Goal: Transaction & Acquisition: Purchase product/service

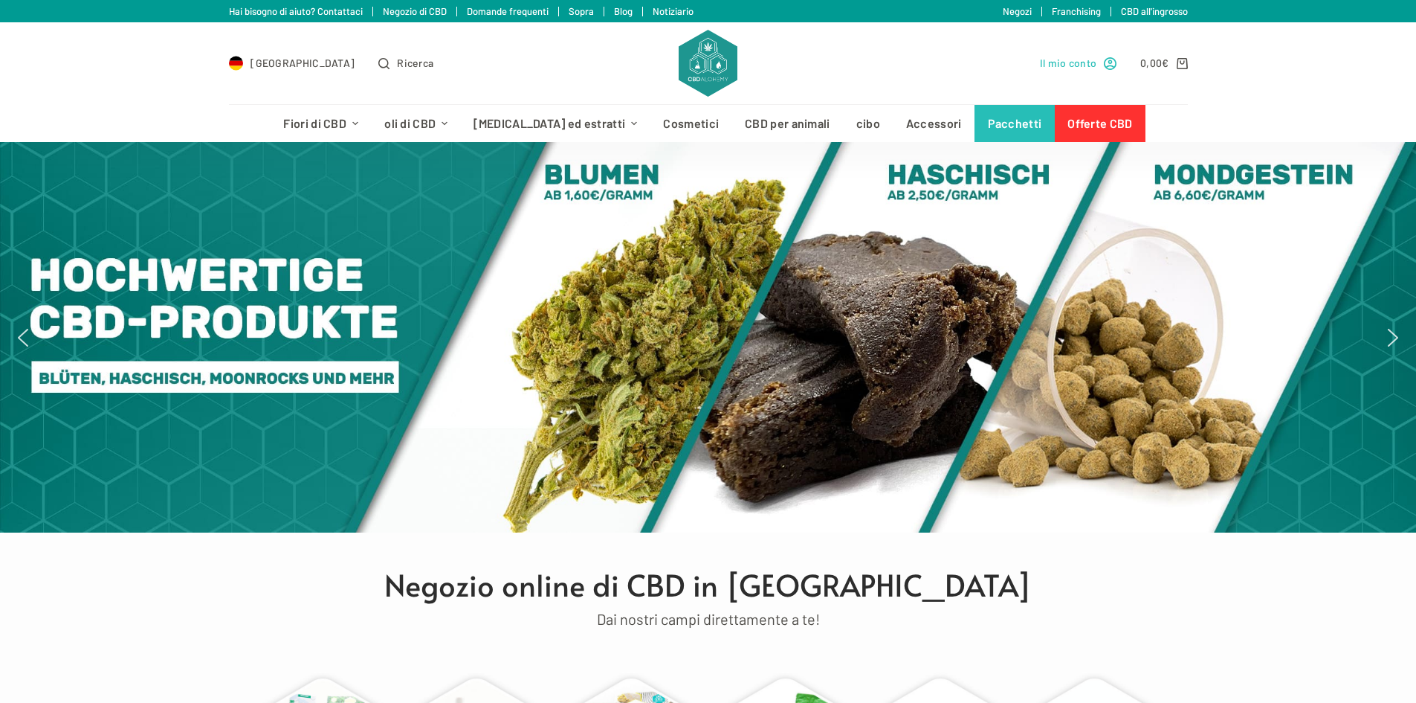
click at [1051, 59] on font "Il mio conto" at bounding box center [1068, 63] width 57 height 13
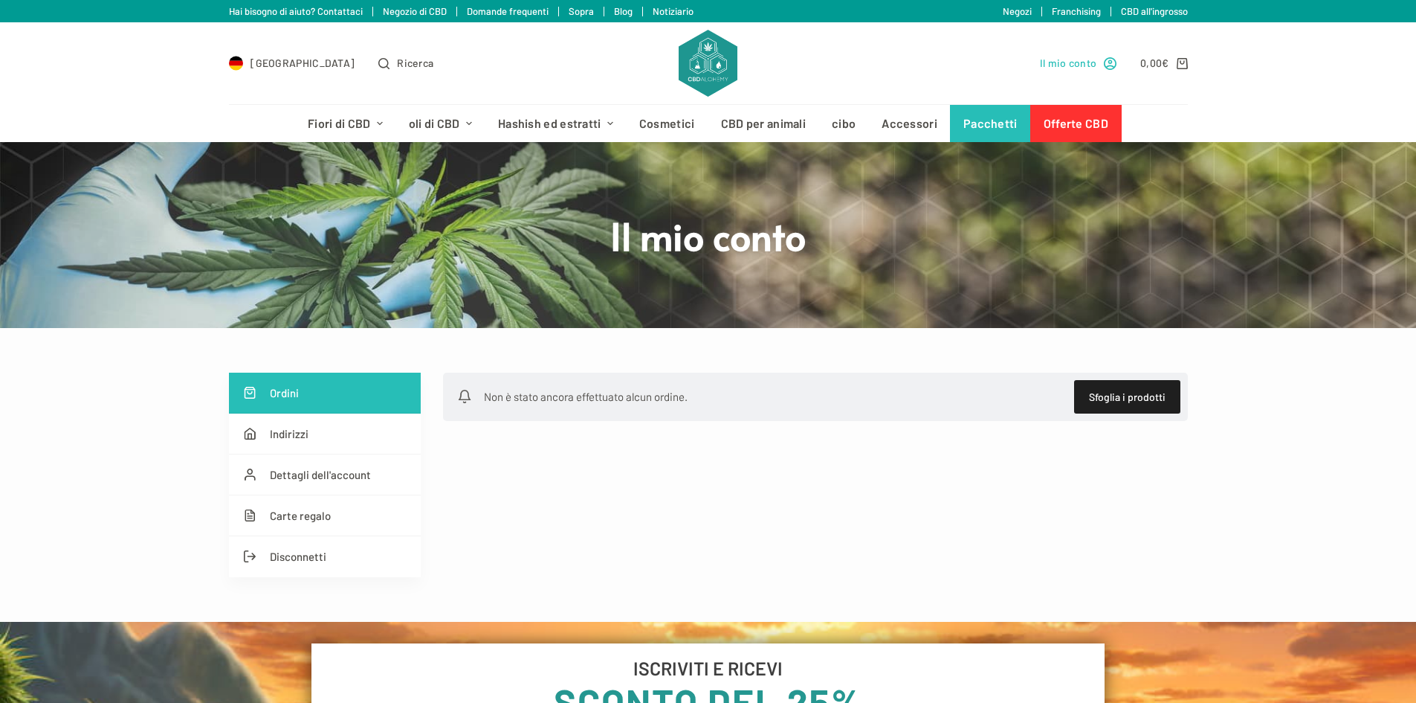
click at [1108, 63] on icon "Il mio conto" at bounding box center [1110, 63] width 13 height 13
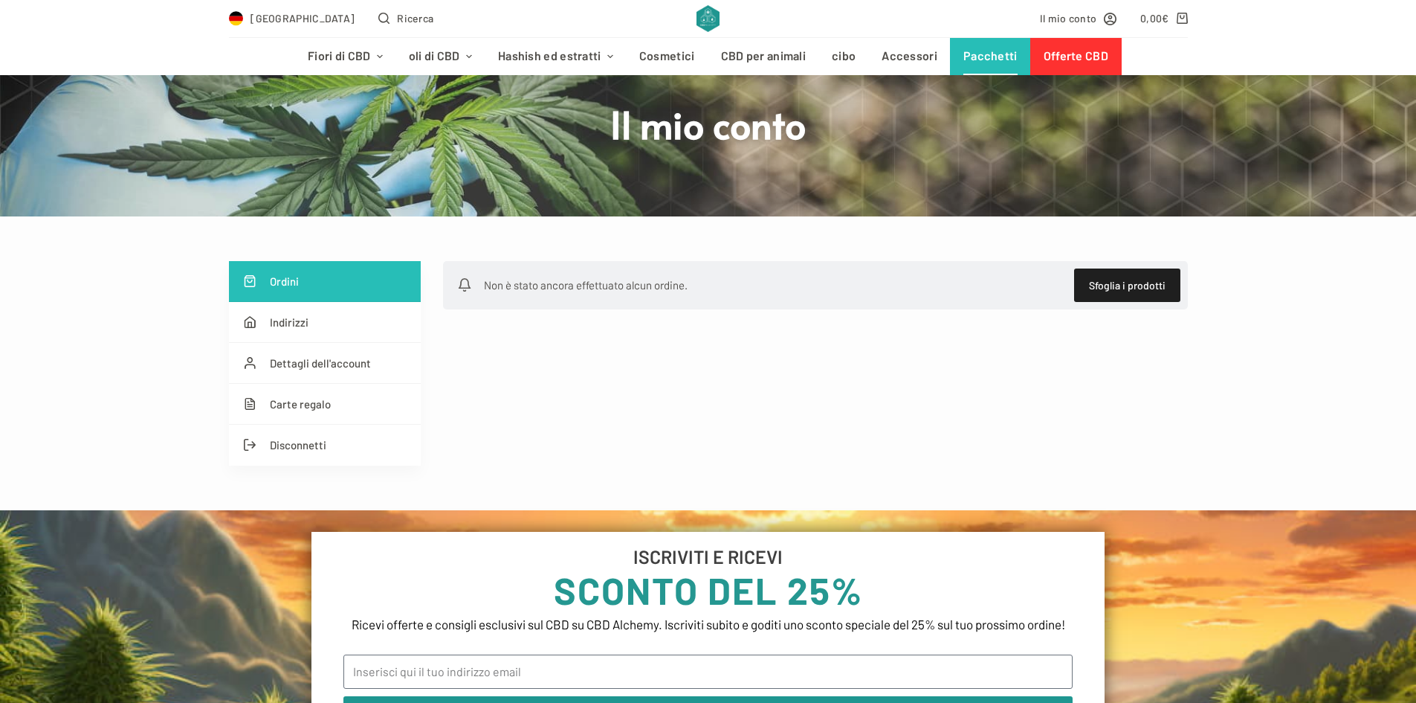
scroll to position [297, 0]
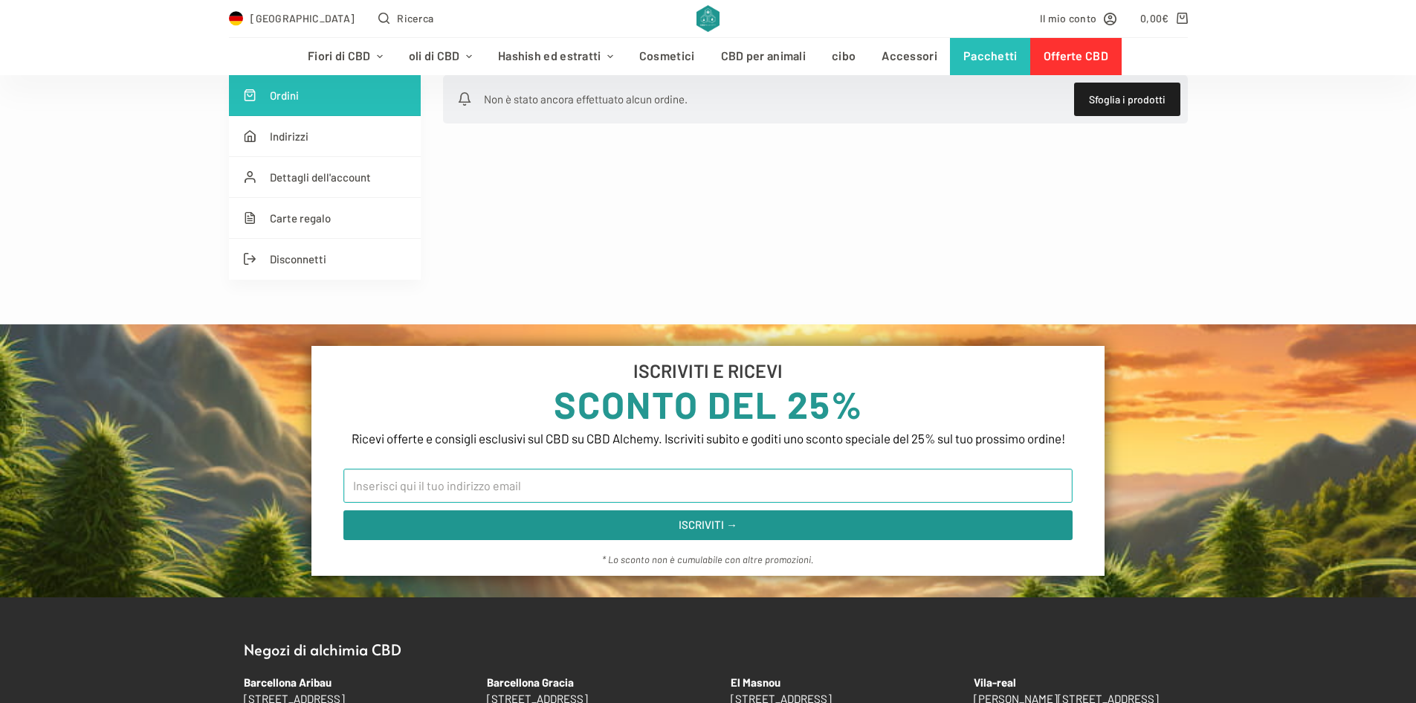
click at [455, 492] on input "E-mail" at bounding box center [707, 485] width 729 height 34
click at [457, 503] on input "E-mail" at bounding box center [707, 485] width 729 height 34
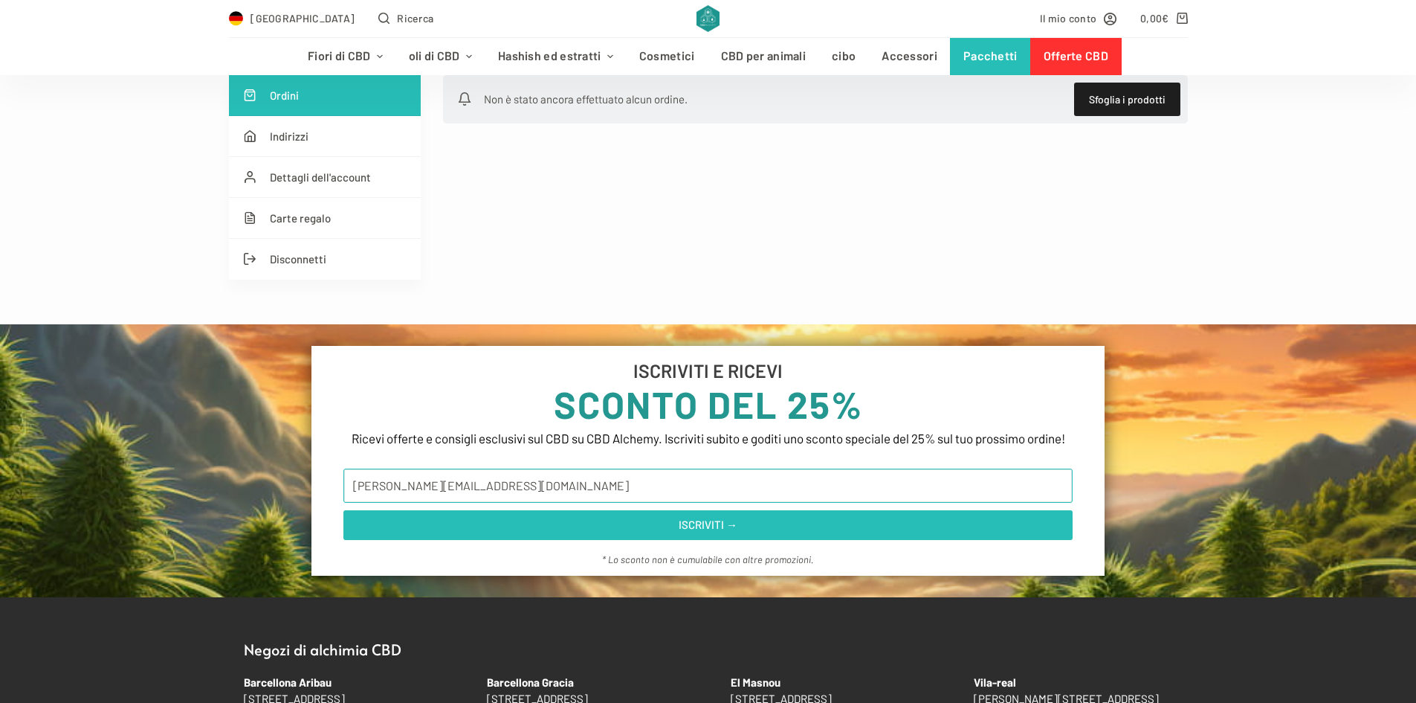
type input "andrea.pisoni.95@gmail.com"
click at [707, 531] on font "ISCRIVITI →" at bounding box center [708, 523] width 59 height 13
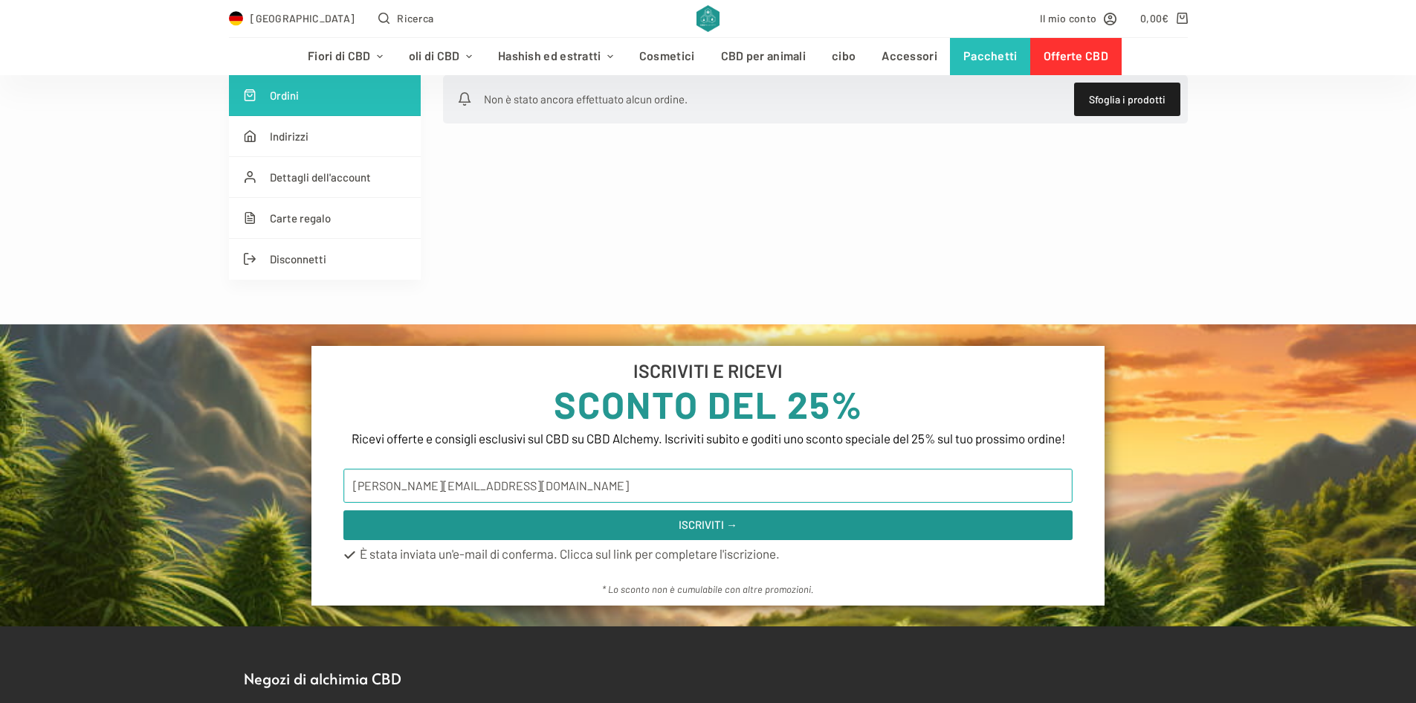
click at [433, 503] on input "andrea.pisoni.95@gmail.com" at bounding box center [707, 485] width 729 height 34
type input "andrea.pisoni.95@gmail.com"
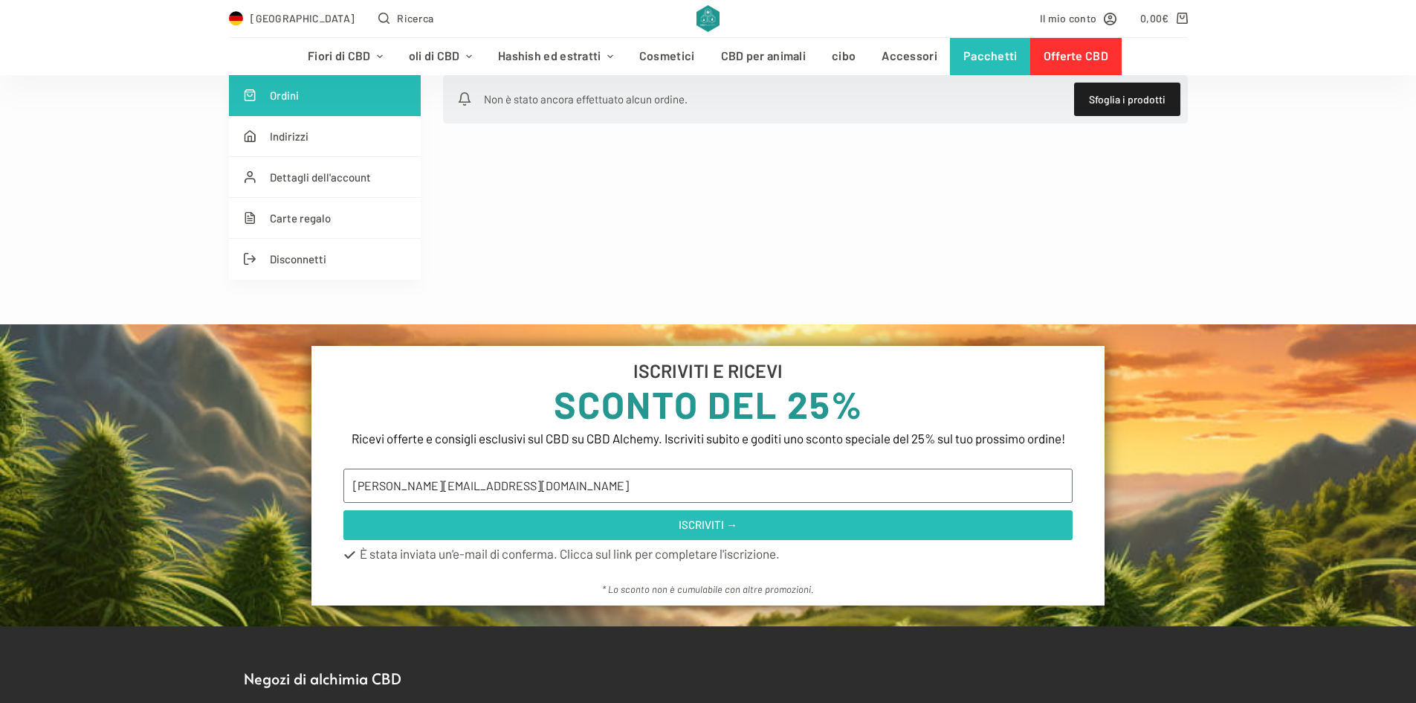
click at [614, 530] on span "ISCRIVITI →" at bounding box center [708, 524] width 694 height 11
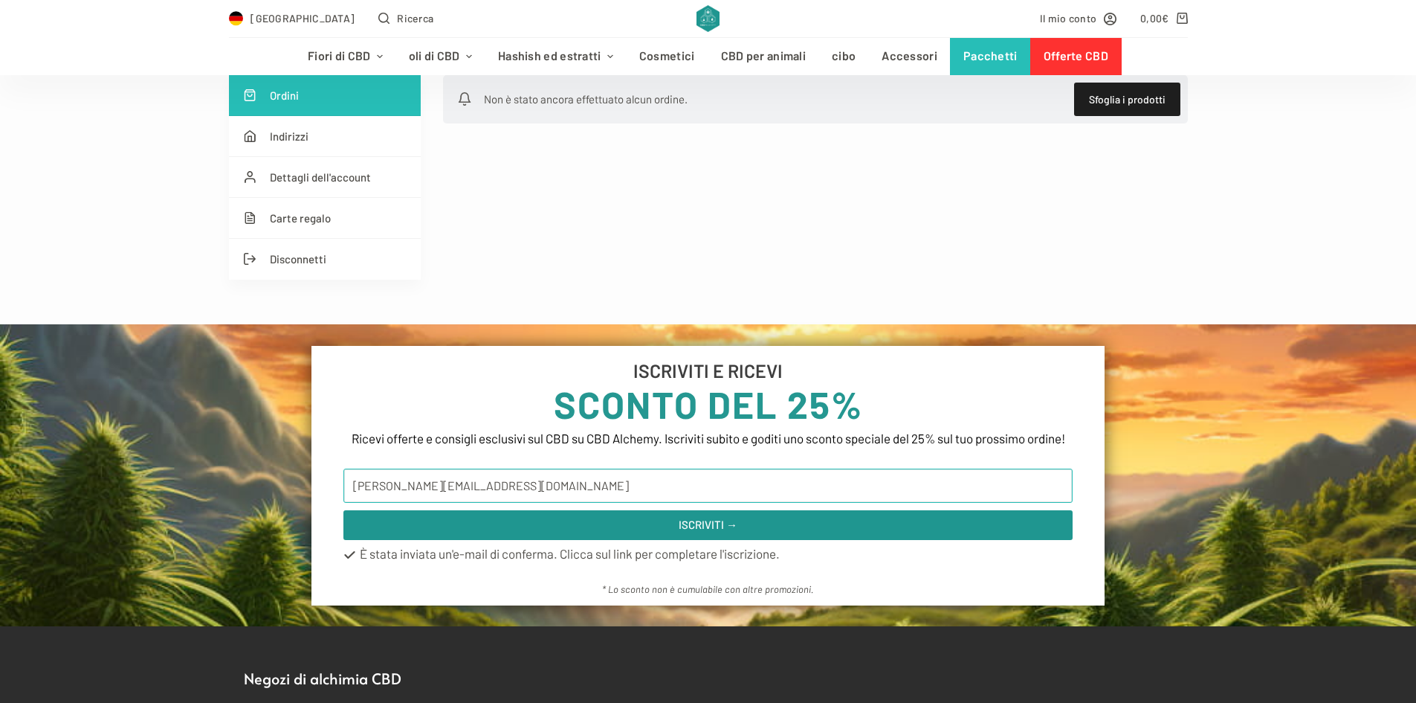
click at [458, 503] on input "[EMAIL_ADDRESS][DOMAIN_NAME]" at bounding box center [707, 485] width 729 height 34
click at [1088, 13] on font "Il mio conto" at bounding box center [1068, 18] width 57 height 13
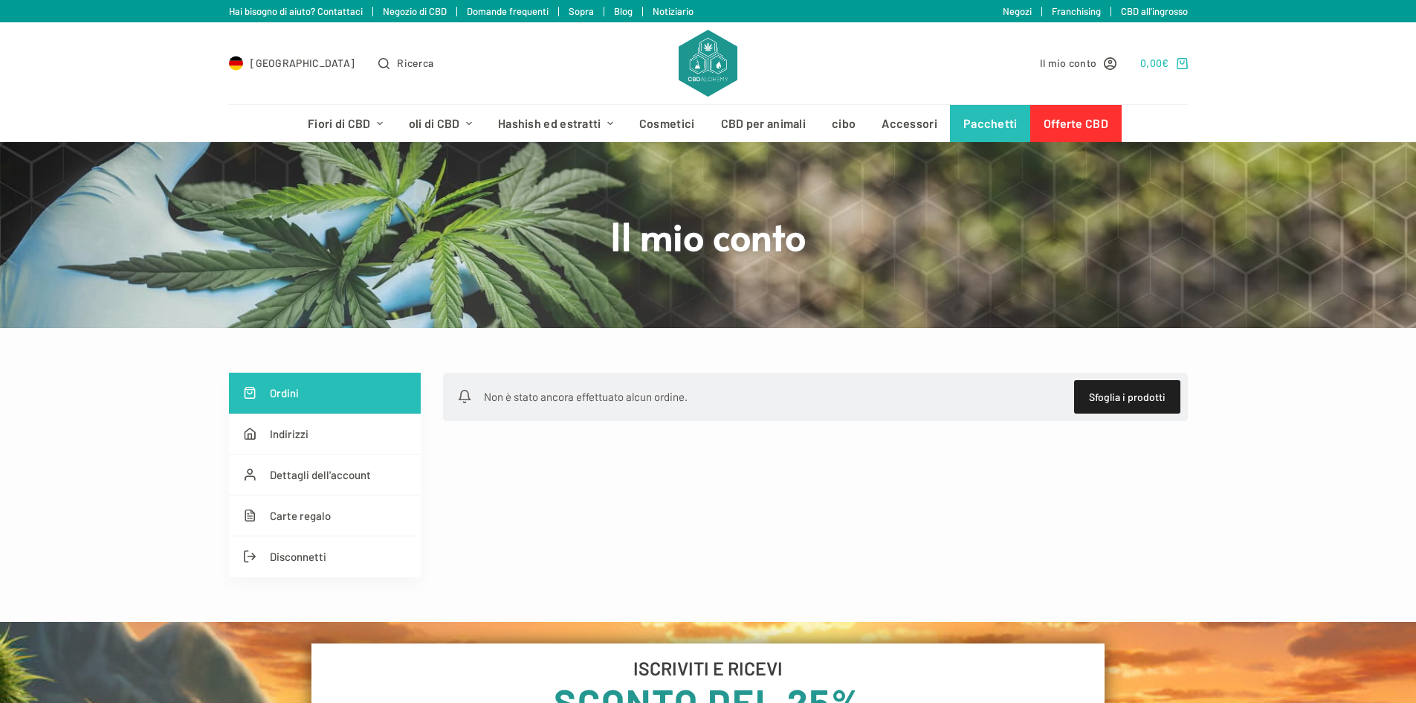
click at [1172, 58] on link "0,00 € 0" at bounding box center [1164, 62] width 47 height 17
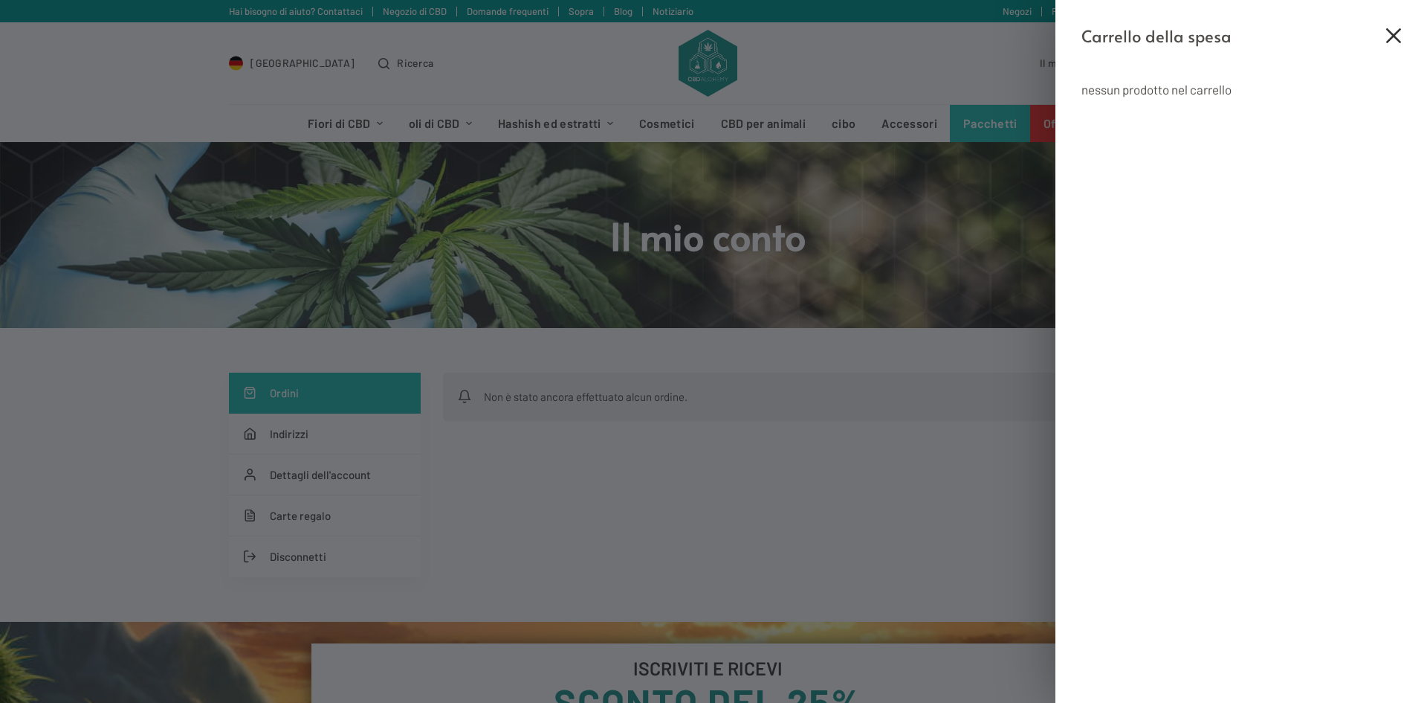
click at [1398, 33] on icon "Chiudi il cassetto del carrello" at bounding box center [1394, 35] width 15 height 15
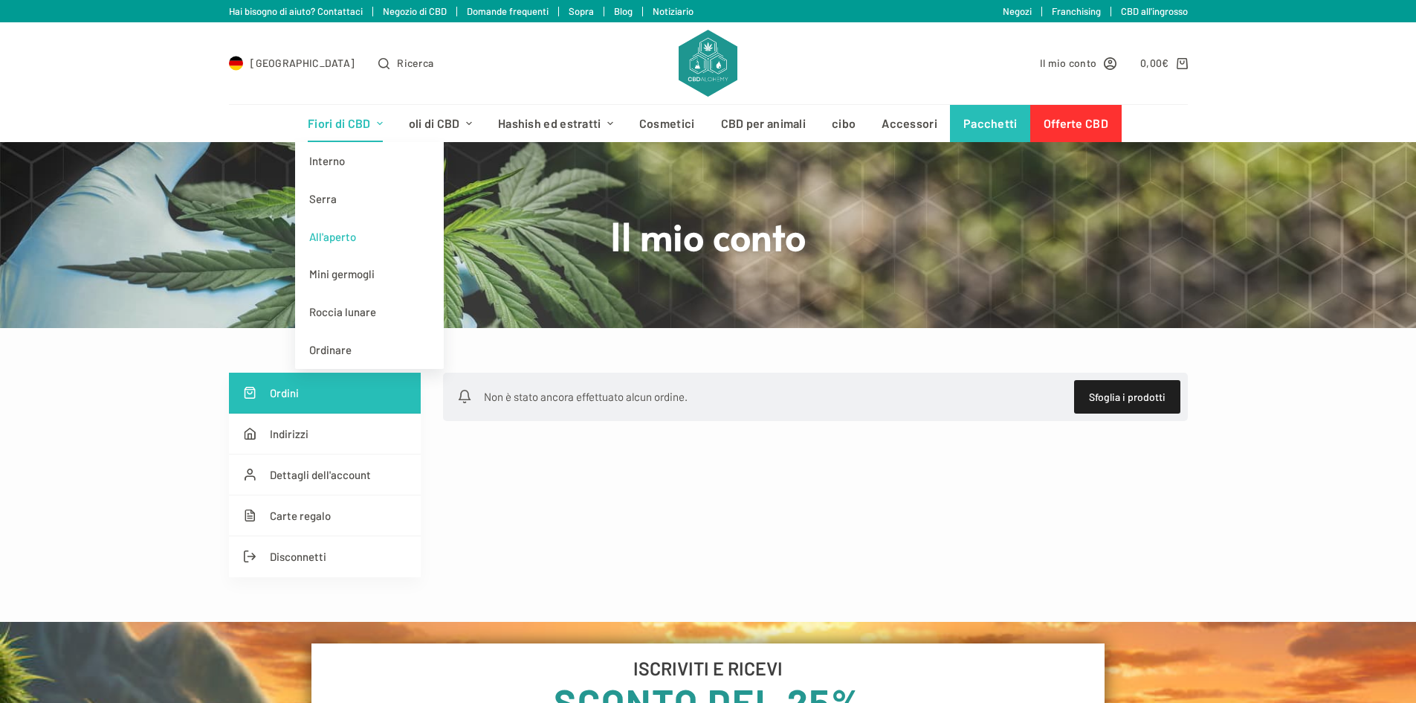
click at [347, 241] on font "All'aperto" at bounding box center [332, 236] width 47 height 13
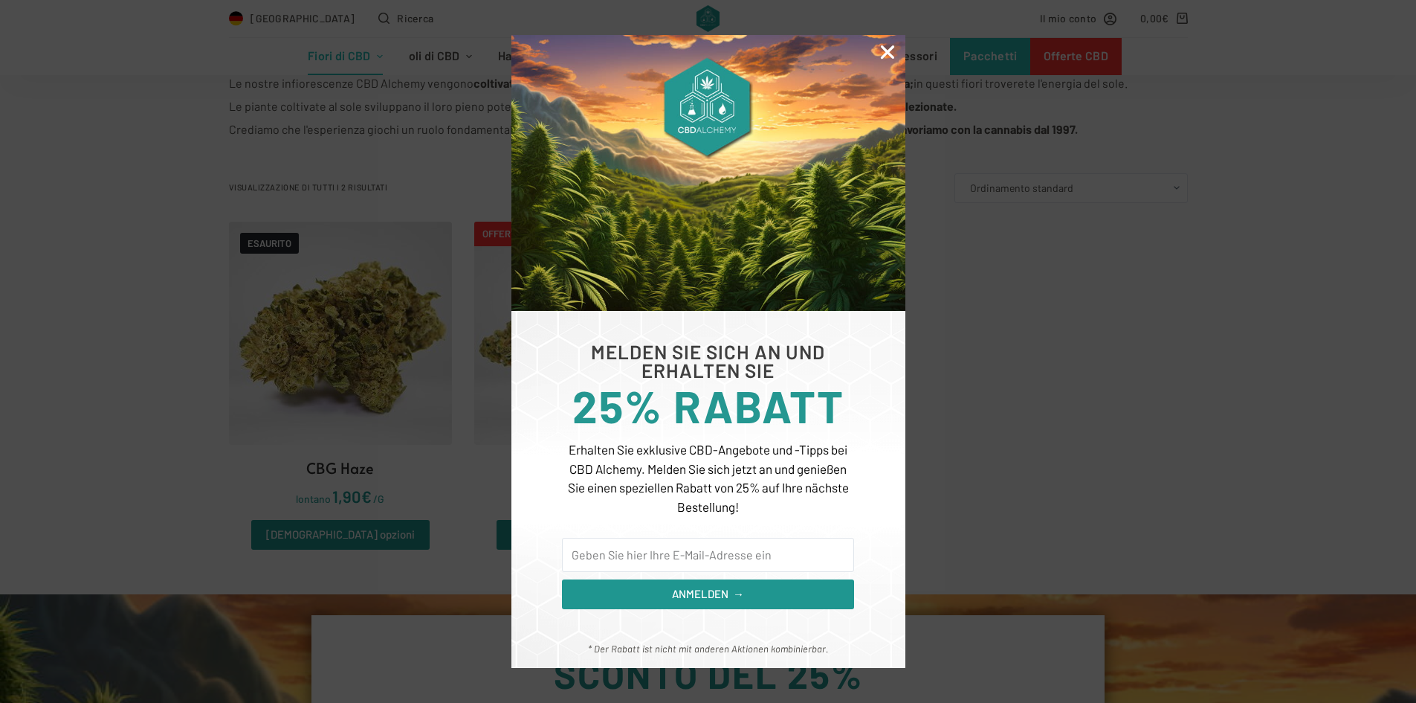
scroll to position [297, 0]
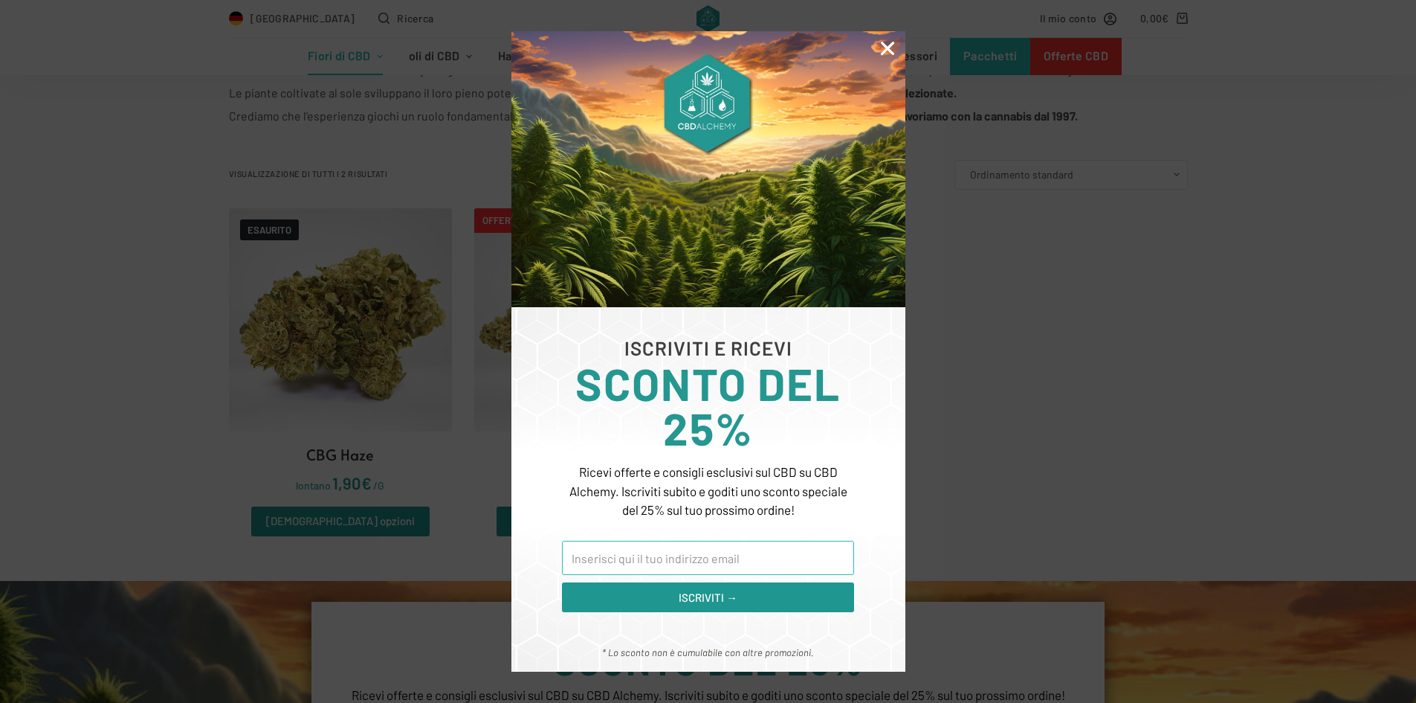
click at [634, 558] on input "E-mail" at bounding box center [707, 558] width 291 height 34
type input "a"
type input "[EMAIL_ADDRESS][DOMAIN_NAME]"
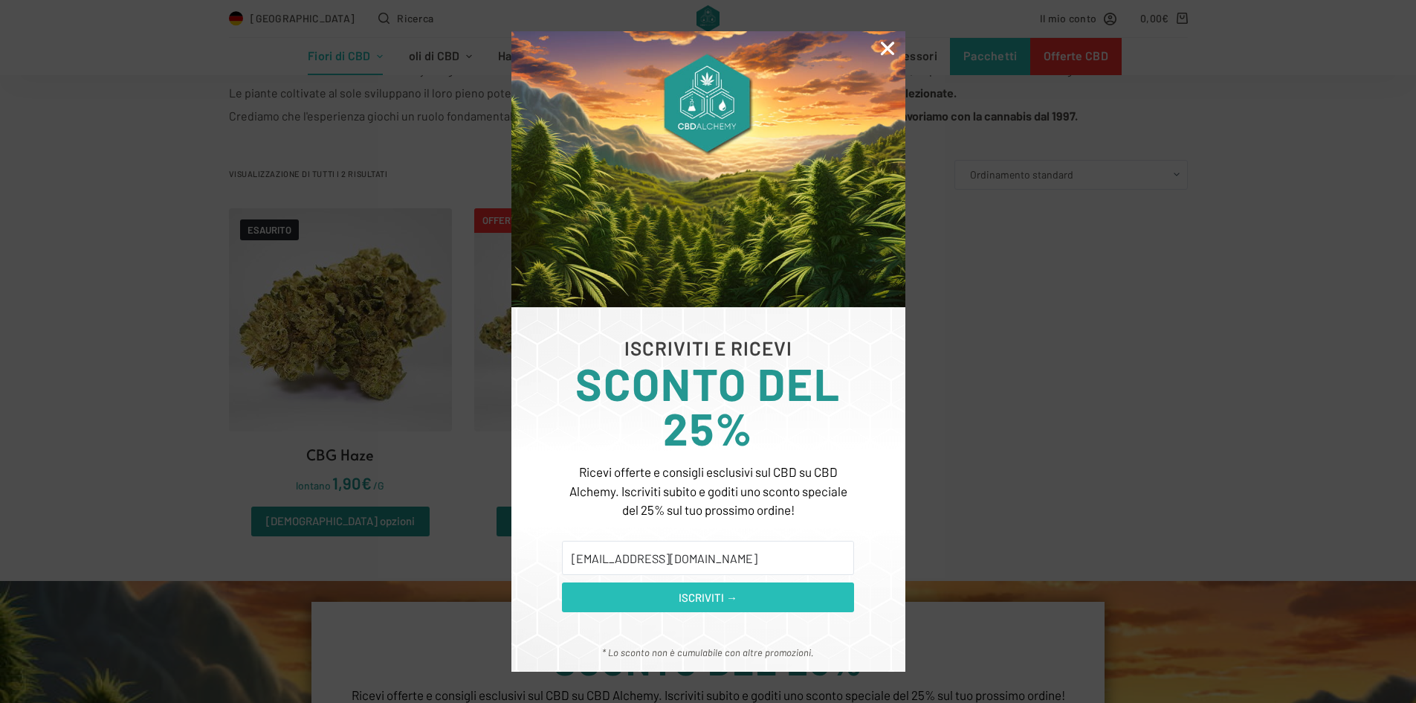
click at [713, 599] on font "ISCRIVITI →" at bounding box center [708, 596] width 59 height 13
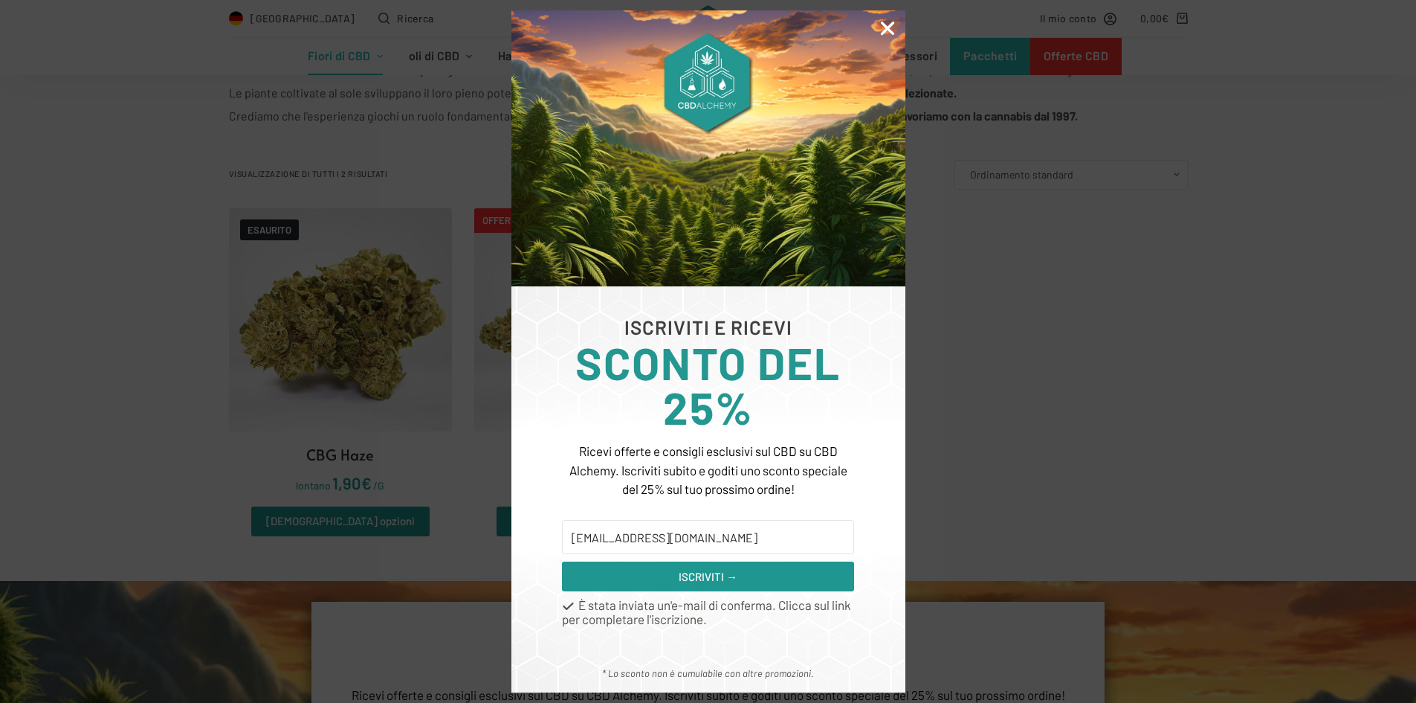
click at [995, 463] on div "ISCRIVITI E RICEVI SCONTO DEL 25% Ricevi offerte e consigli esclusivi sul CBD s…" at bounding box center [708, 351] width 1416 height 703
click at [462, 504] on div "ISCRIVITI E RICEVI SCONTO DEL 25% Ricevi offerte e consigli esclusivi sul CBD s…" at bounding box center [708, 351] width 1416 height 703
click at [647, 538] on input "piso.ap95@gmail.com" at bounding box center [707, 537] width 291 height 34
type input "piso.ap95@gmail.com"
click at [887, 25] on icon "Vicino" at bounding box center [887, 28] width 19 height 19
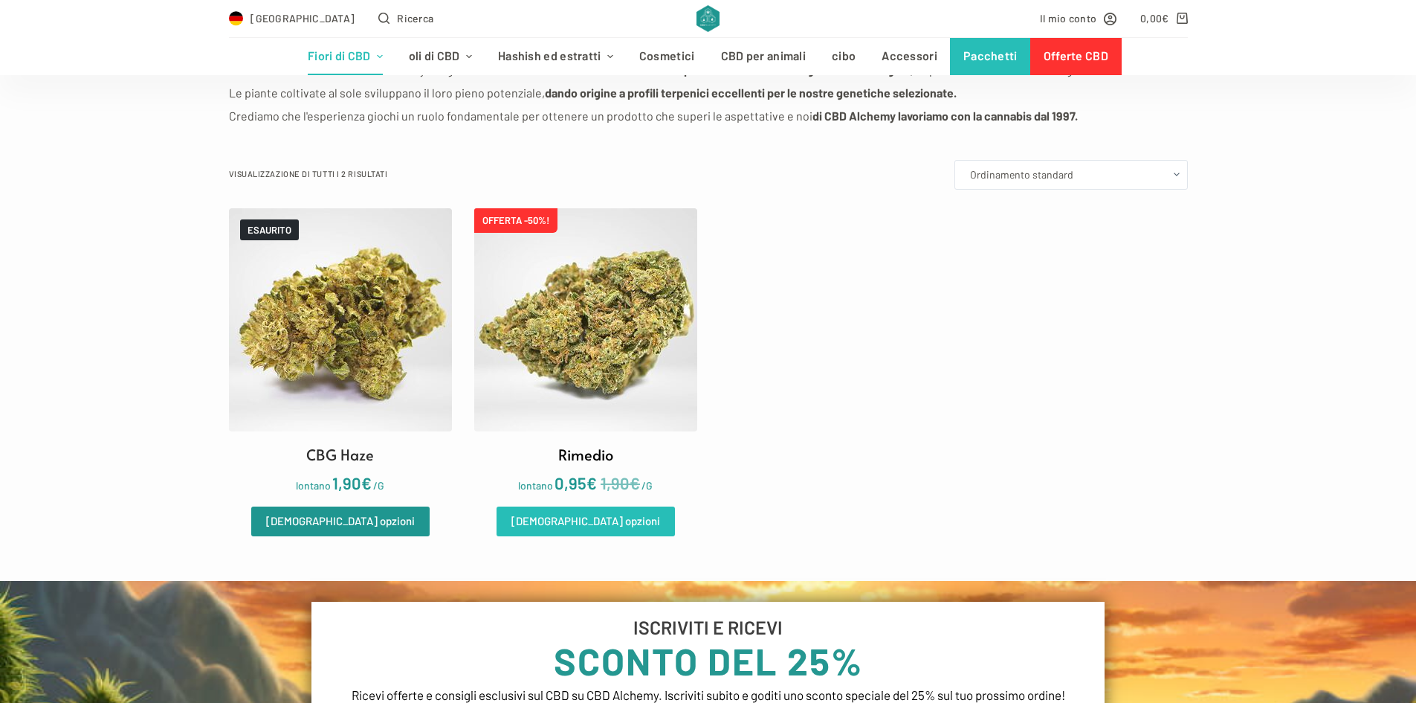
click at [597, 528] on font "Vedi opzioni" at bounding box center [586, 521] width 149 height 19
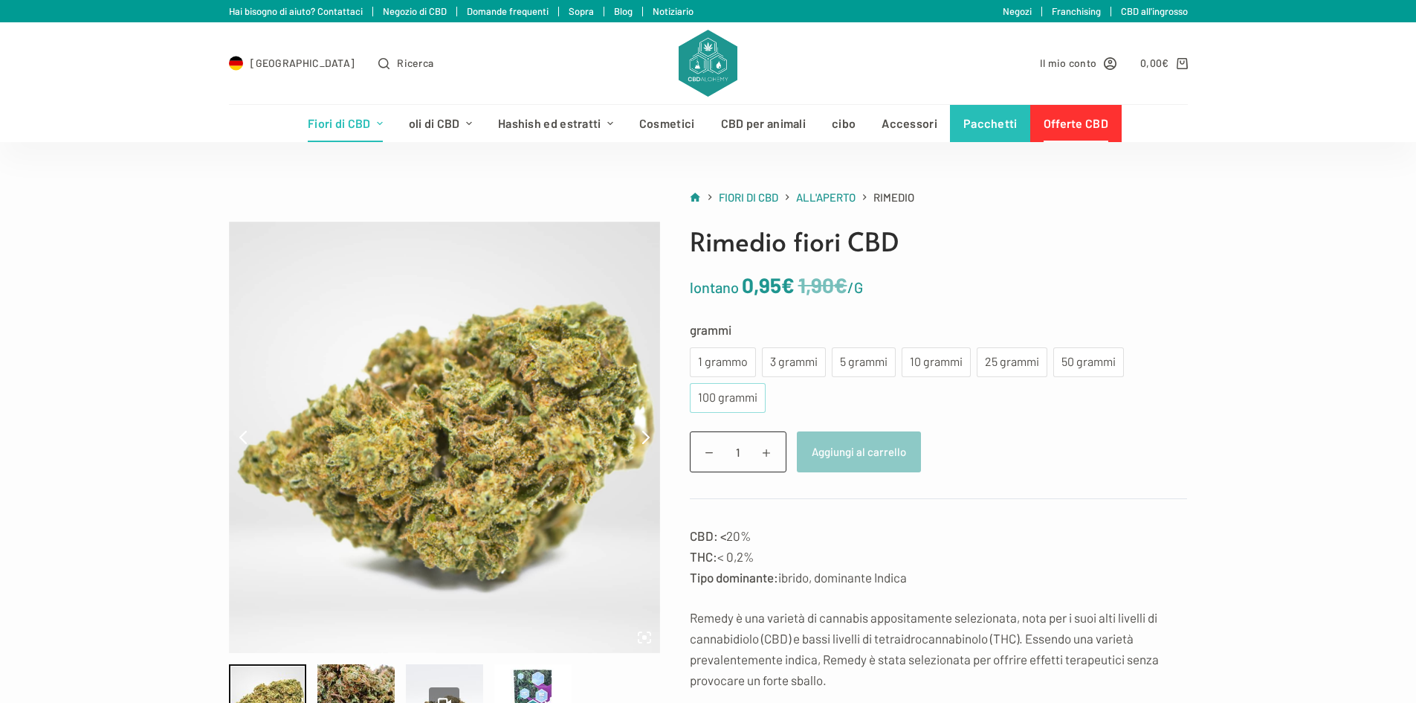
click at [726, 395] on font "100 grammi" at bounding box center [727, 397] width 59 height 14
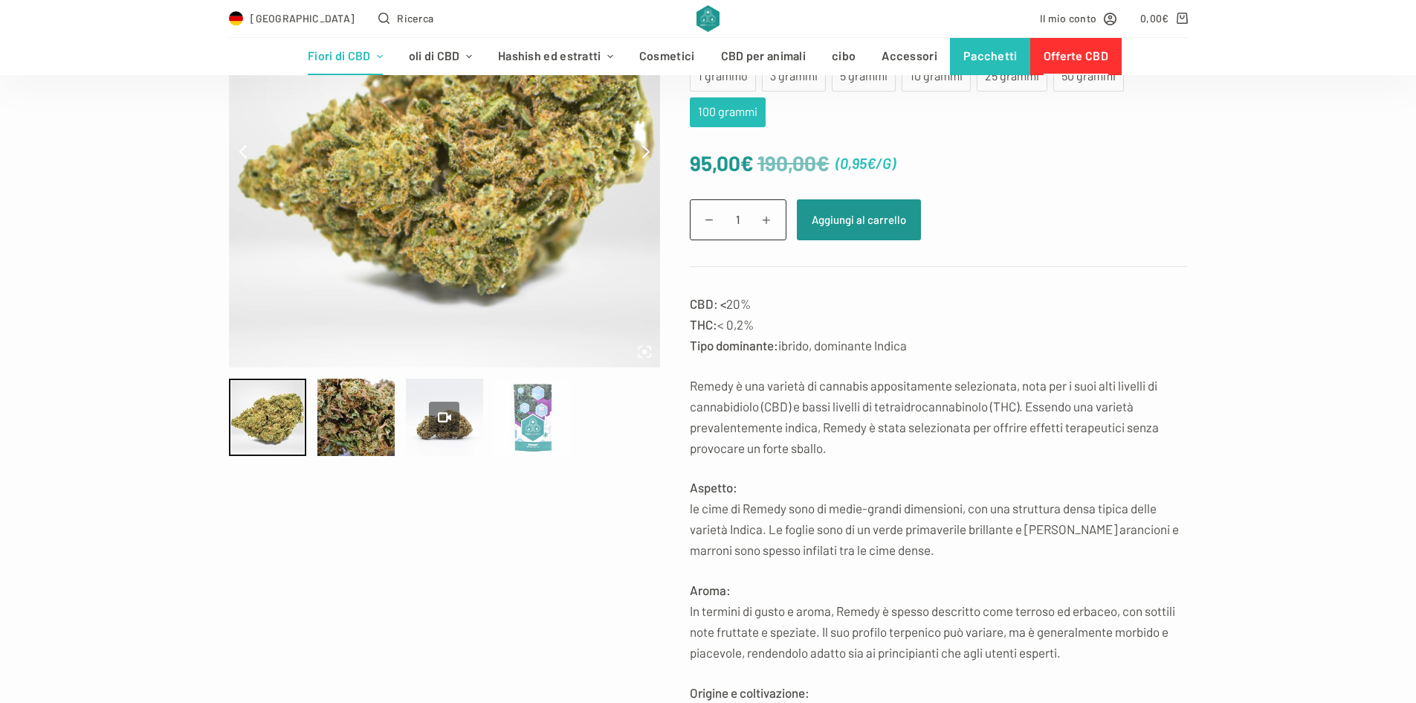
scroll to position [297, 0]
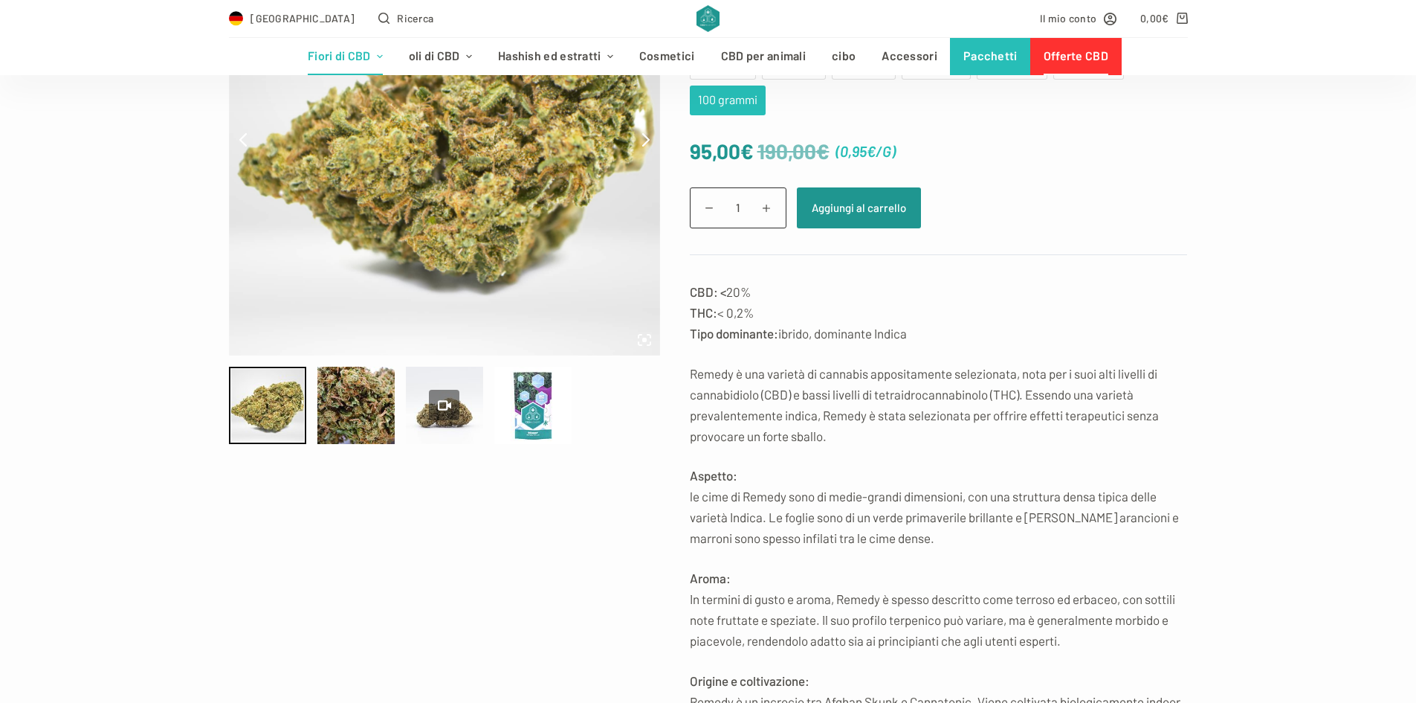
click at [310, 409] on div at bounding box center [450, 405] width 442 height 77
click at [318, 414] on div at bounding box center [355, 405] width 77 height 77
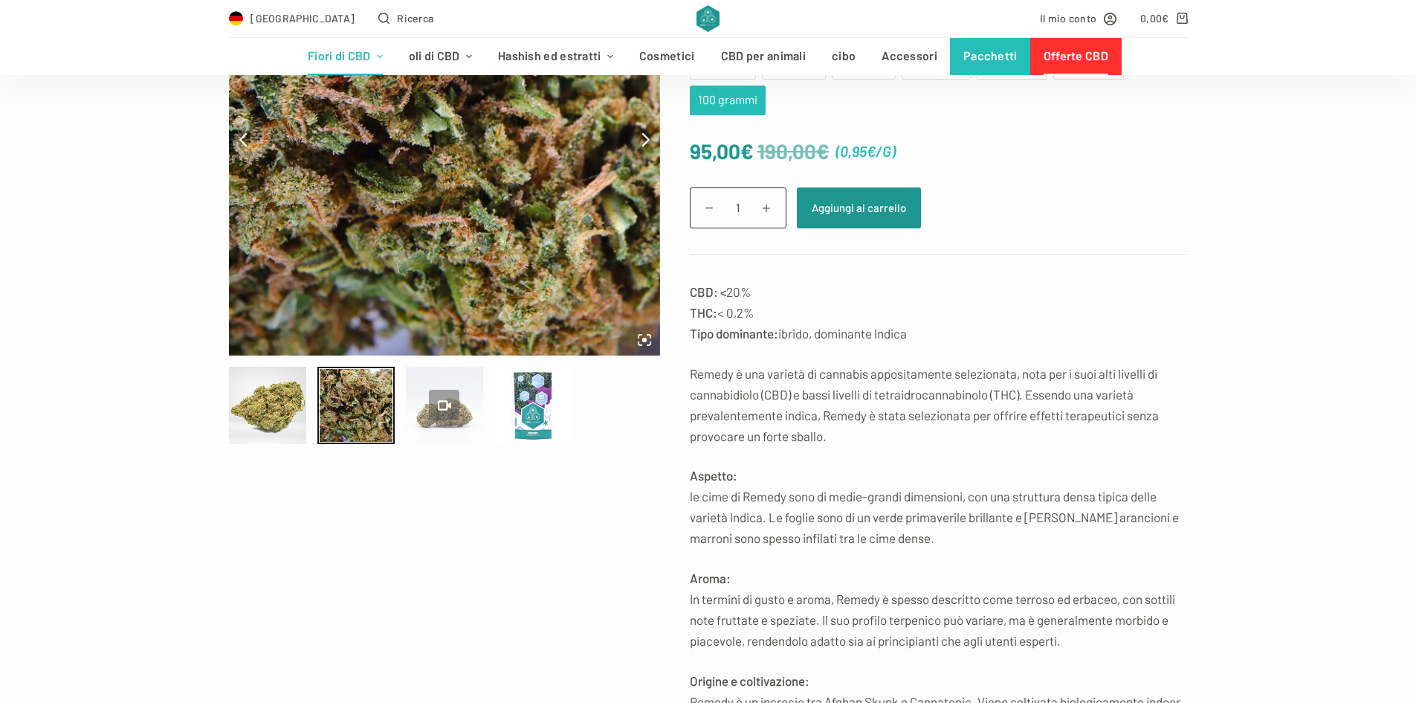
click at [448, 407] on icon at bounding box center [444, 405] width 13 height 10
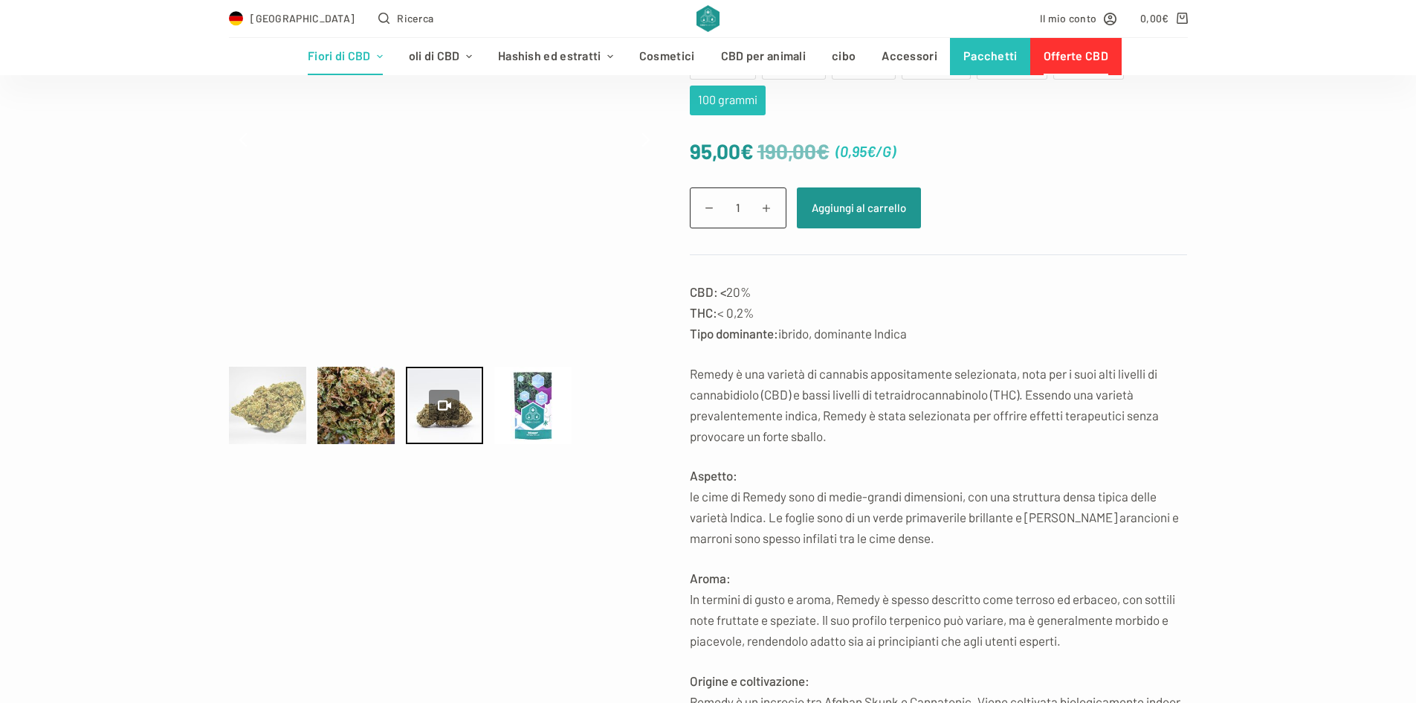
click at [304, 411] on div at bounding box center [267, 405] width 77 height 77
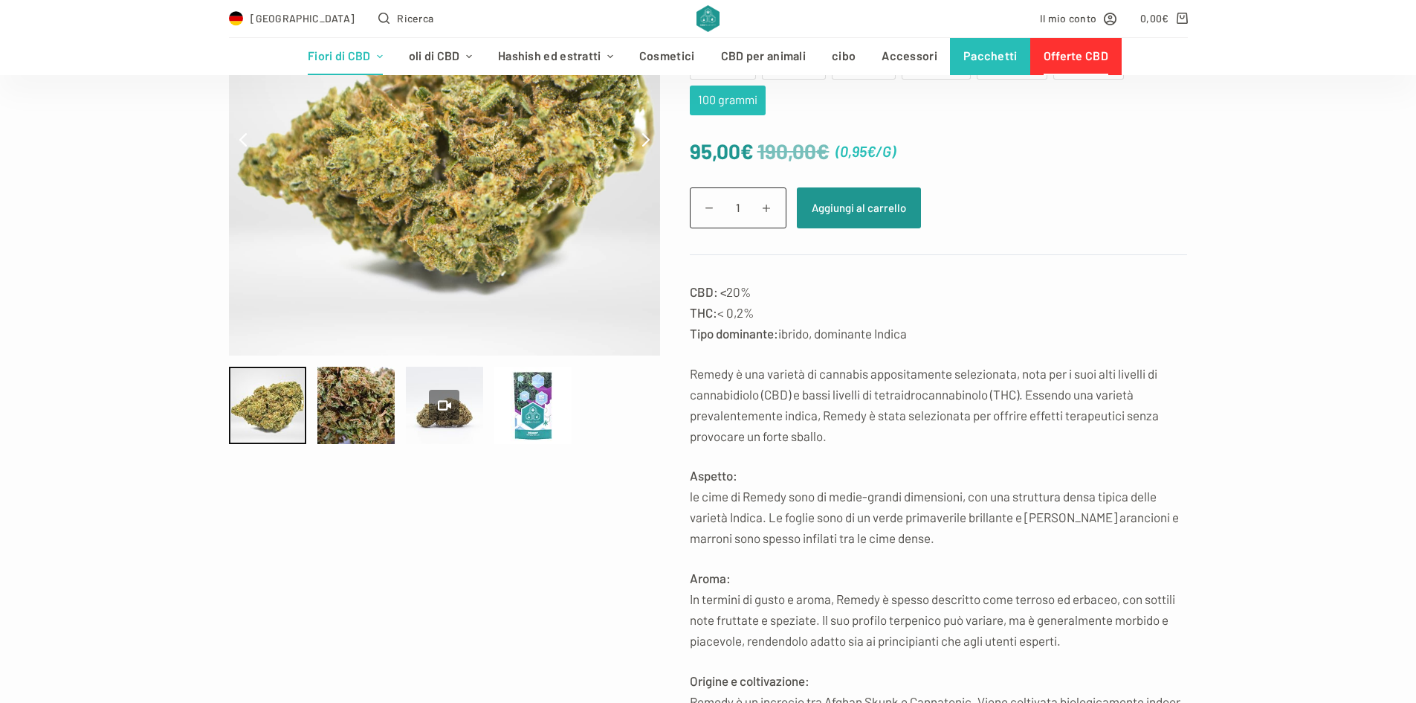
type input "19.37"
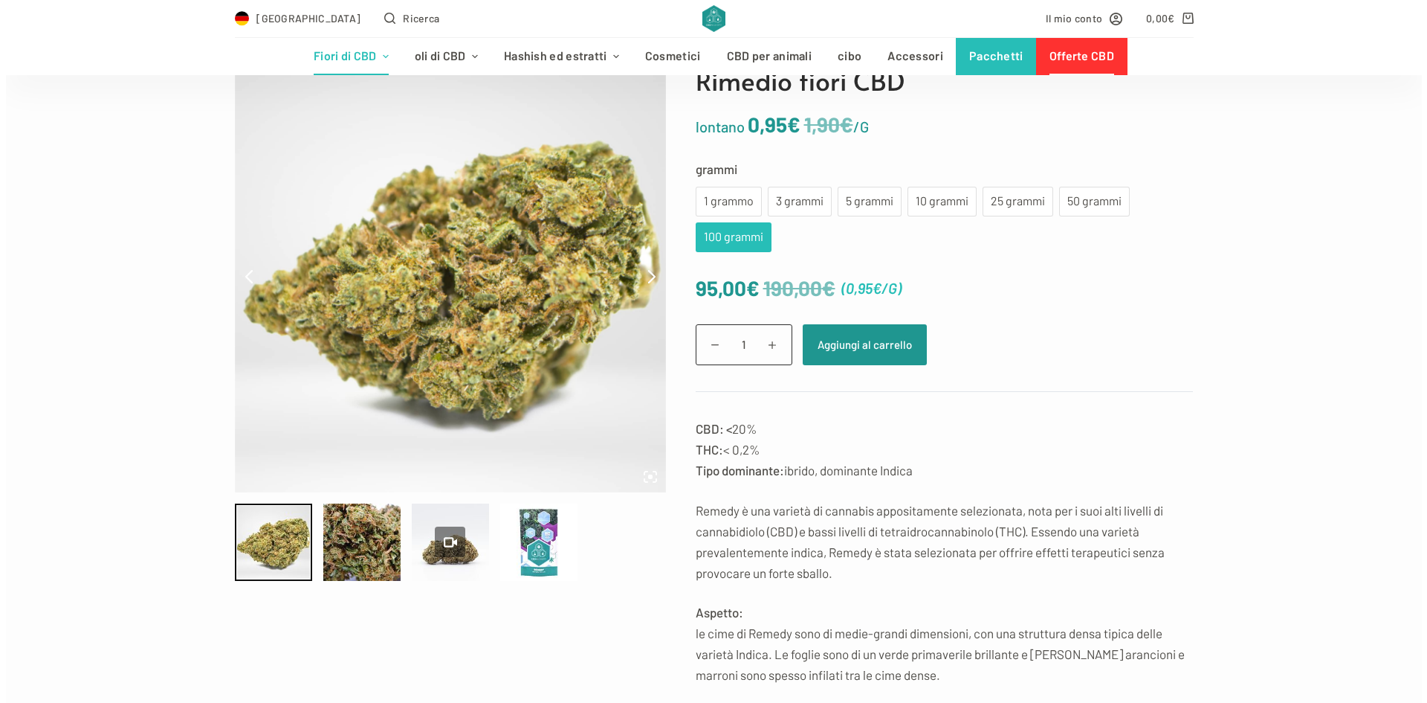
scroll to position [74, 0]
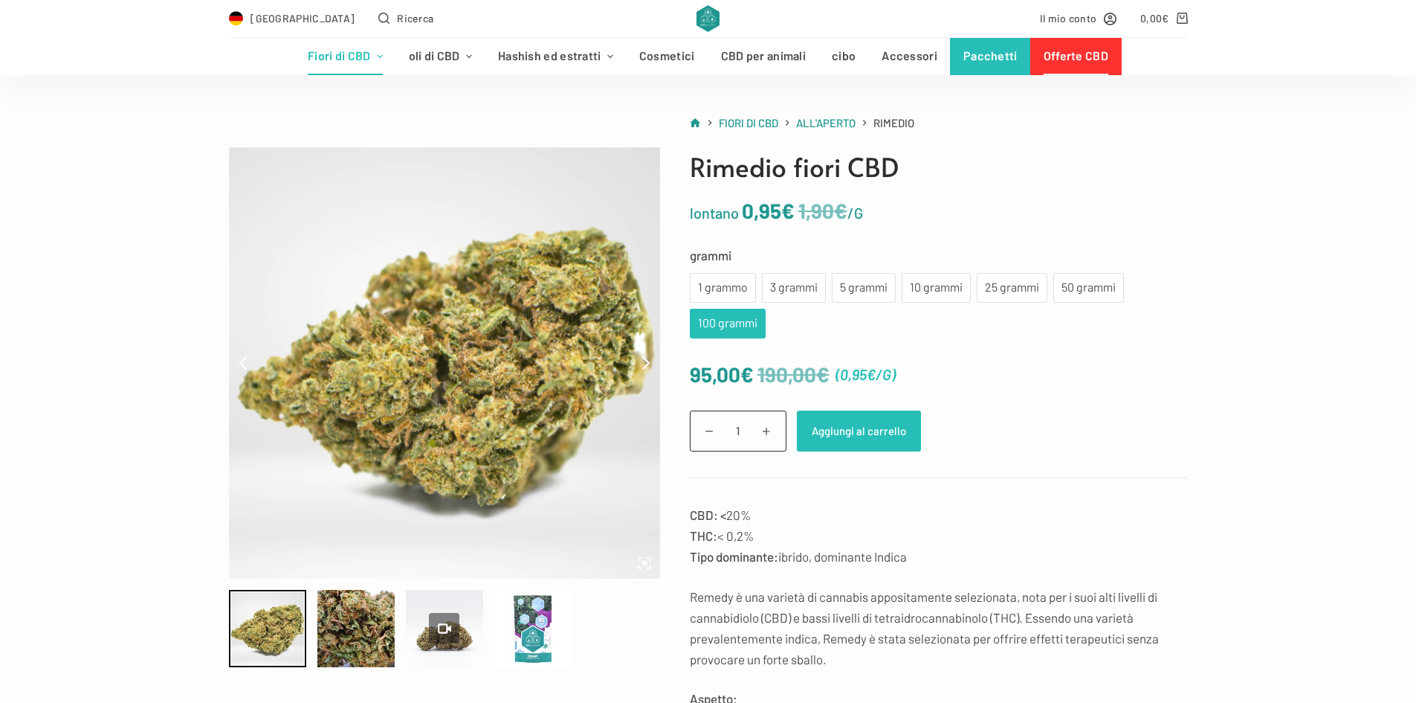
click at [847, 429] on font "Aggiungi al carrello" at bounding box center [859, 430] width 94 height 13
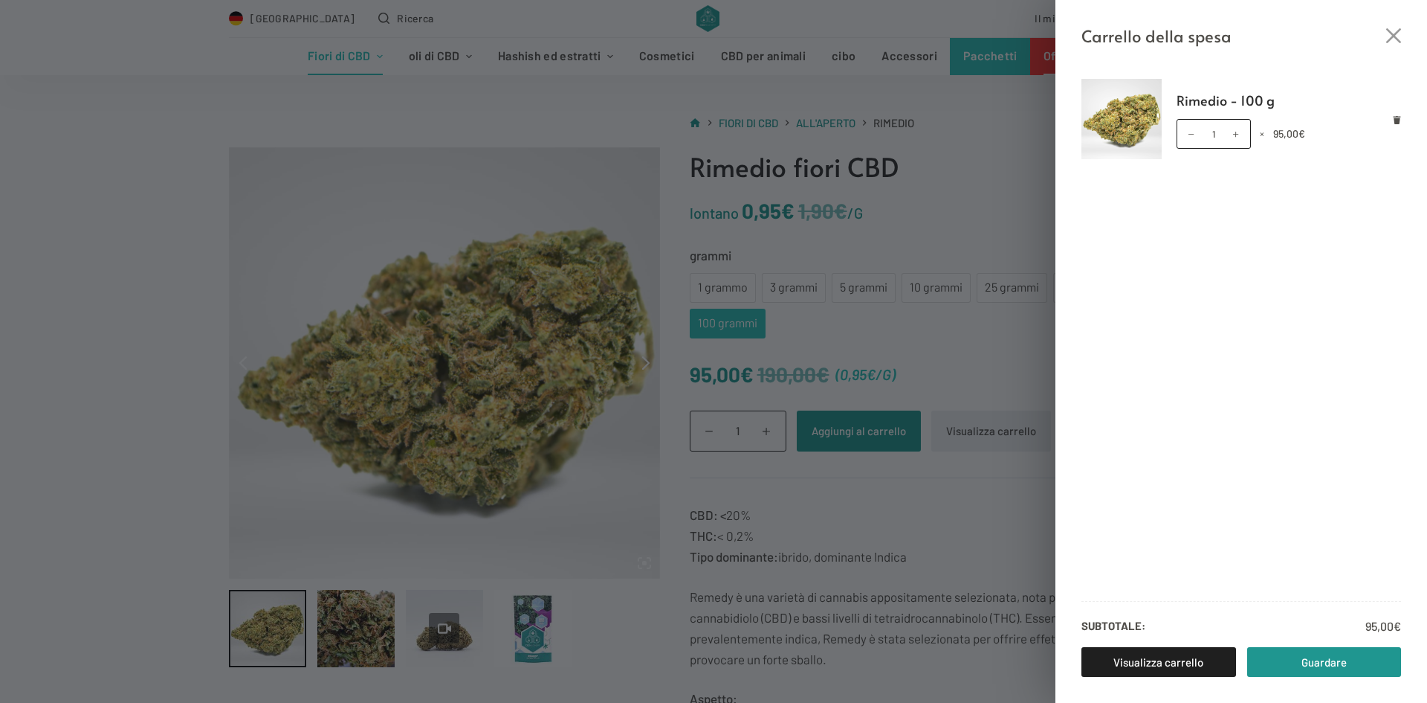
click at [1294, 130] on font "95,00" at bounding box center [1286, 133] width 25 height 13
click at [1355, 671] on link "Guardare" at bounding box center [1325, 662] width 155 height 30
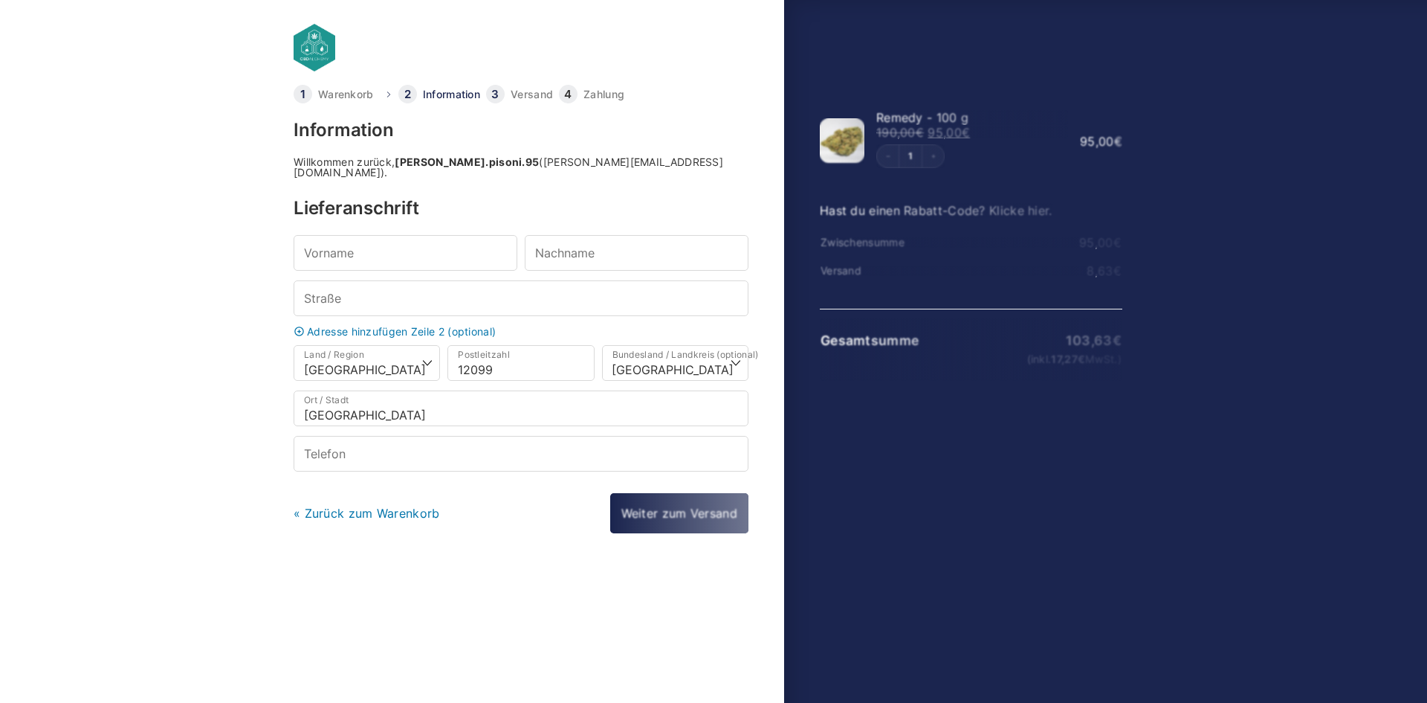
select select "DE-BE"
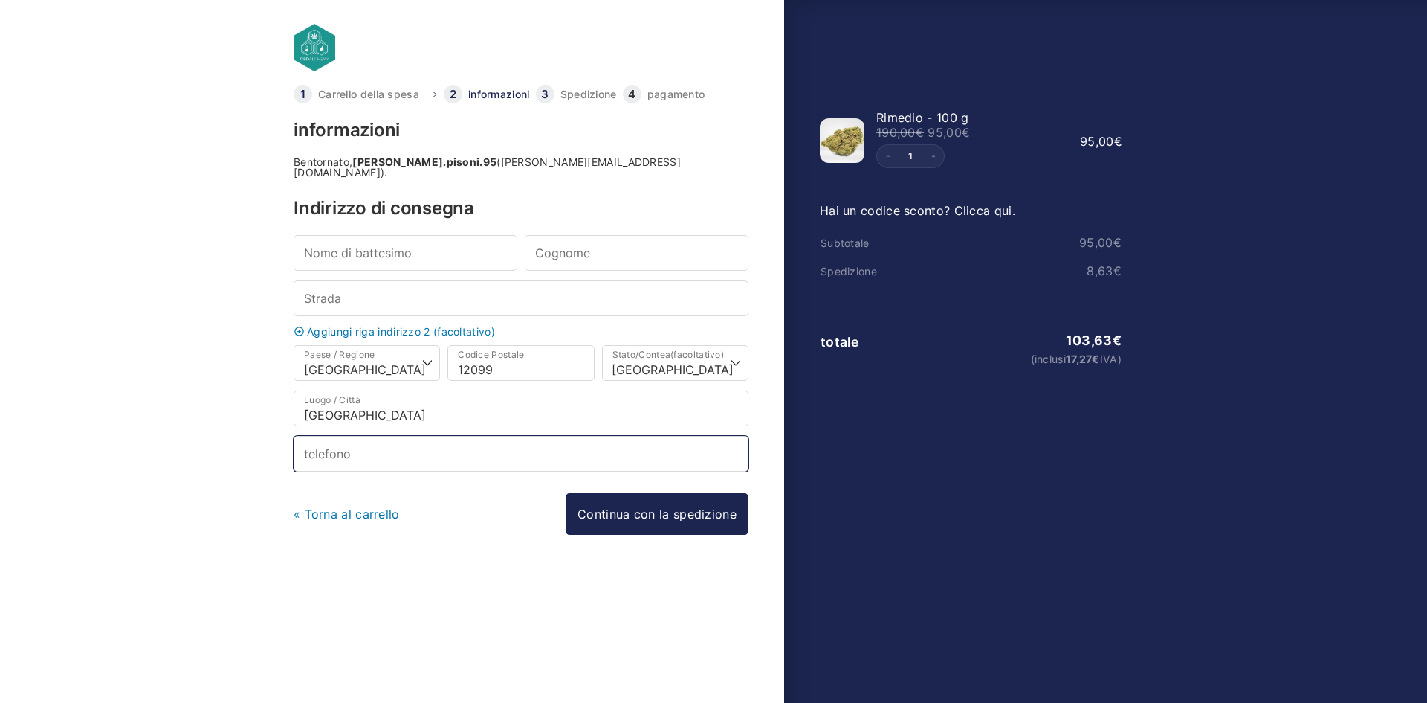
click at [334, 448] on input "telefono *" at bounding box center [521, 454] width 455 height 36
click at [375, 243] on input "Nome di battesimo *" at bounding box center [406, 253] width 224 height 36
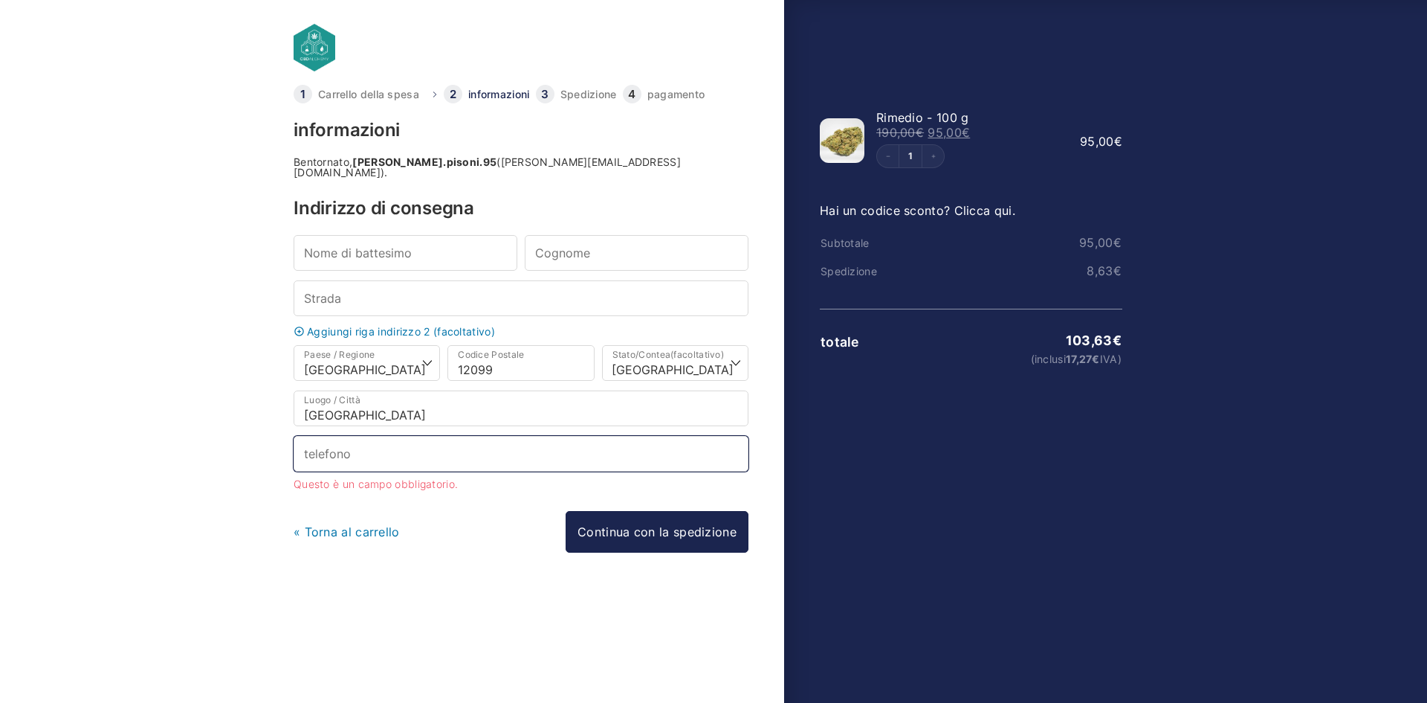
click at [347, 444] on input "telefono *" at bounding box center [521, 454] width 455 height 36
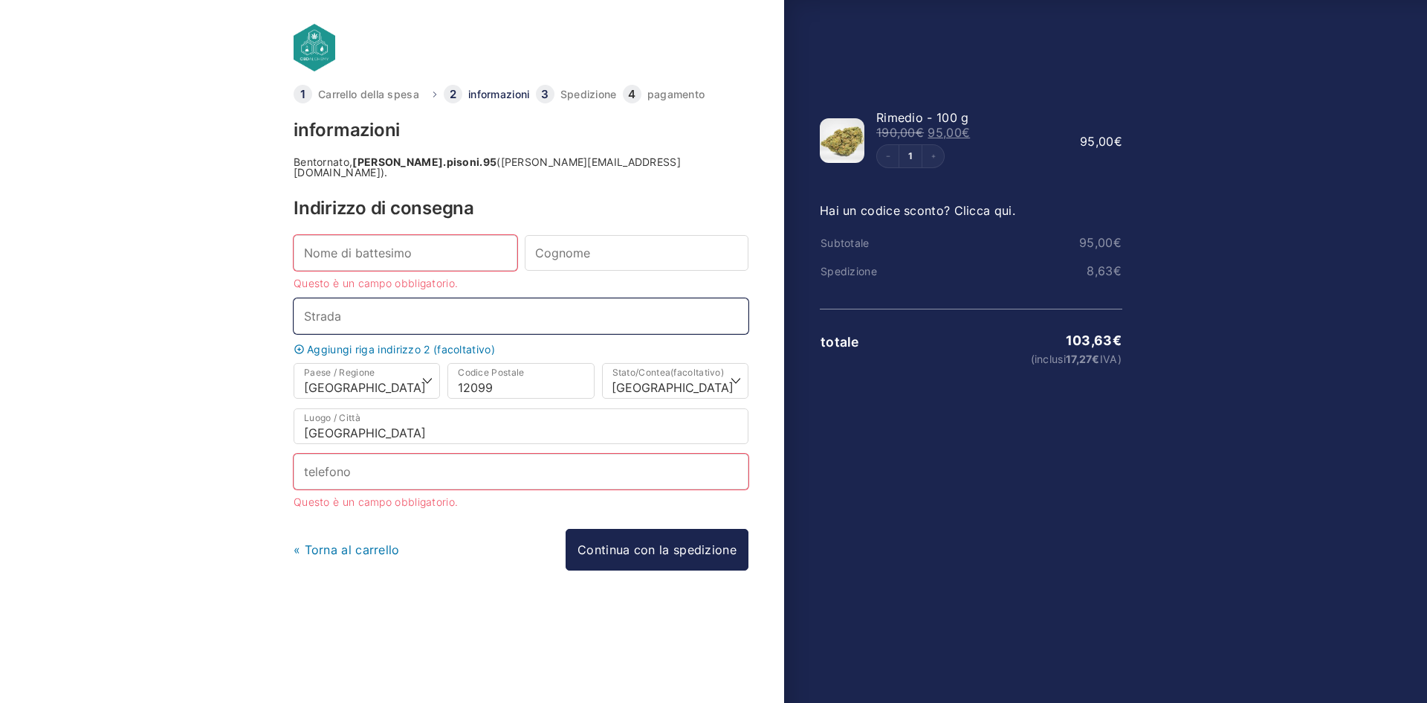
click at [335, 309] on input "Strada *" at bounding box center [521, 316] width 455 height 36
click at [526, 201] on h3 "Indirizzo di consegna" at bounding box center [521, 208] width 455 height 18
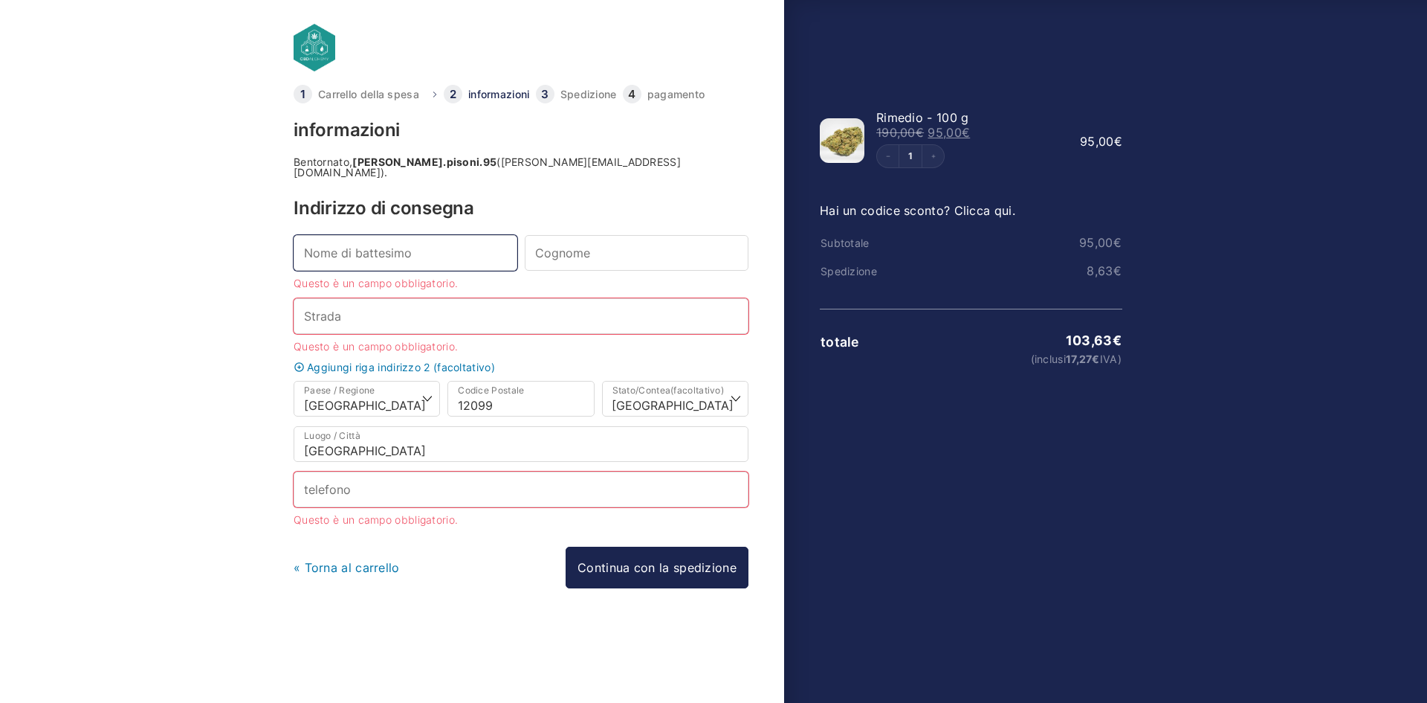
click at [405, 240] on input "Nome di battesimo *" at bounding box center [406, 253] width 224 height 36
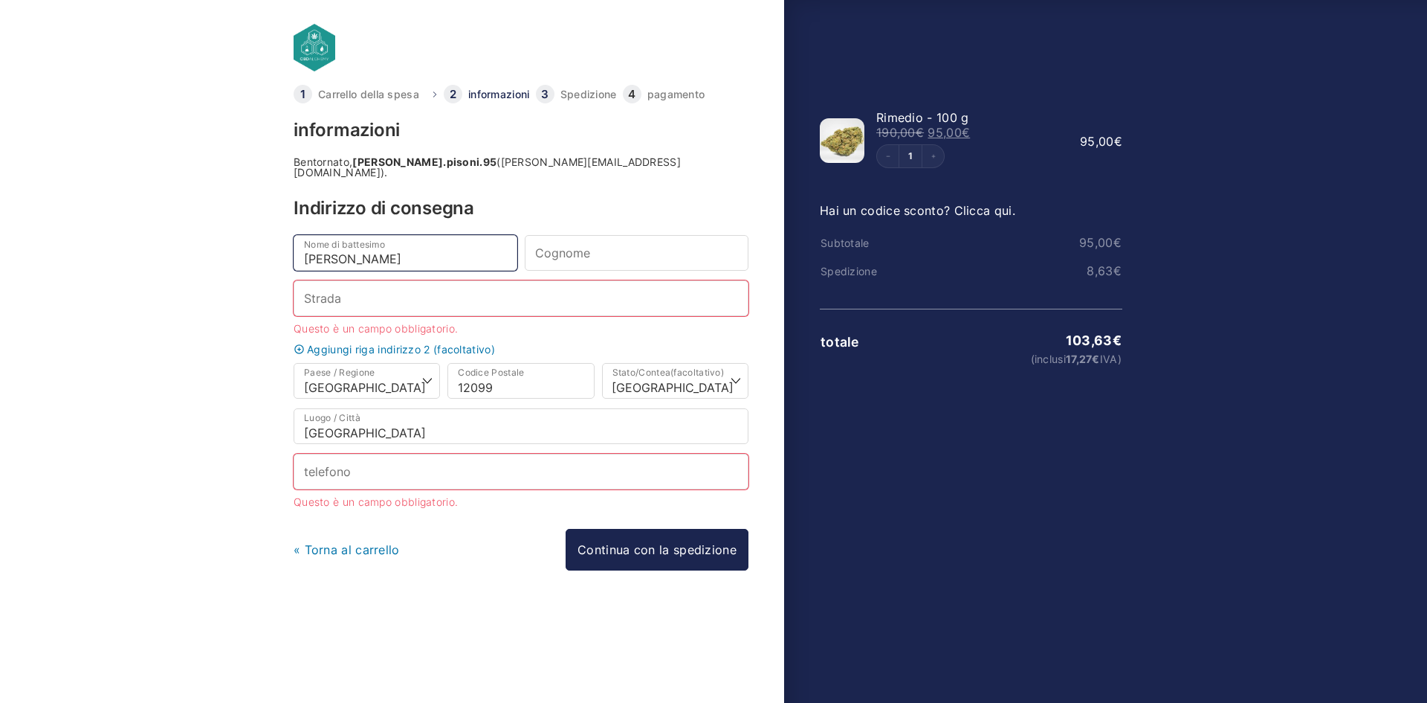
type input "Andrea"
click at [554, 235] on input "Cognome *" at bounding box center [637, 253] width 224 height 36
type input "Pisoni"
click at [340, 295] on input "Strada *" at bounding box center [521, 298] width 455 height 36
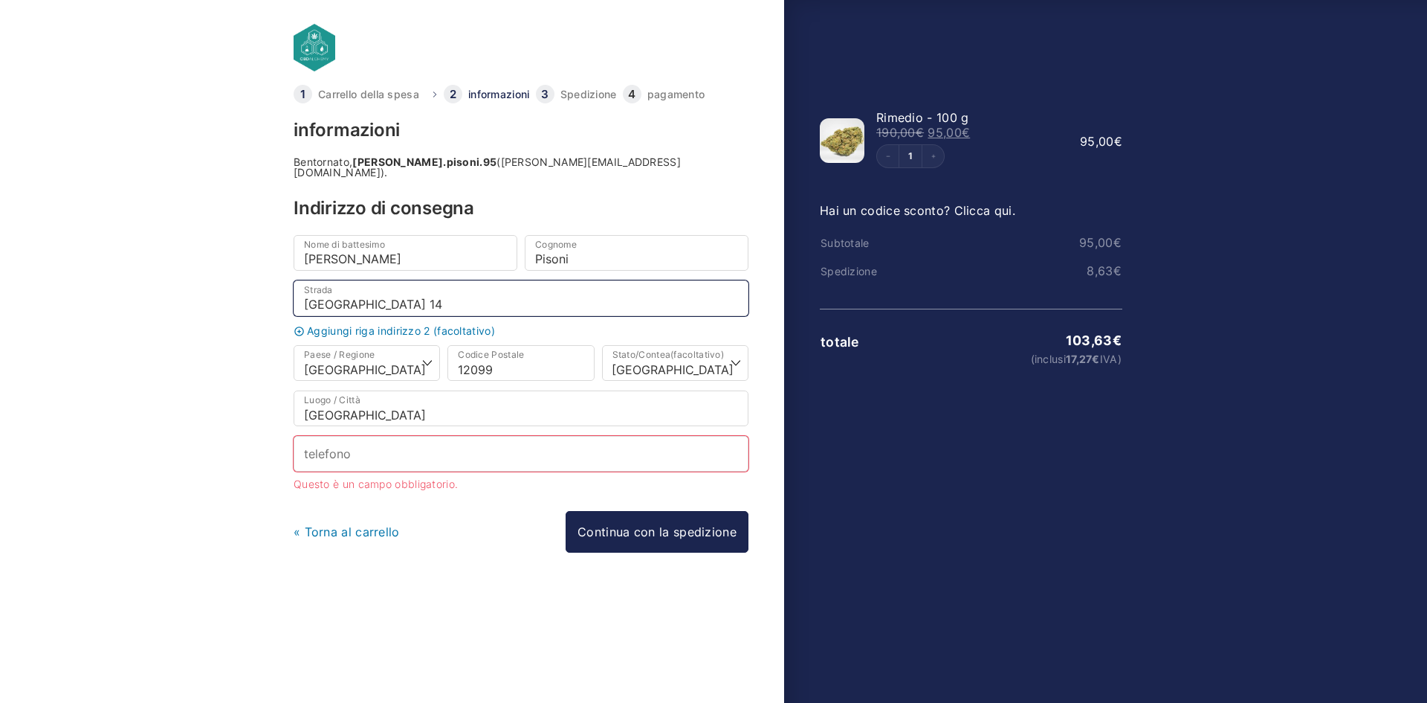
type input "Alt-Tempelhof 14"
click at [361, 451] on input "telefono *" at bounding box center [521, 454] width 455 height 36
type input "."
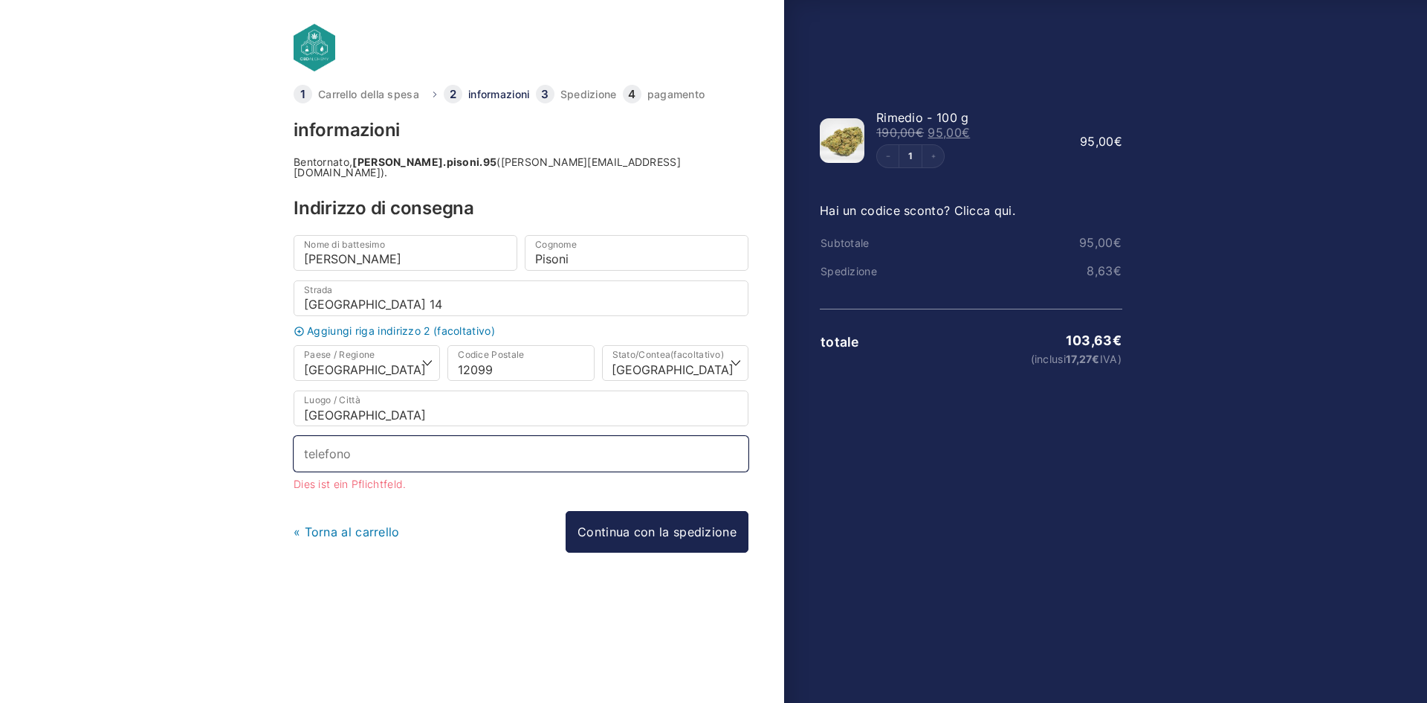
type input "-"
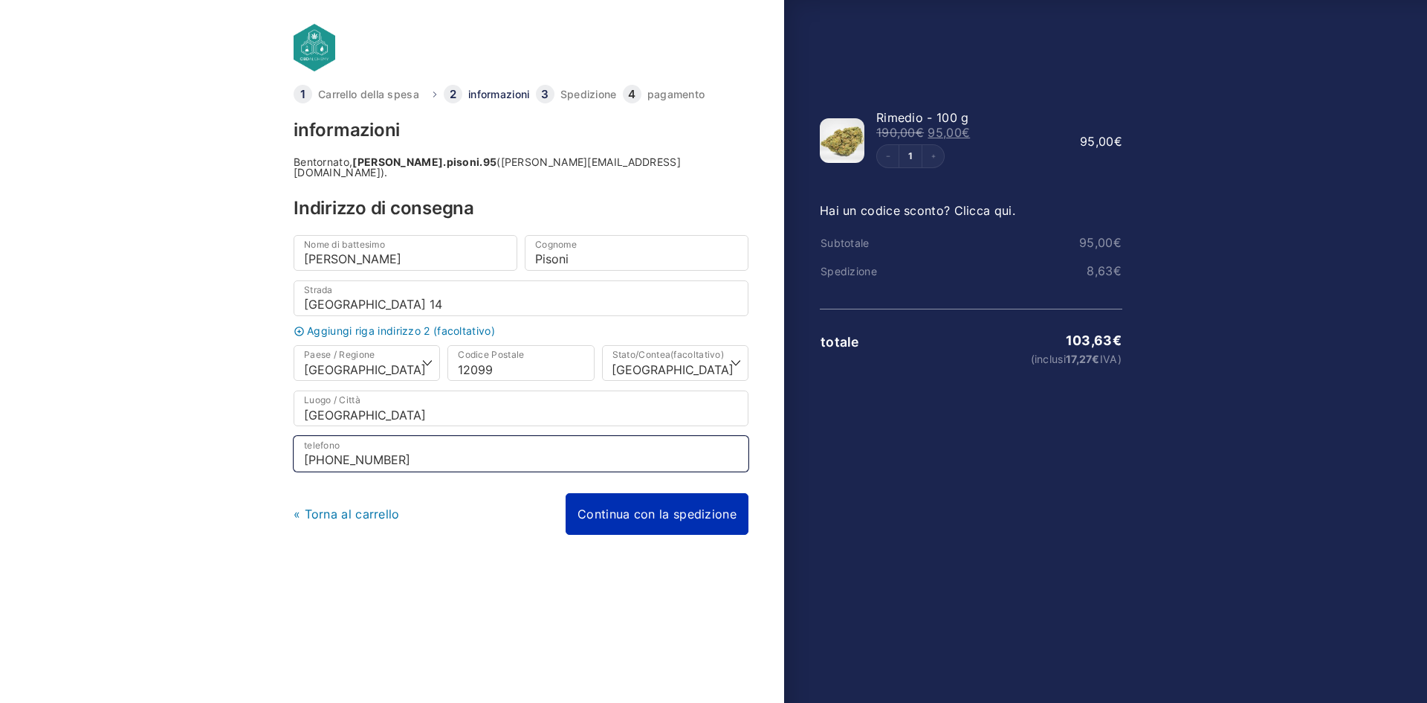
type input "+393494169167"
click at [654, 509] on link "Continua con la spedizione" at bounding box center [657, 514] width 183 height 42
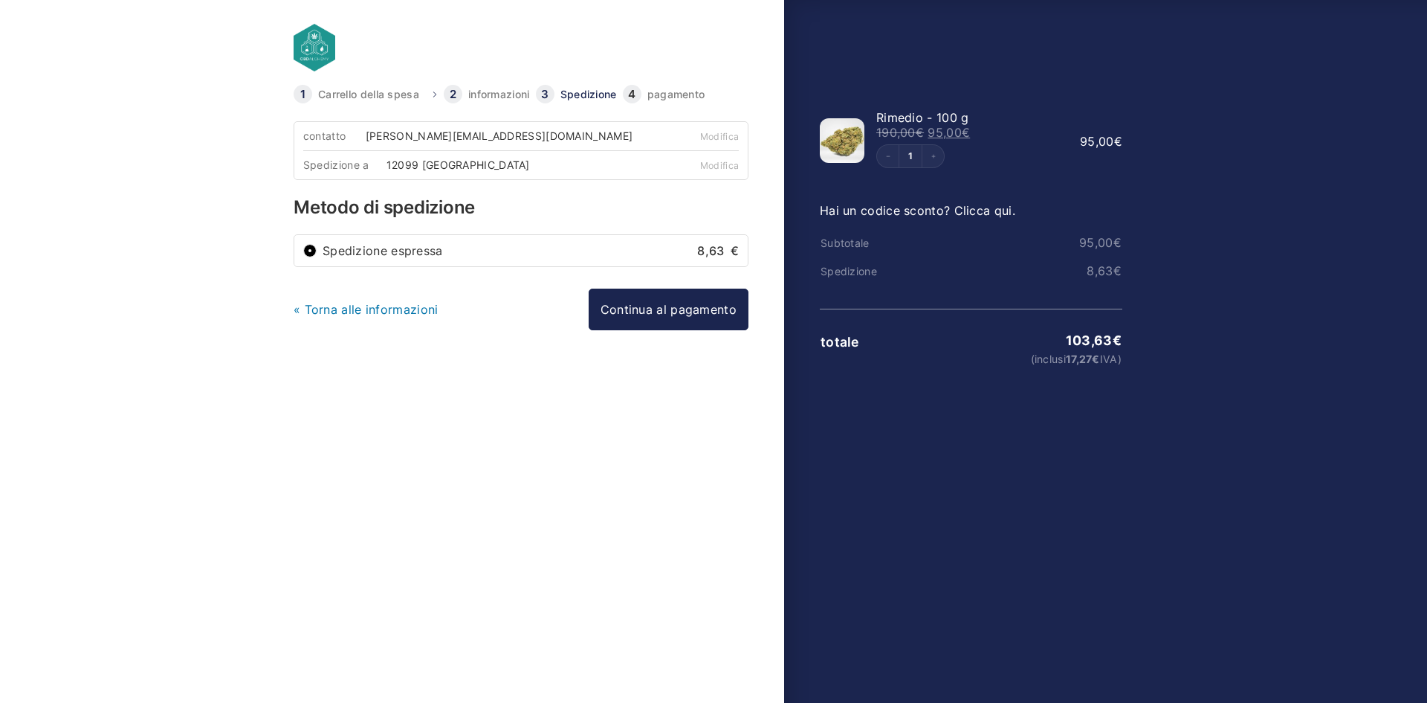
click at [527, 254] on label "Spedizione espressa 8,63 €" at bounding box center [531, 251] width 416 height 12
click at [317, 254] on input "Spedizione espressa 8,63 €" at bounding box center [309, 250] width 13 height 13
click at [370, 243] on font "Spedizione espressa" at bounding box center [383, 250] width 120 height 15
click at [317, 244] on input "Spedizione espressa 8,63 €" at bounding box center [309, 250] width 13 height 13
drag, startPoint x: 367, startPoint y: 138, endPoint x: 564, endPoint y: 132, distance: 197.9
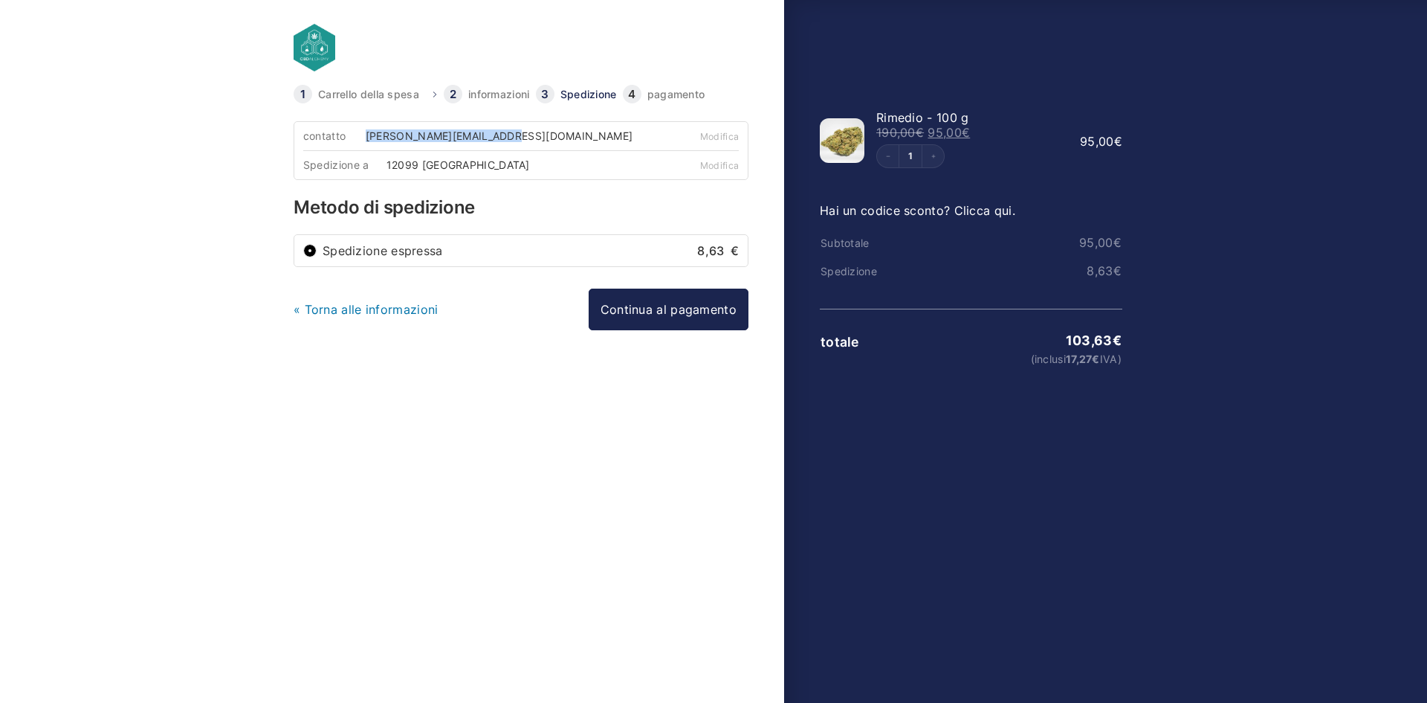
click at [512, 132] on font "andrea.pisoni.95@gmail.com" at bounding box center [499, 135] width 267 height 13
click at [552, 134] on div "contatto andrea.pisoni.95@gmail.com" at bounding box center [485, 136] width 364 height 28
click at [562, 135] on div "contatto andrea.pisoni.95@gmail.com" at bounding box center [485, 136] width 364 height 28
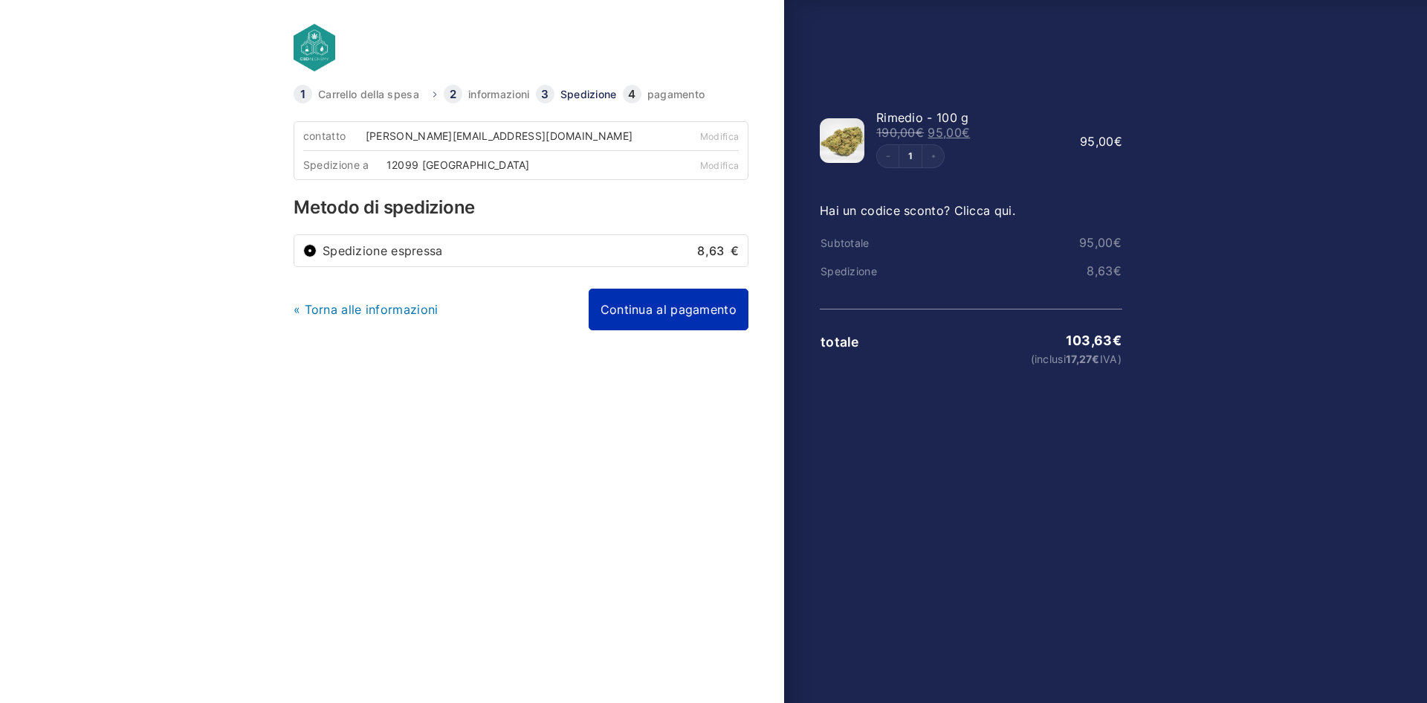
click at [680, 315] on link "Continua al pagamento" at bounding box center [669, 309] width 160 height 42
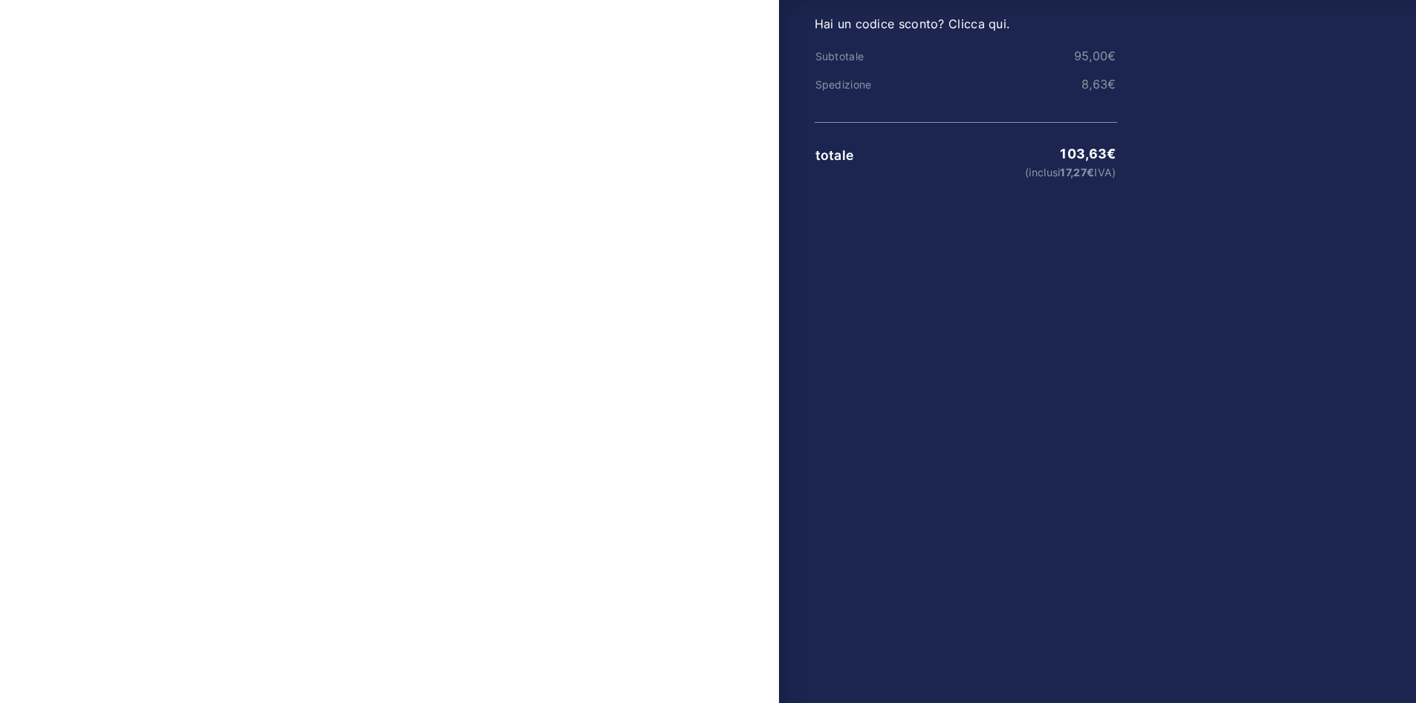
scroll to position [223, 0]
click at [382, 431] on font "Utilizzare un indirizzo di fatturazione diverso" at bounding box center [452, 429] width 265 height 15
click at [314, 431] on input "Utilizzare un indirizzo di fatturazione diverso" at bounding box center [307, 428] width 13 height 13
radio input "true"
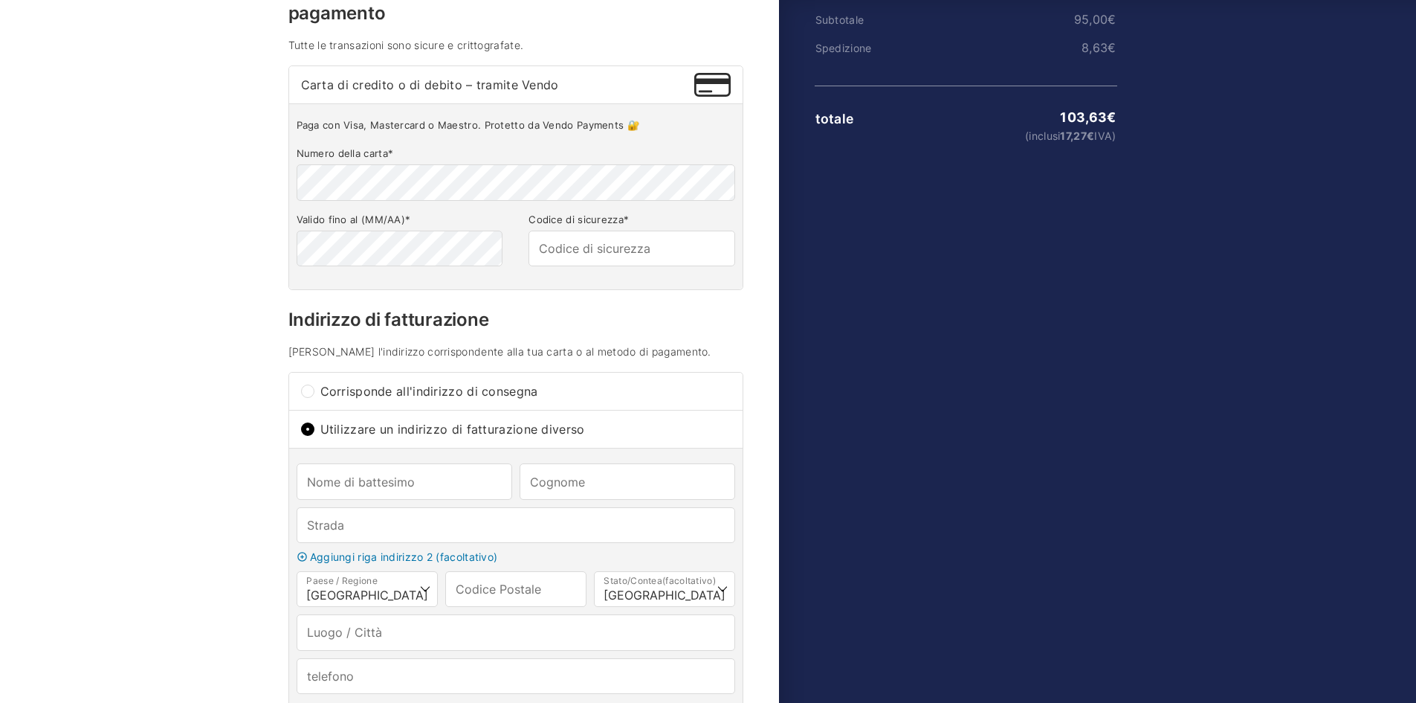
click at [347, 391] on font "Corrisponde all'indirizzo di consegna" at bounding box center [429, 391] width 218 height 15
click at [314, 391] on input "Corrisponde all'indirizzo di consegna" at bounding box center [307, 390] width 13 height 13
radio input "true"
type input "Andrea"
type input "Pisoni"
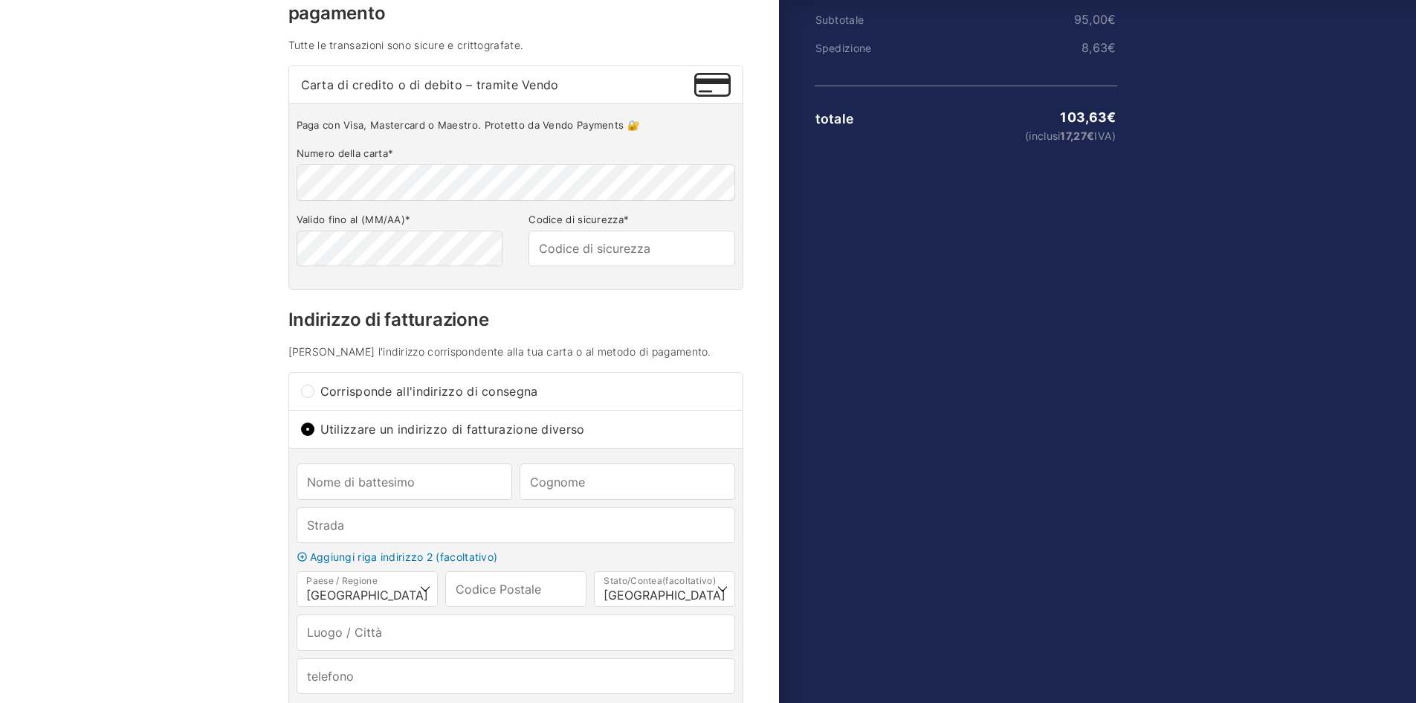
type input "Alt-Tempelhof 14"
type input "12099"
type input "Berlin"
type input "+393494169167"
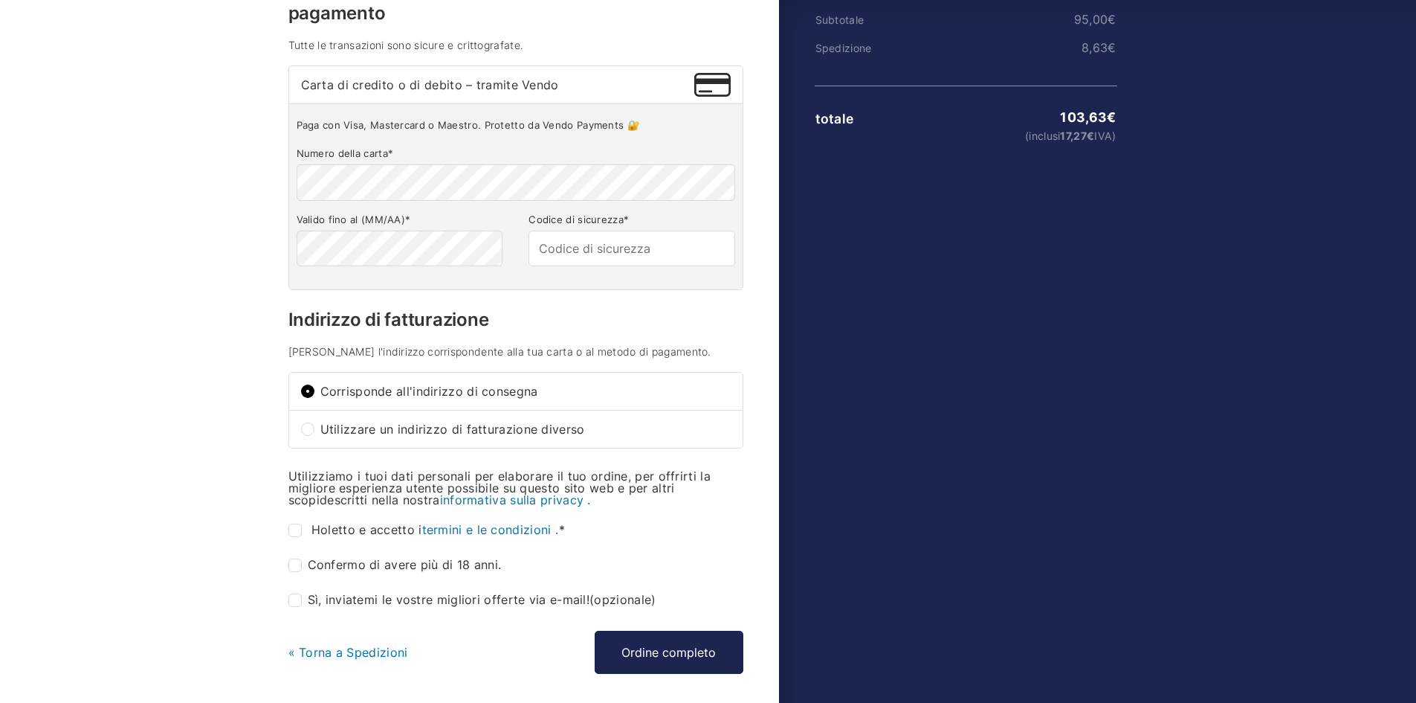
click at [358, 435] on font "Utilizzare un indirizzo di fatturazione diverso" at bounding box center [452, 429] width 265 height 15
click at [314, 435] on input "Utilizzare un indirizzo di fatturazione diverso" at bounding box center [307, 428] width 13 height 13
radio input "true"
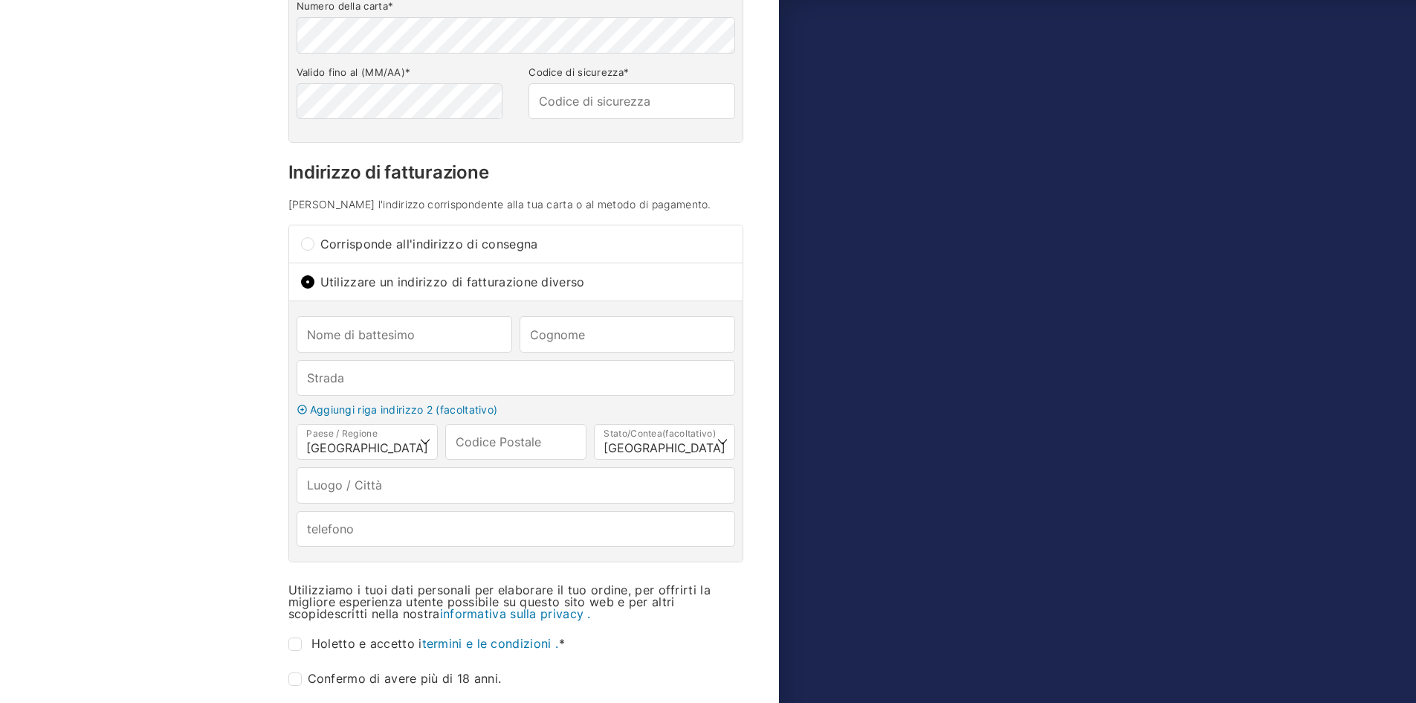
scroll to position [372, 0]
click at [365, 245] on font "Corrisponde all'indirizzo di consegna" at bounding box center [429, 242] width 218 height 15
click at [314, 245] on input "Corrisponde all'indirizzo di consegna" at bounding box center [307, 242] width 13 height 13
radio input "true"
type input "Andrea"
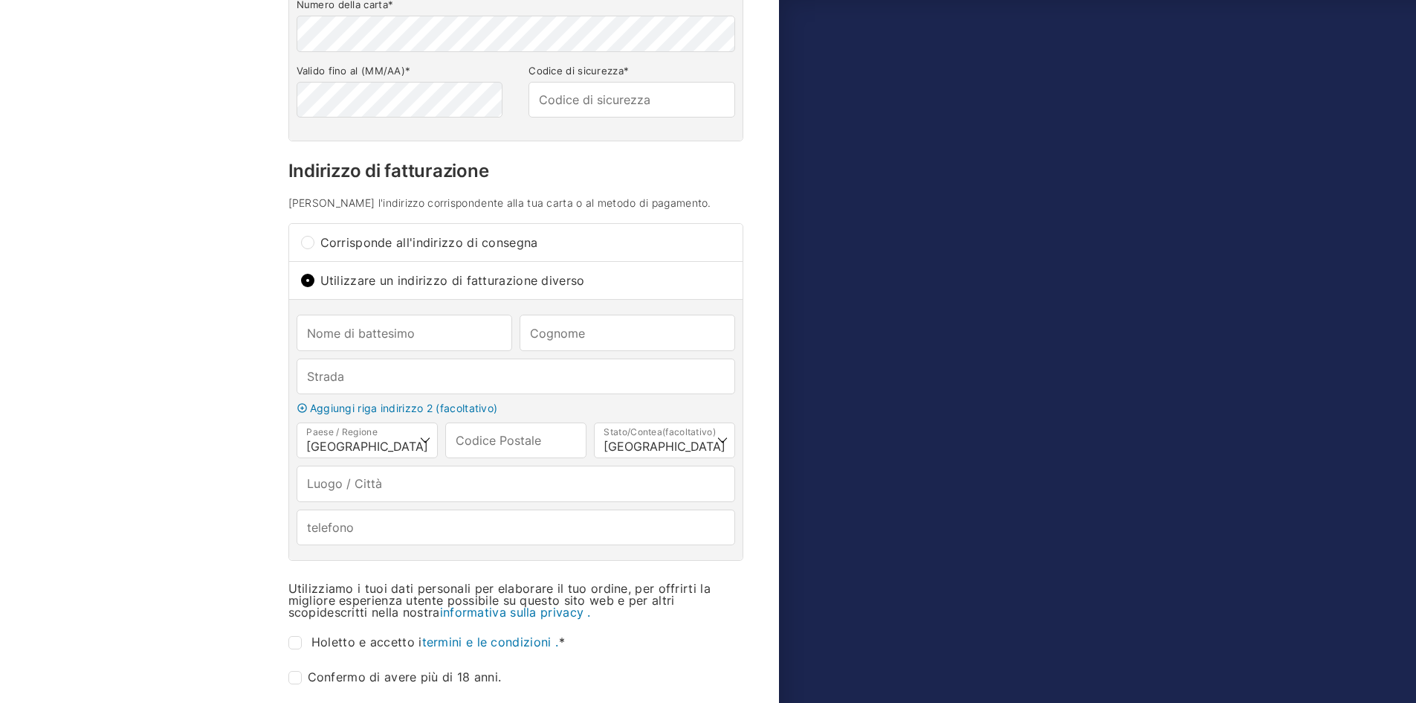
type input "Pisoni"
type input "Alt-Tempelhof 14"
type input "12099"
type input "Berlin"
type input "+393494169167"
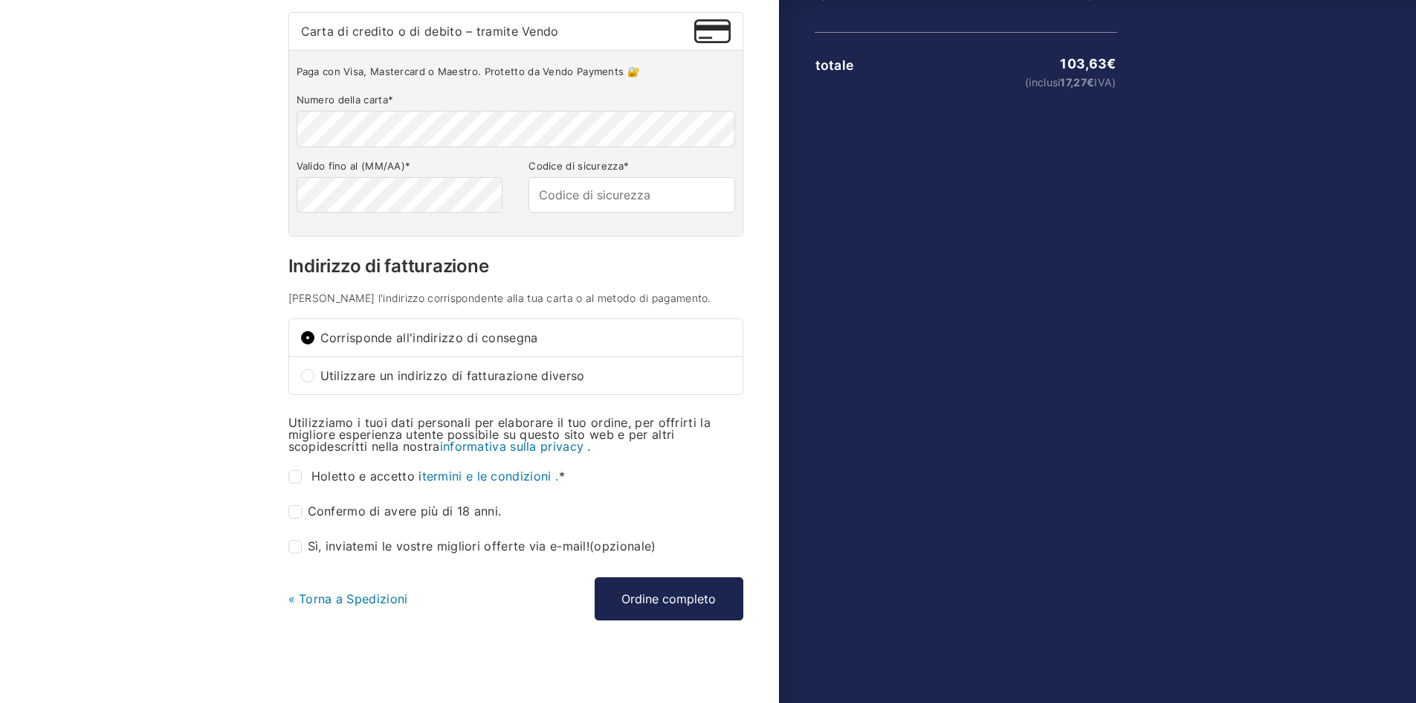
scroll to position [281, 0]
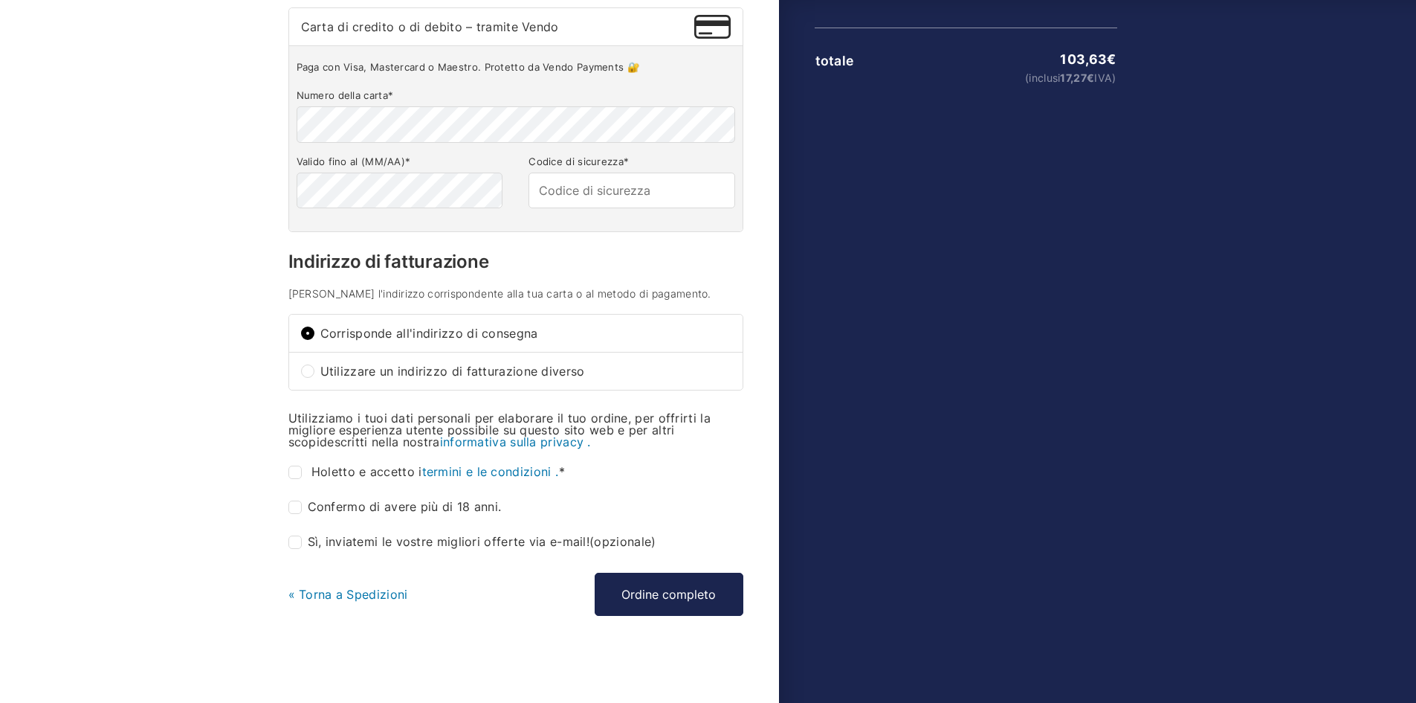
click at [314, 505] on font "Confermo di avere più di 18 anni." at bounding box center [405, 506] width 194 height 15
click at [302, 505] on input "Confermo di avere più di 18 anni. *" at bounding box center [294, 506] width 13 height 13
checkbox input "true"
click at [297, 467] on input "Ho letto e accetto i termini e le condizioni . *" at bounding box center [294, 471] width 13 height 13
checkbox input "true"
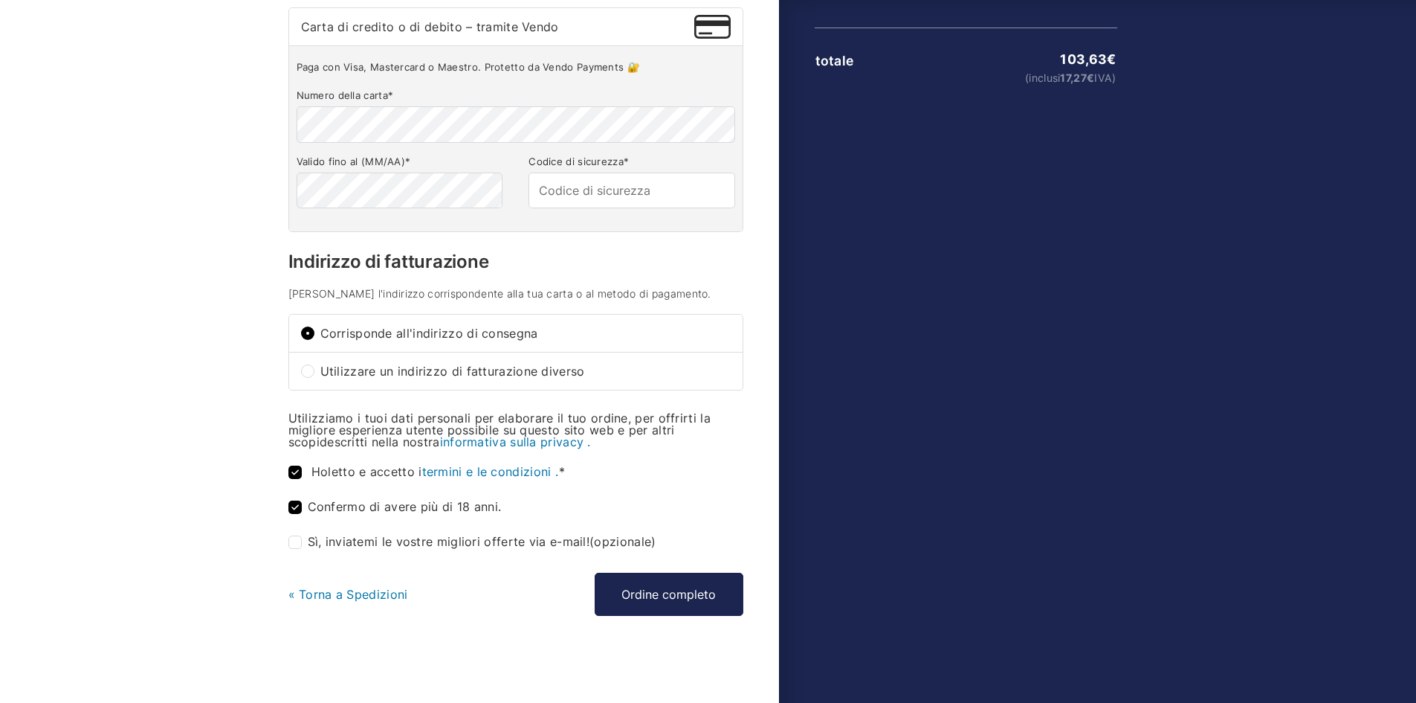
click at [364, 370] on font "Utilizzare un indirizzo di fatturazione diverso" at bounding box center [452, 371] width 265 height 15
click at [314, 370] on input "Utilizzare un indirizzo di fatturazione diverso" at bounding box center [307, 370] width 13 height 13
radio input "true"
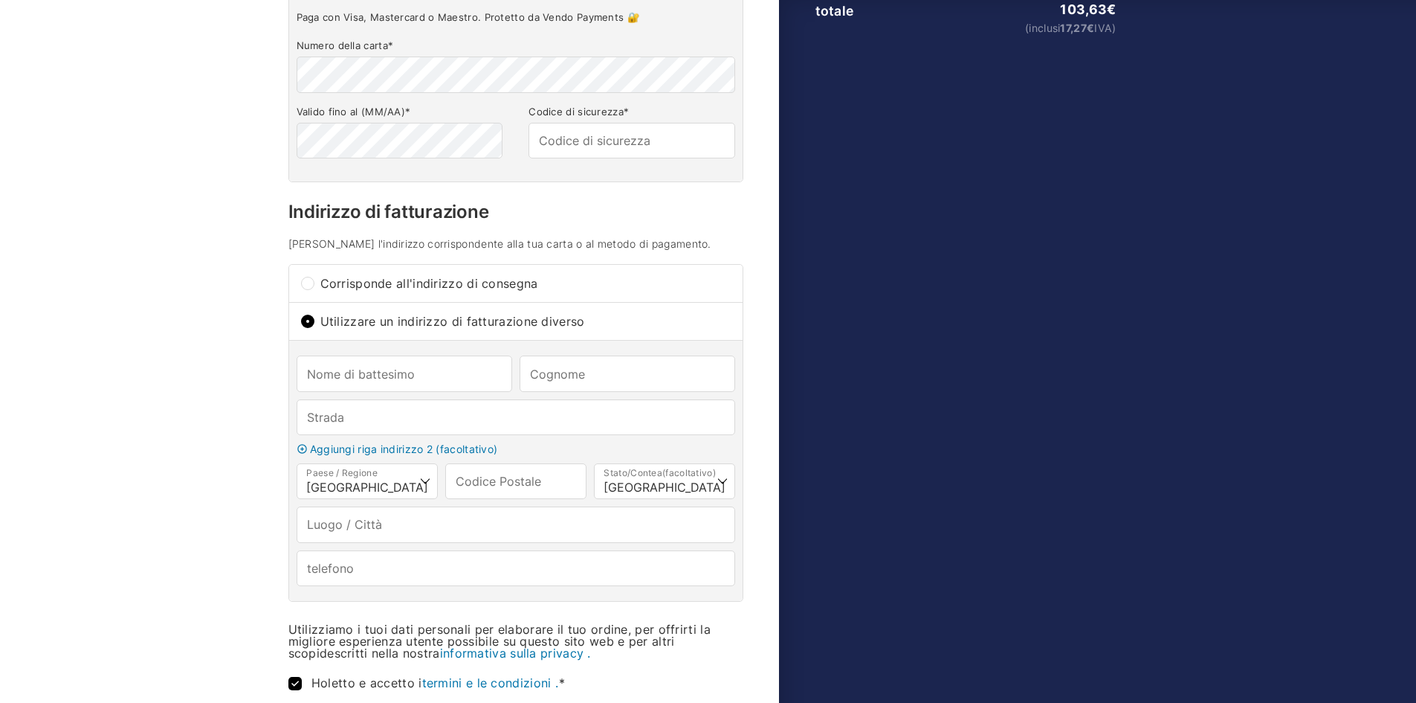
scroll to position [355, 0]
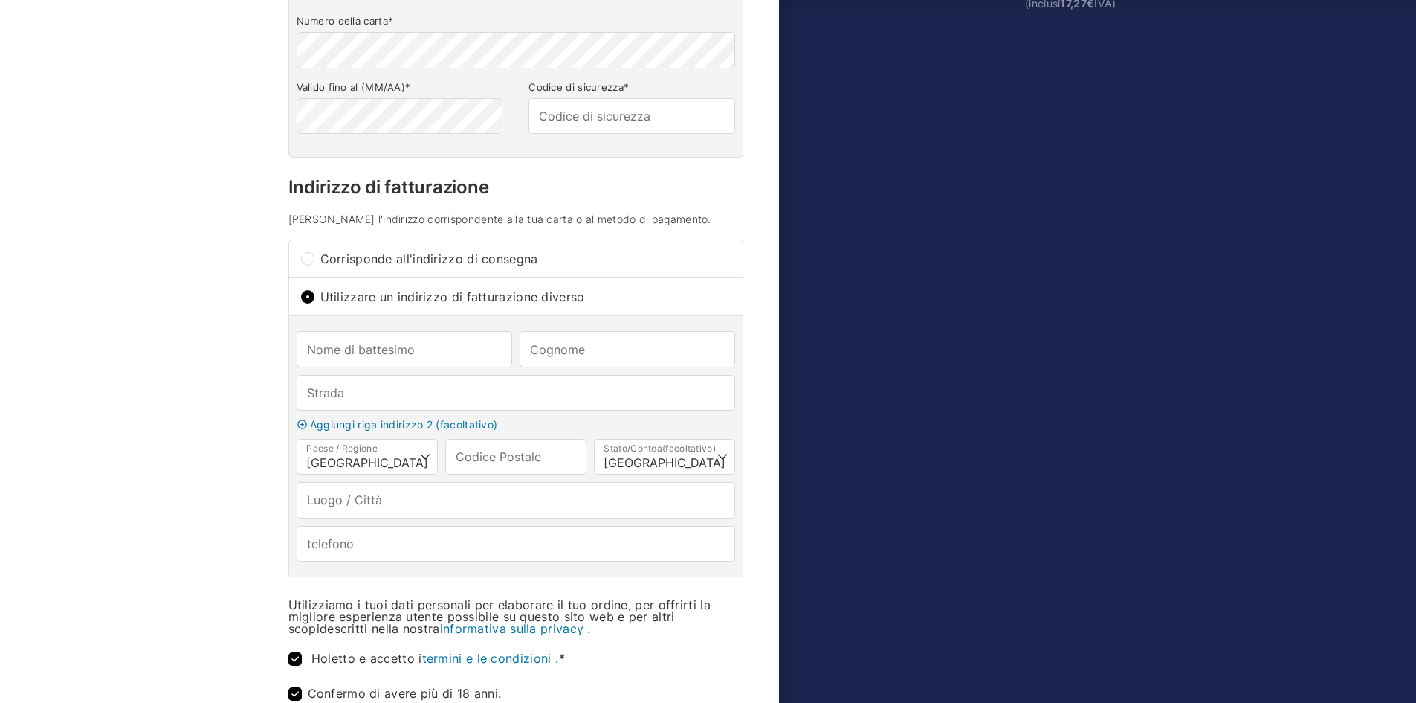
click at [310, 254] on input "Corrisponde all'indirizzo di consegna" at bounding box center [307, 258] width 13 height 13
radio input "true"
type input "Andrea"
type input "Pisoni"
type input "Alt-Tempelhof 14"
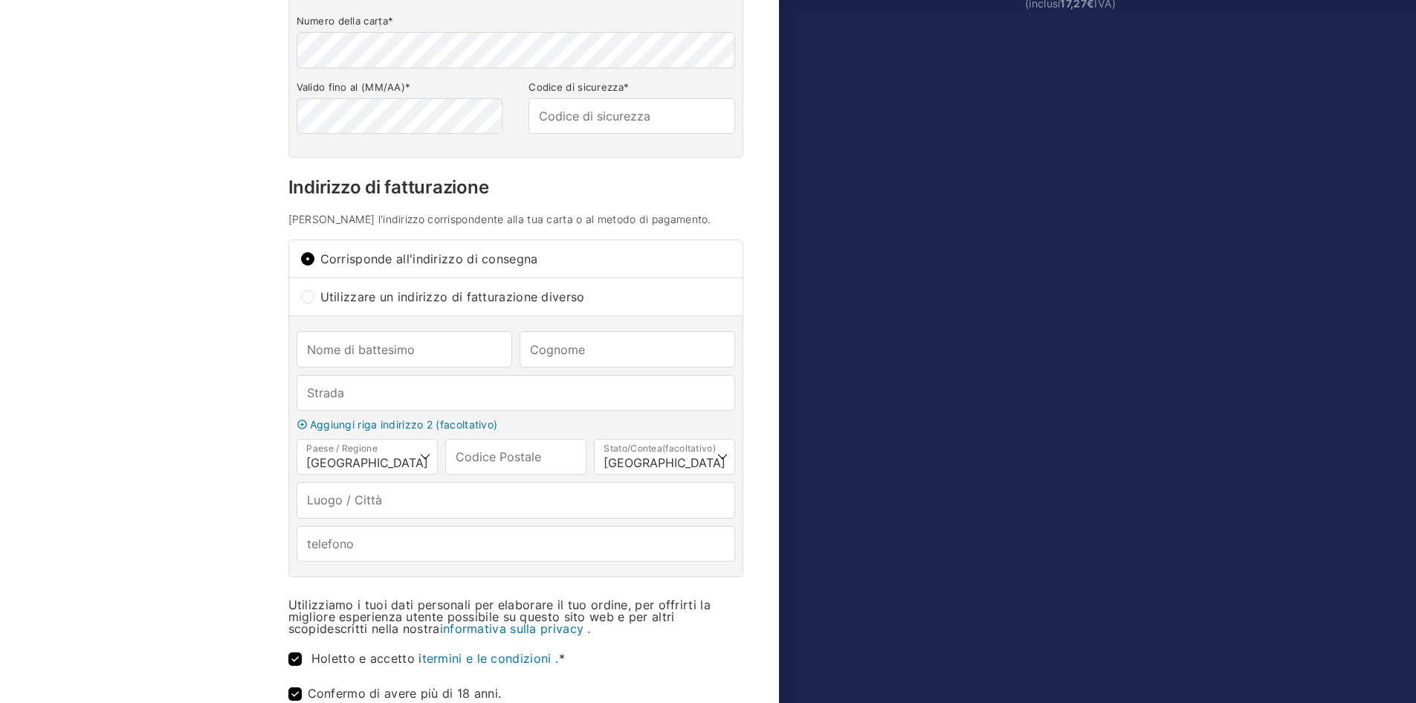
type input "12099"
type input "Berlin"
type input "+393494169167"
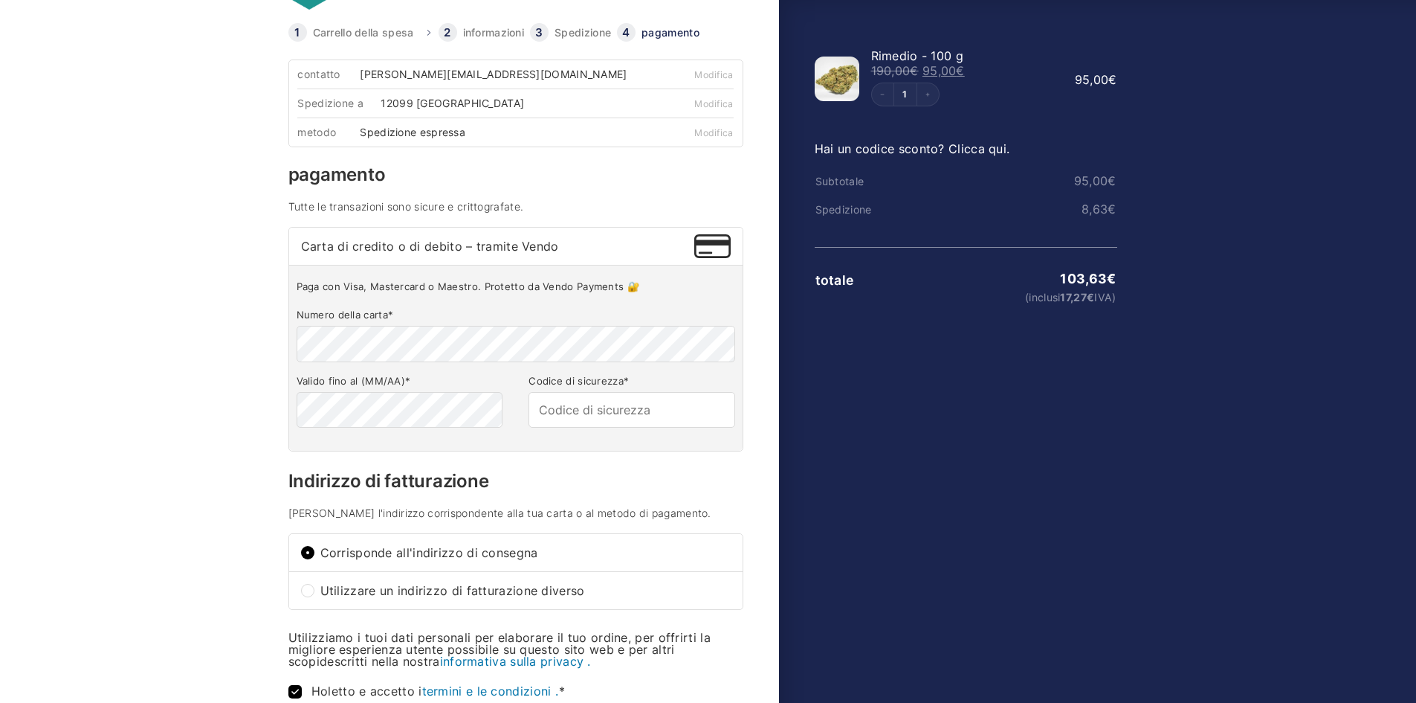
scroll to position [57, 0]
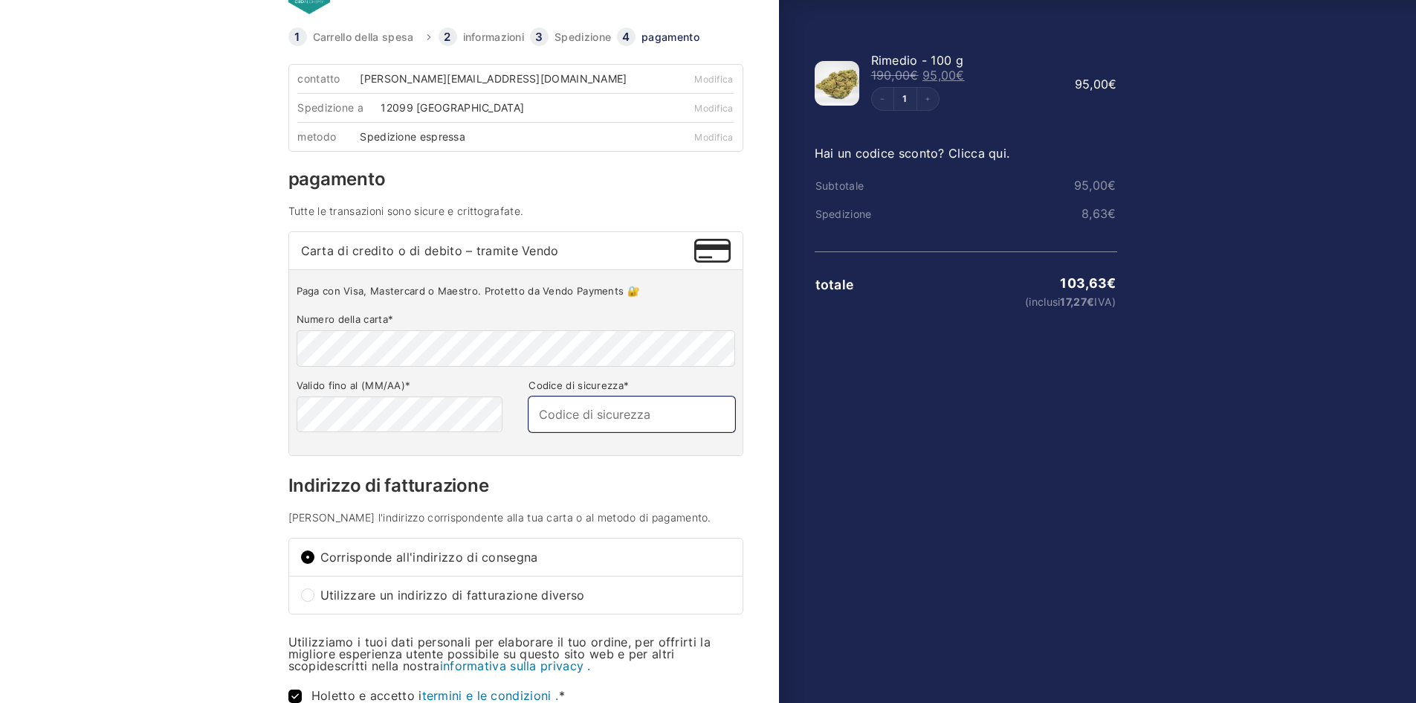
click at [566, 424] on input "Codice di sicurezza *" at bounding box center [632, 414] width 206 height 36
drag, startPoint x: 420, startPoint y: 263, endPoint x: 522, endPoint y: 196, distance: 121.9
click at [522, 199] on div "pagamento Tutte le transazioni sono sicure e crittografate. Carta di credito o …" at bounding box center [515, 312] width 455 height 285
click at [535, 187] on h3 "pagamento" at bounding box center [515, 179] width 455 height 18
click at [578, 416] on input "Codice di sicurezza *" at bounding box center [632, 414] width 206 height 36
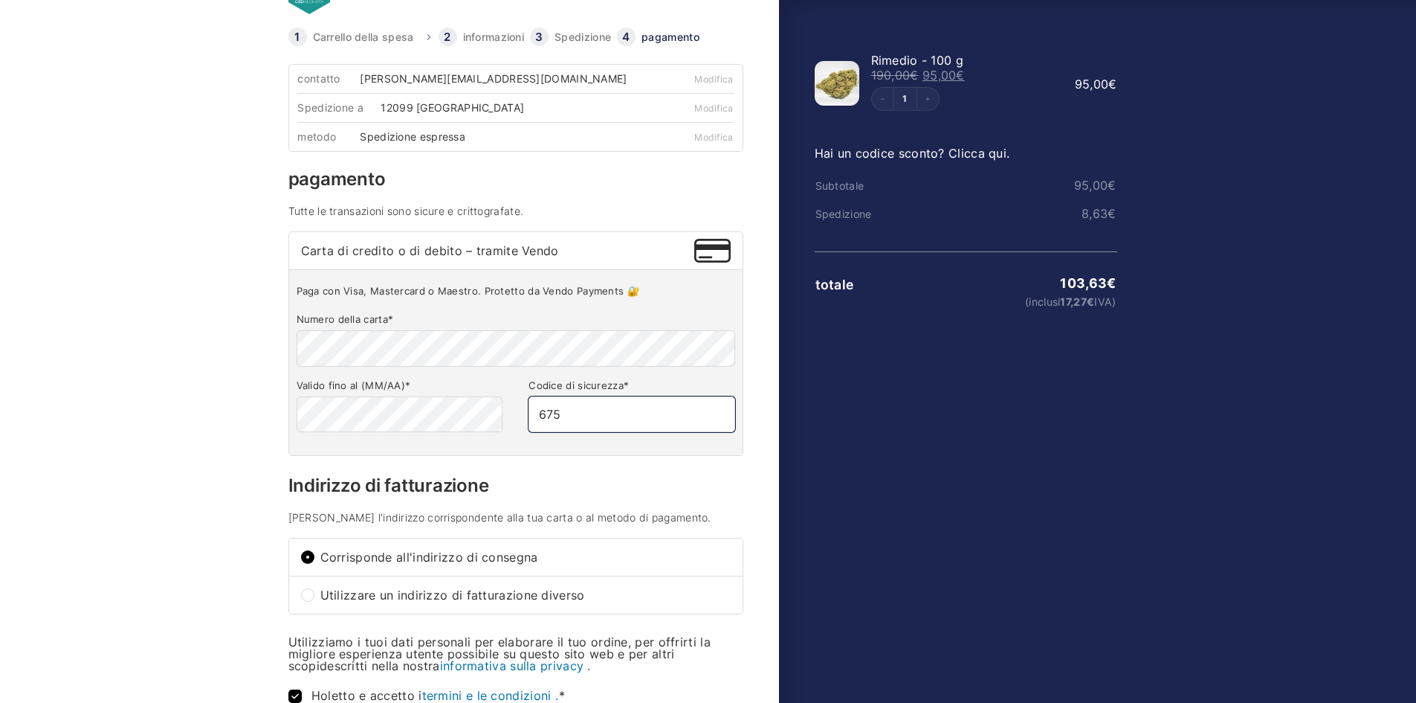
type input "675"
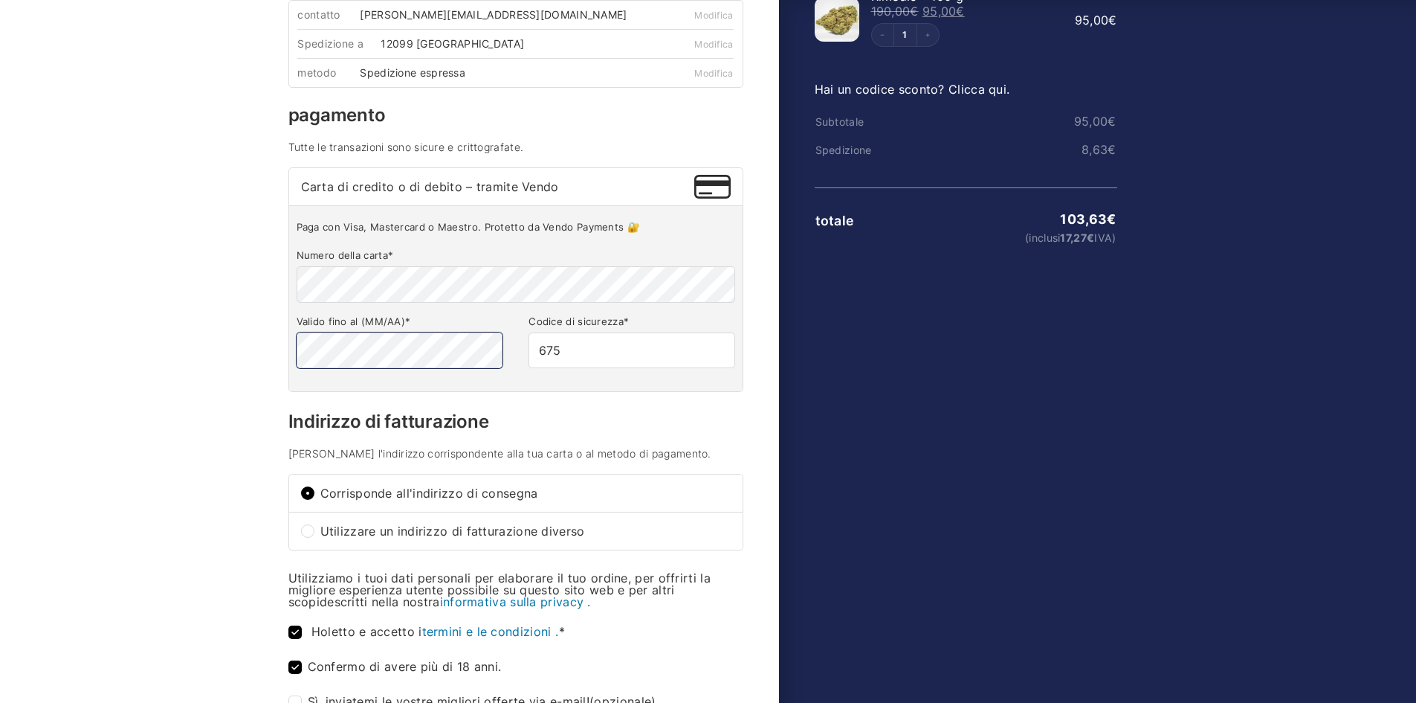
scroll to position [0, 0]
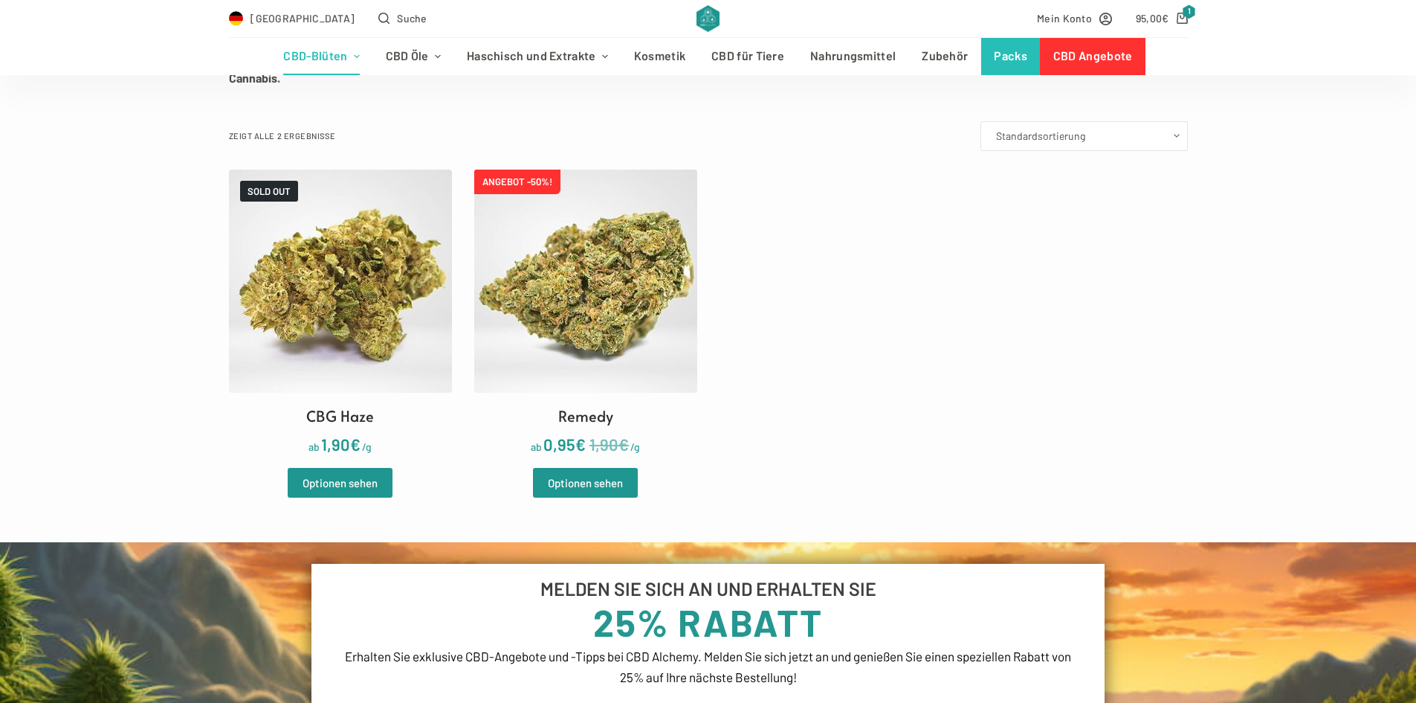
scroll to position [520, 0]
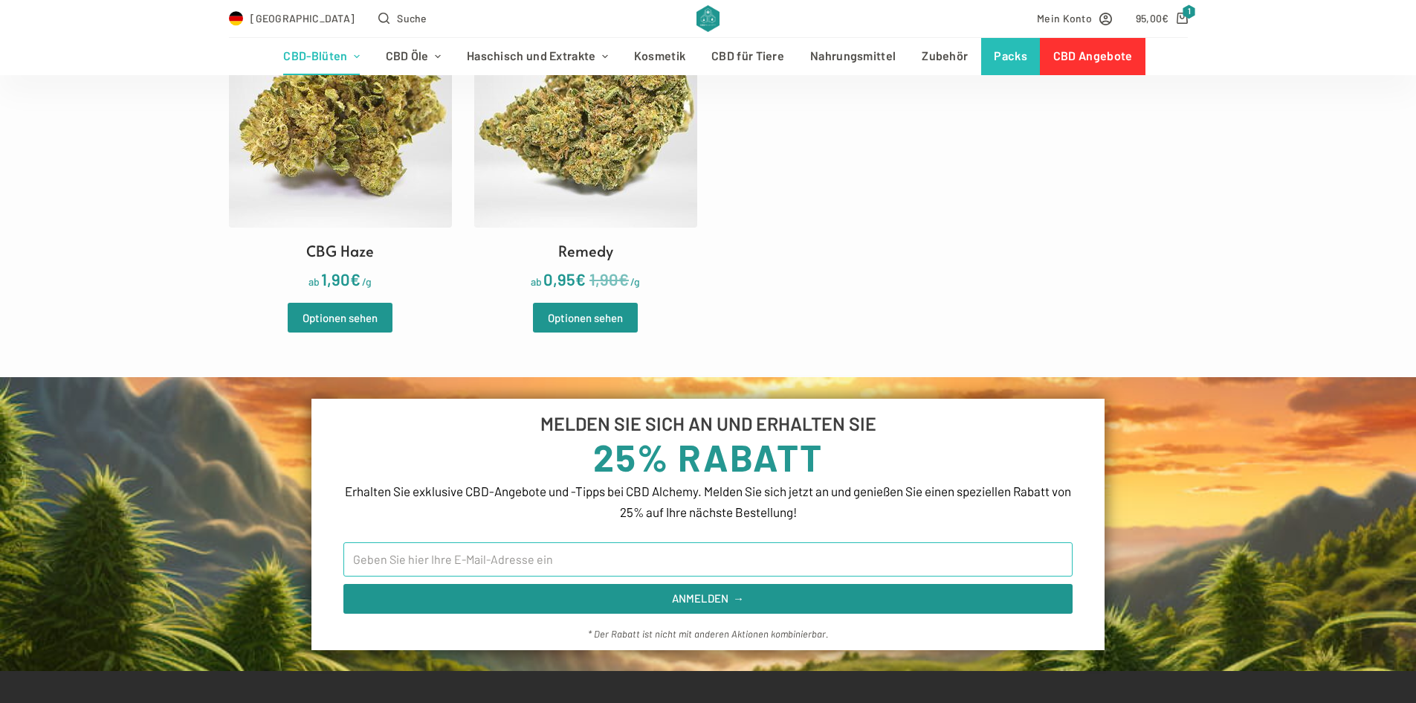
click at [482, 542] on input "Email" at bounding box center [707, 559] width 729 height 34
click at [1026, 118] on ul "SOLD OUT CBG Haze ab 1,90 € /g Optionen sehen ANGEBOT -50%! Remedy ab 1,90 € 0,…" at bounding box center [708, 168] width 959 height 328
click at [1189, 20] on div "[GEOGRAPHIC_DATA] Suche Mein Konto 95,00 € 1" at bounding box center [708, 18] width 1416 height 37
click at [1180, 17] on icon "Shopping cart" at bounding box center [1182, 18] width 11 height 11
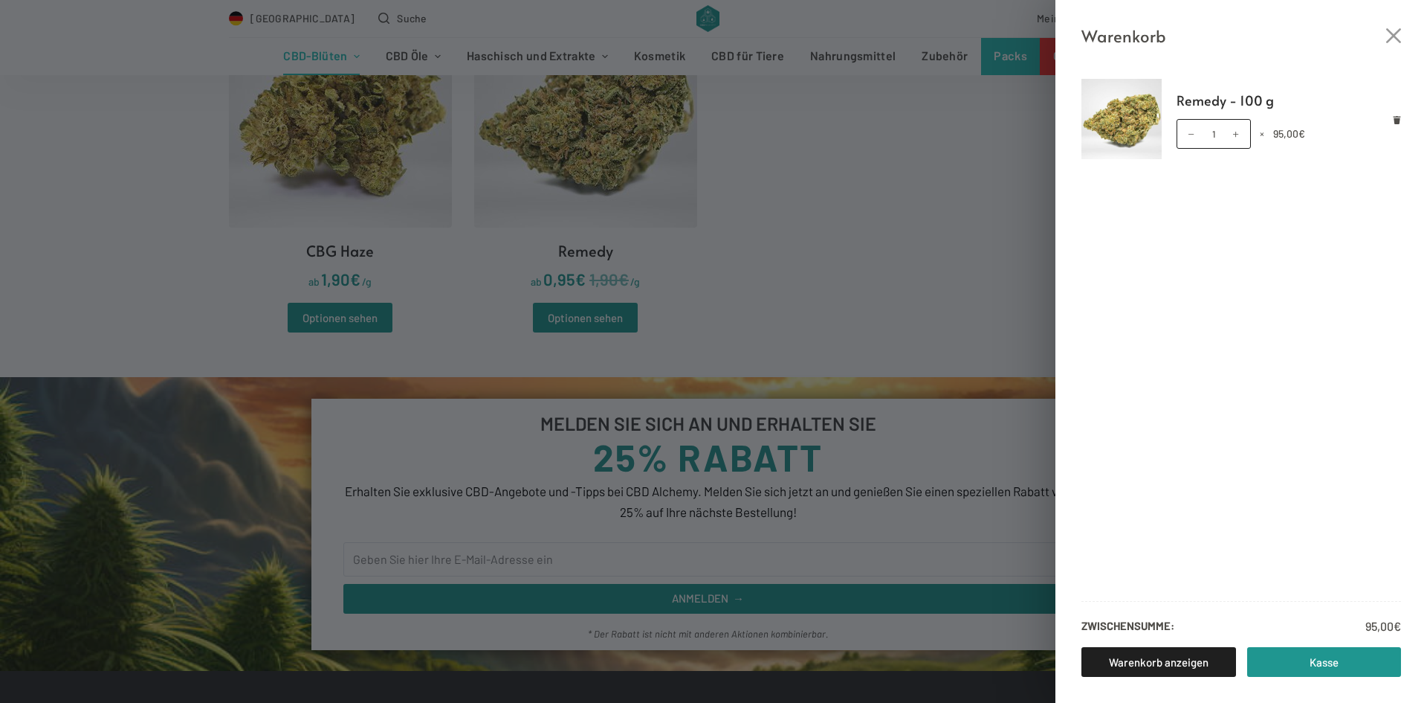
click at [960, 225] on div "Warenkorb Remedy - 100 g Remedy - 100 g Menge 1 × 95,00 € Zwischensumme: 95,00 …" at bounding box center [713, 351] width 1427 height 703
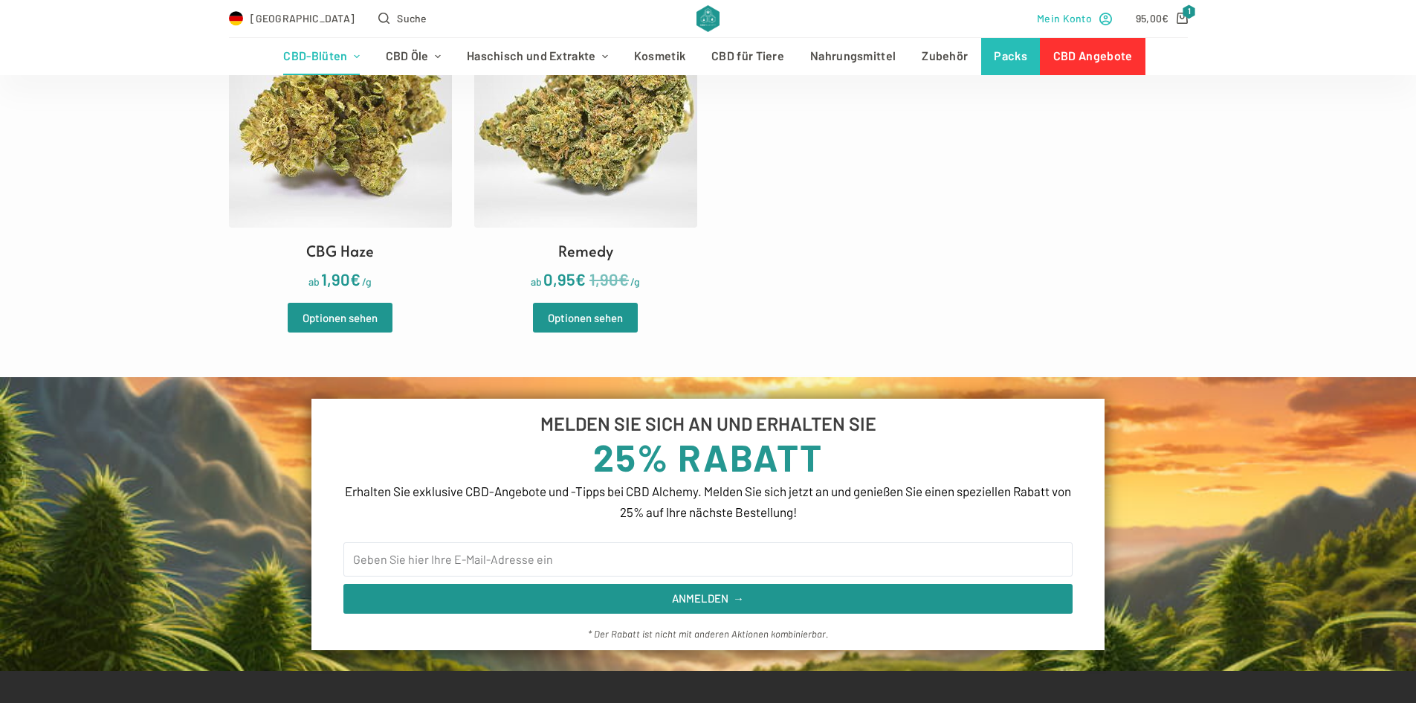
click at [1083, 15] on span "Mein Konto" at bounding box center [1064, 18] width 55 height 17
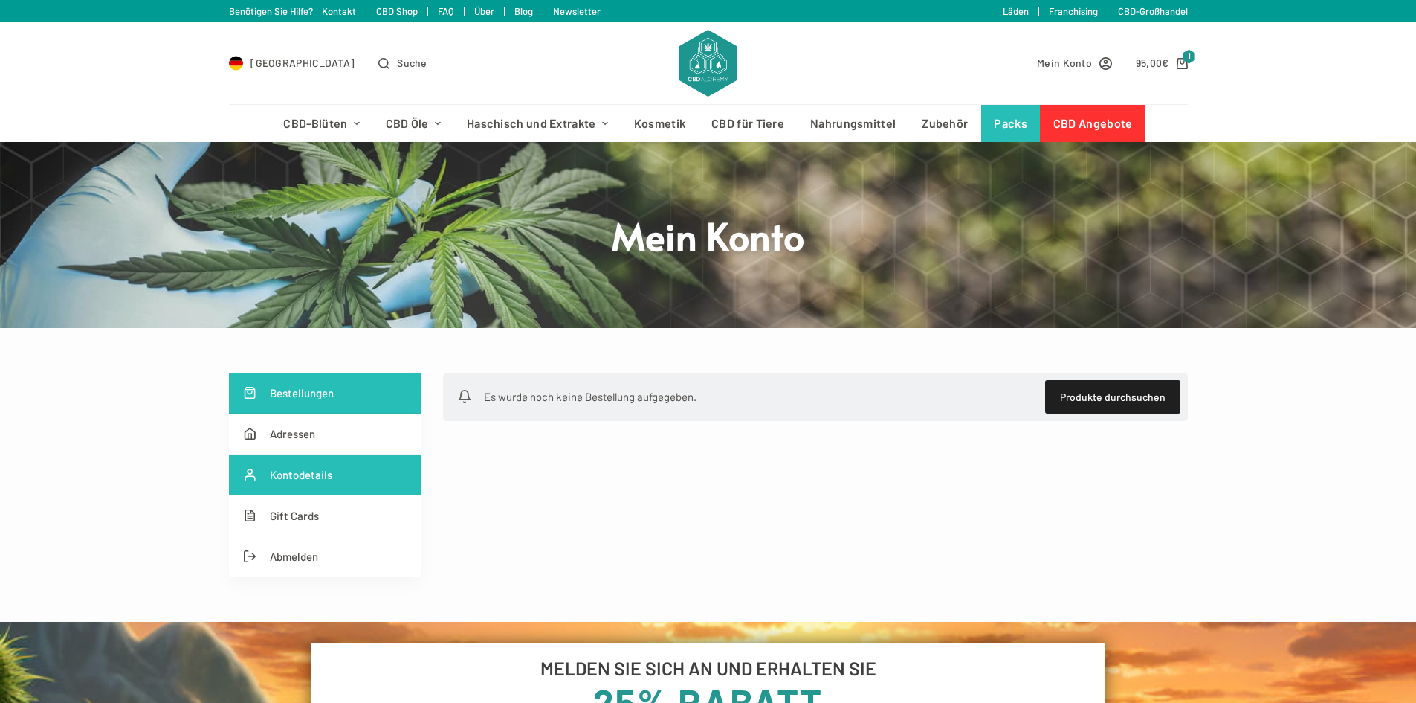
click at [326, 481] on link "Kontodetails" at bounding box center [325, 474] width 192 height 41
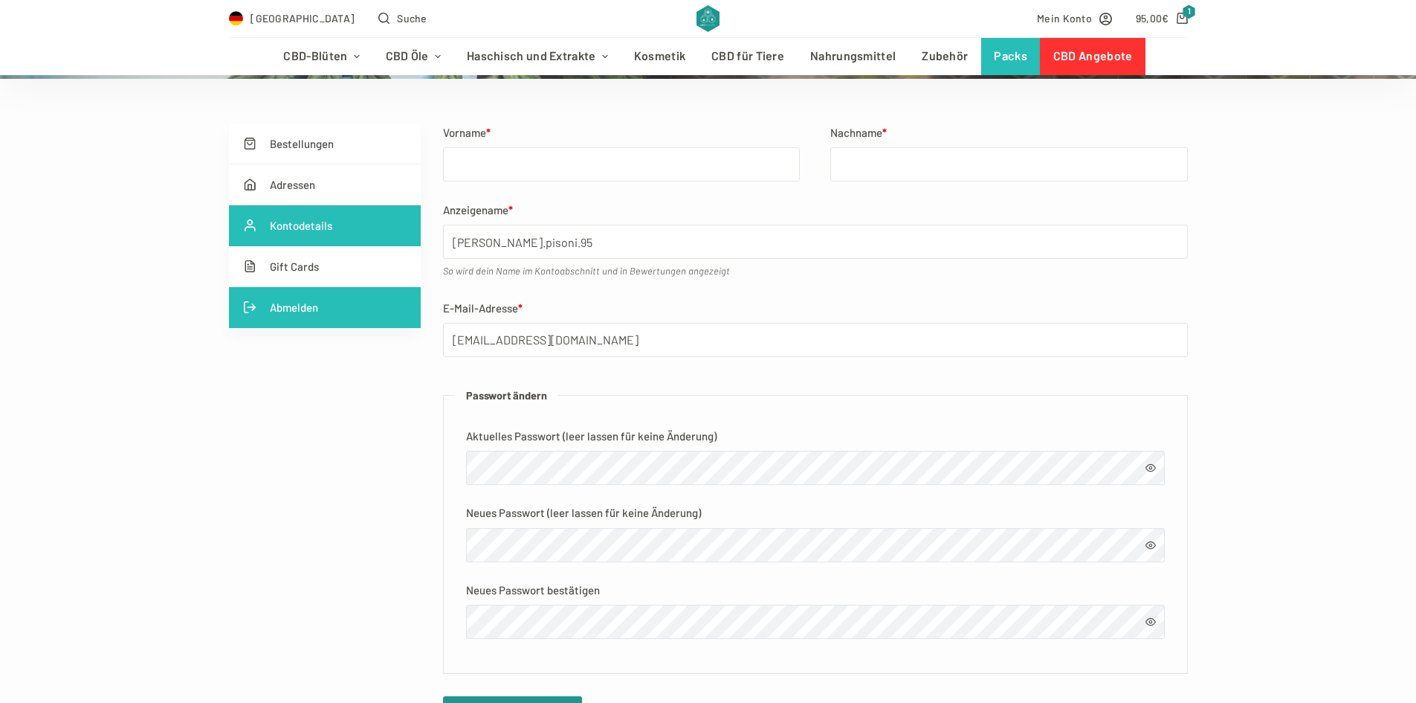
scroll to position [223, 0]
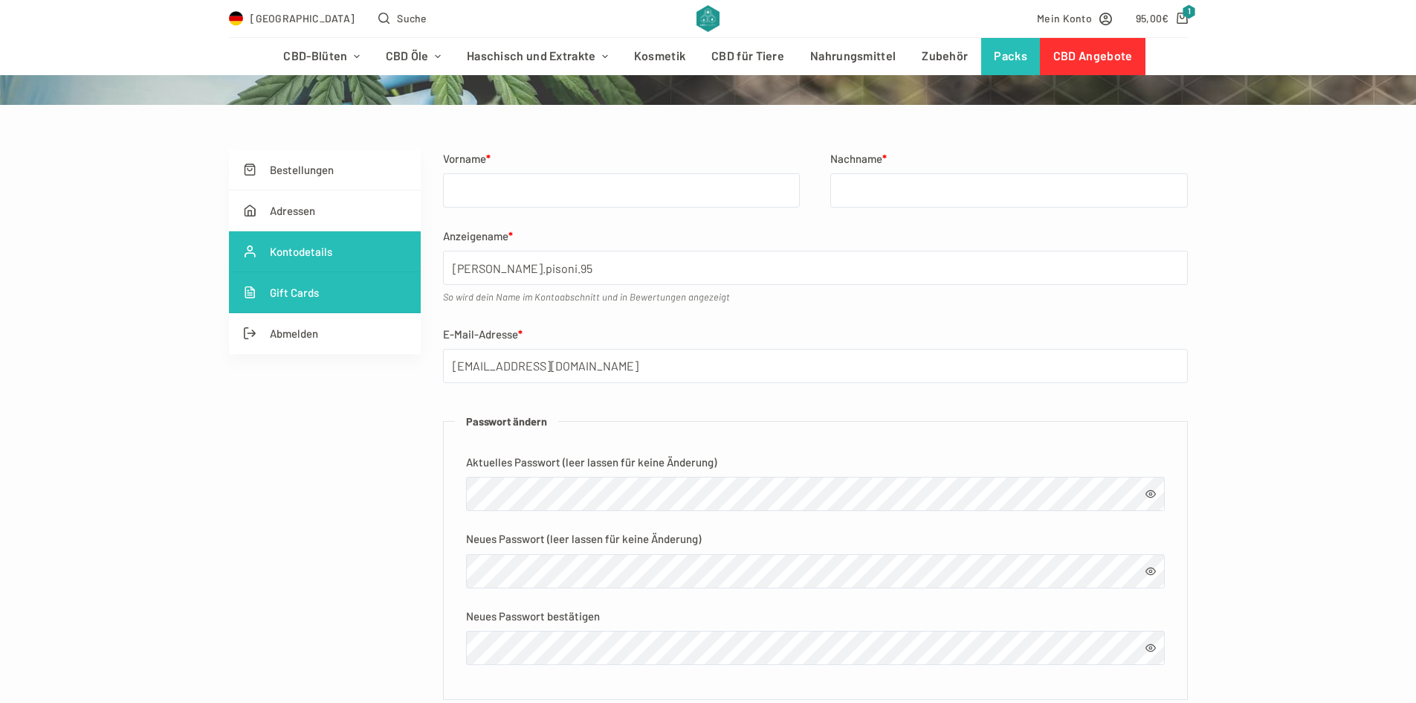
click at [353, 299] on link "Gift Cards" at bounding box center [325, 292] width 192 height 41
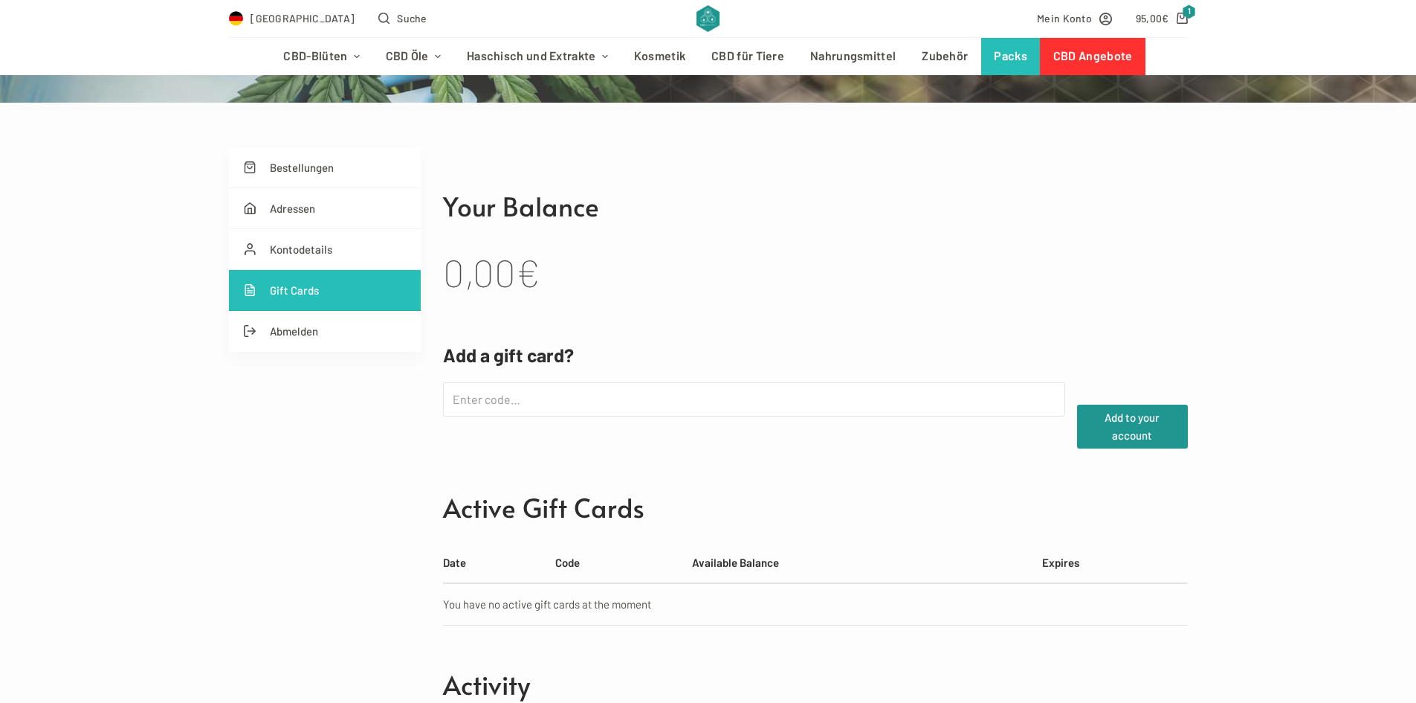
scroll to position [149, 0]
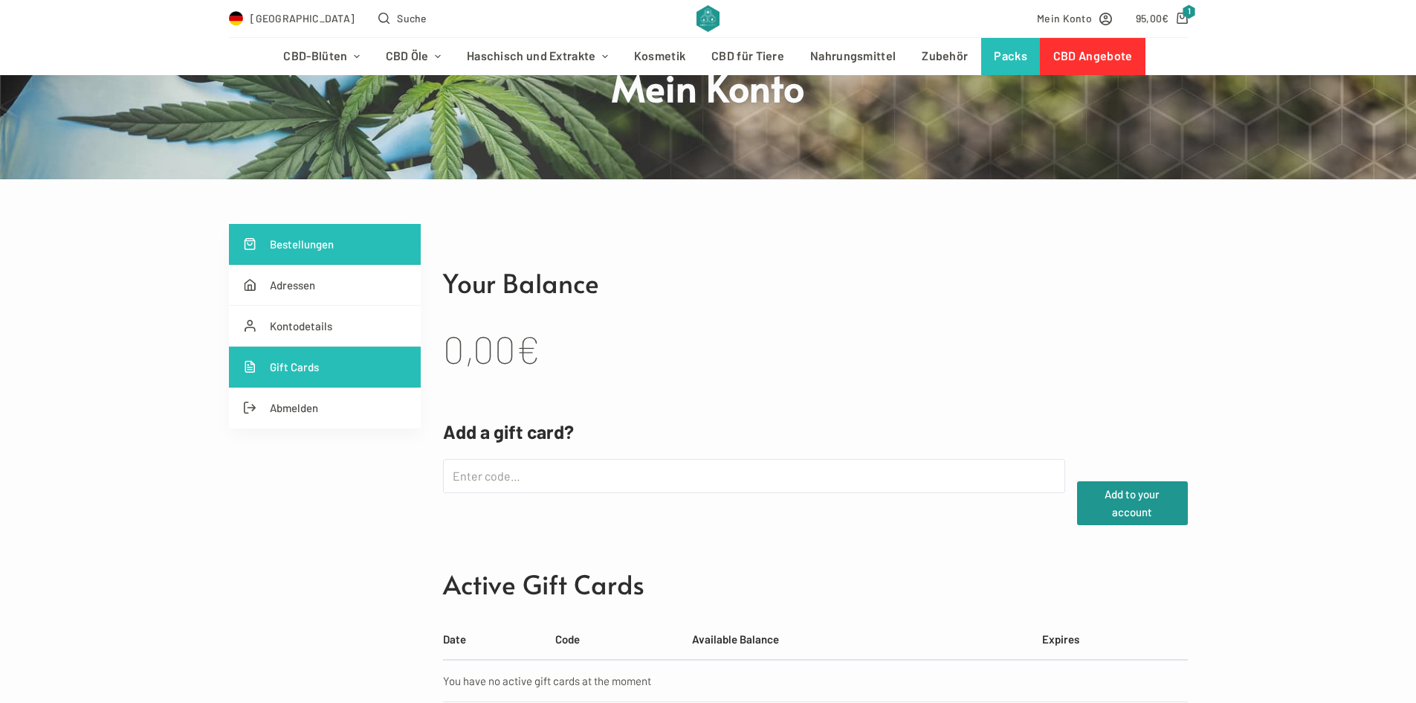
click at [317, 254] on link "Bestellungen" at bounding box center [325, 244] width 192 height 41
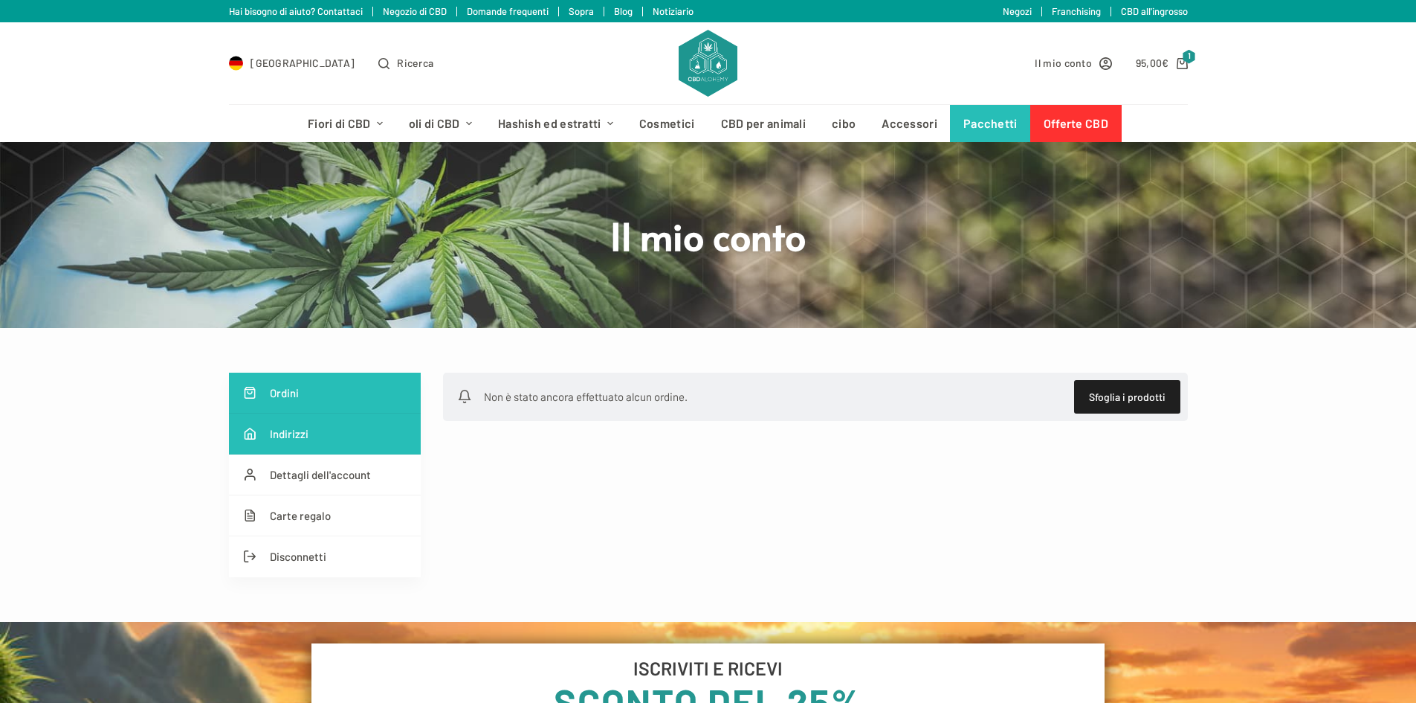
click at [285, 422] on link "Indirizzi" at bounding box center [325, 433] width 192 height 41
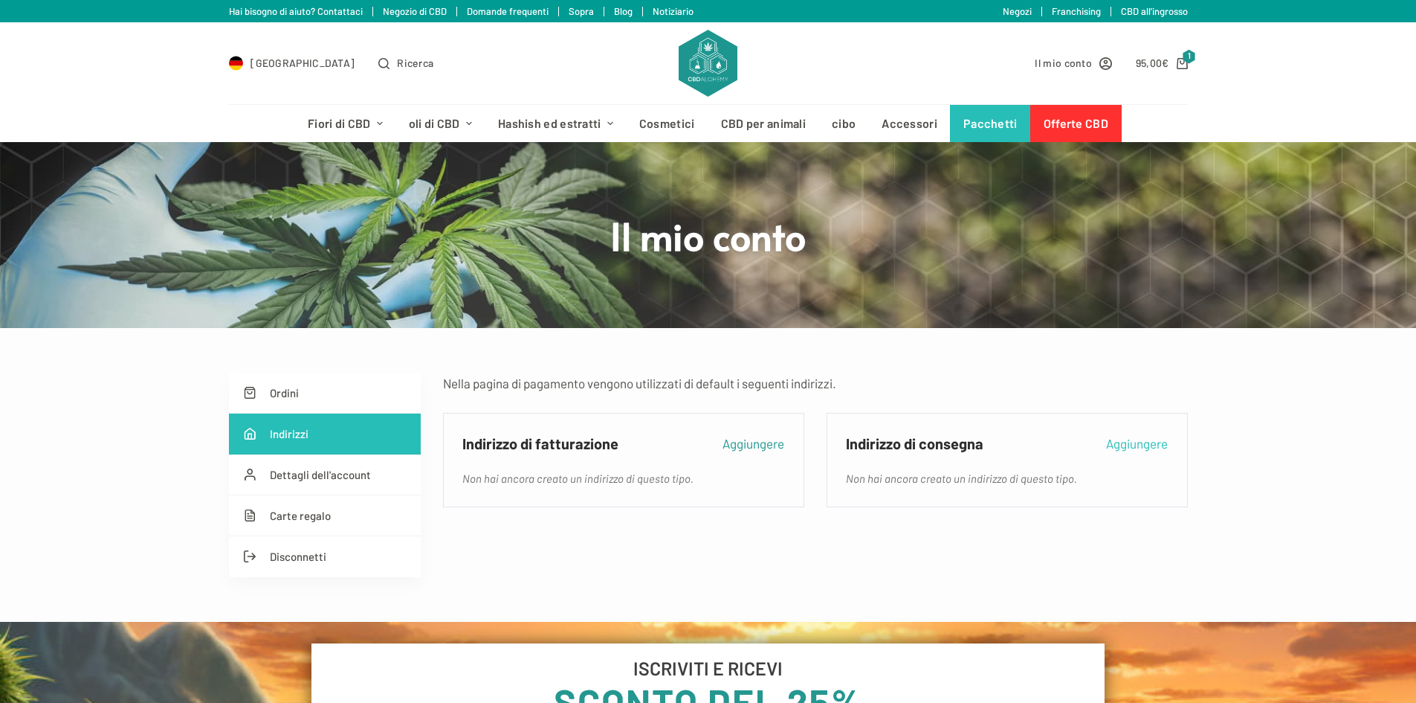
click at [1126, 442] on font "Aggiungere" at bounding box center [1137, 443] width 62 height 15
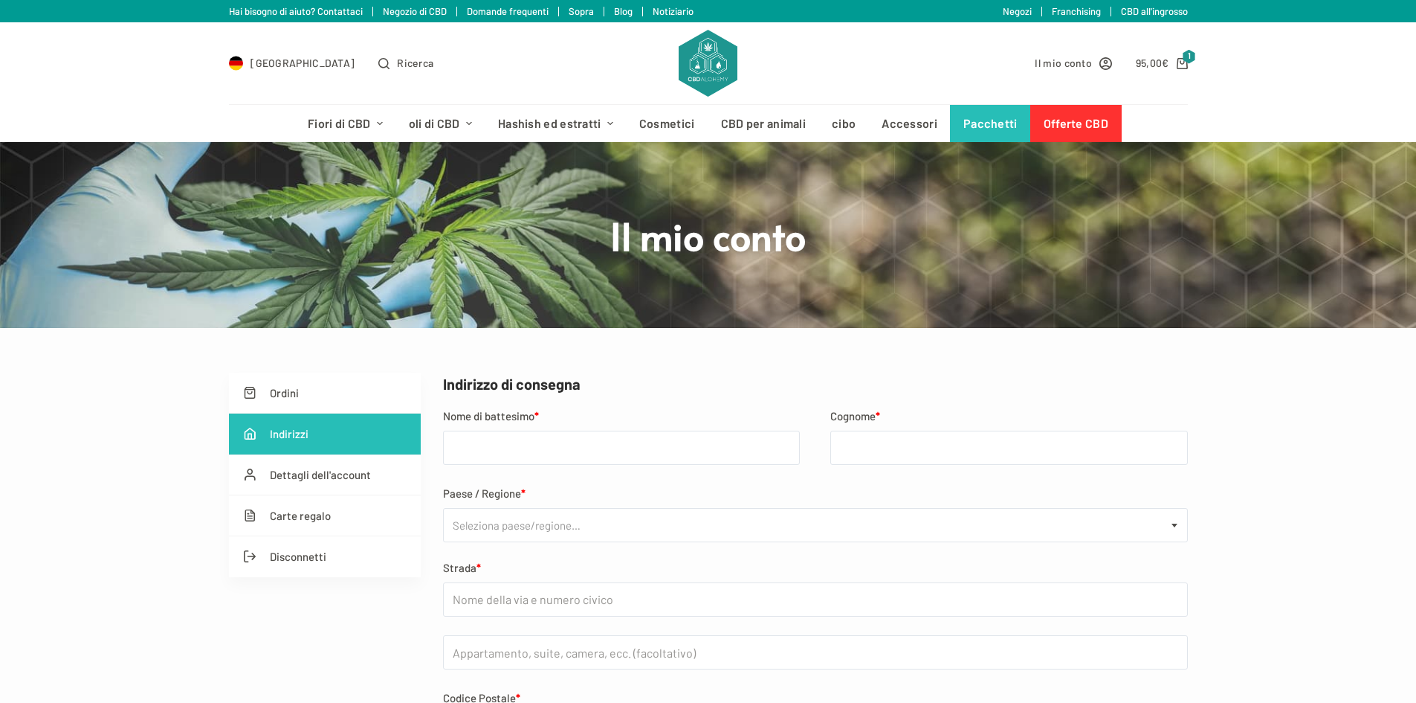
click at [512, 430] on p "Nome di battesimo *" at bounding box center [622, 436] width 358 height 58
click at [1164, 65] on font "€" at bounding box center [1165, 63] width 7 height 13
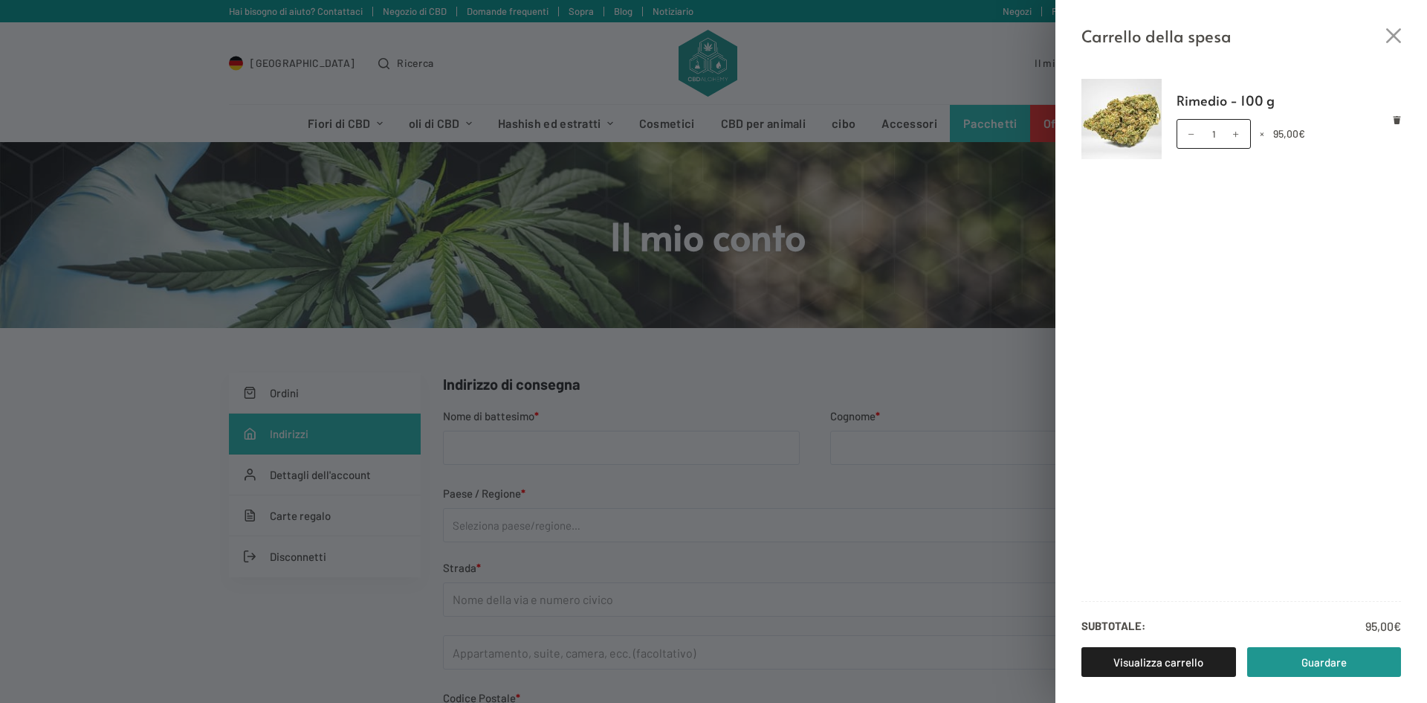
click at [921, 364] on div "Carrello della spesa Rimedio - 100 g Rimedio - Quantità 100 g 1 × 95,00 € Subto…" at bounding box center [713, 351] width 1427 height 703
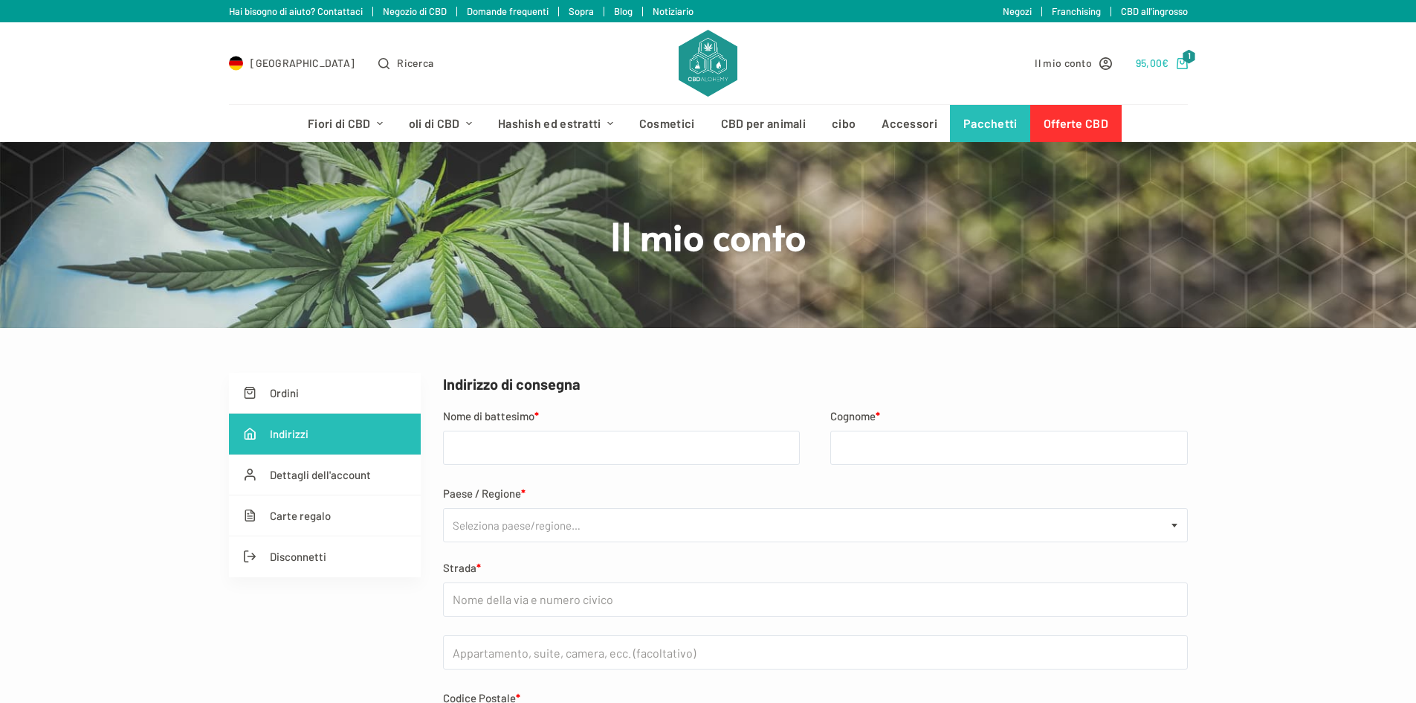
click at [1149, 64] on font "95,00" at bounding box center [1149, 63] width 27 height 13
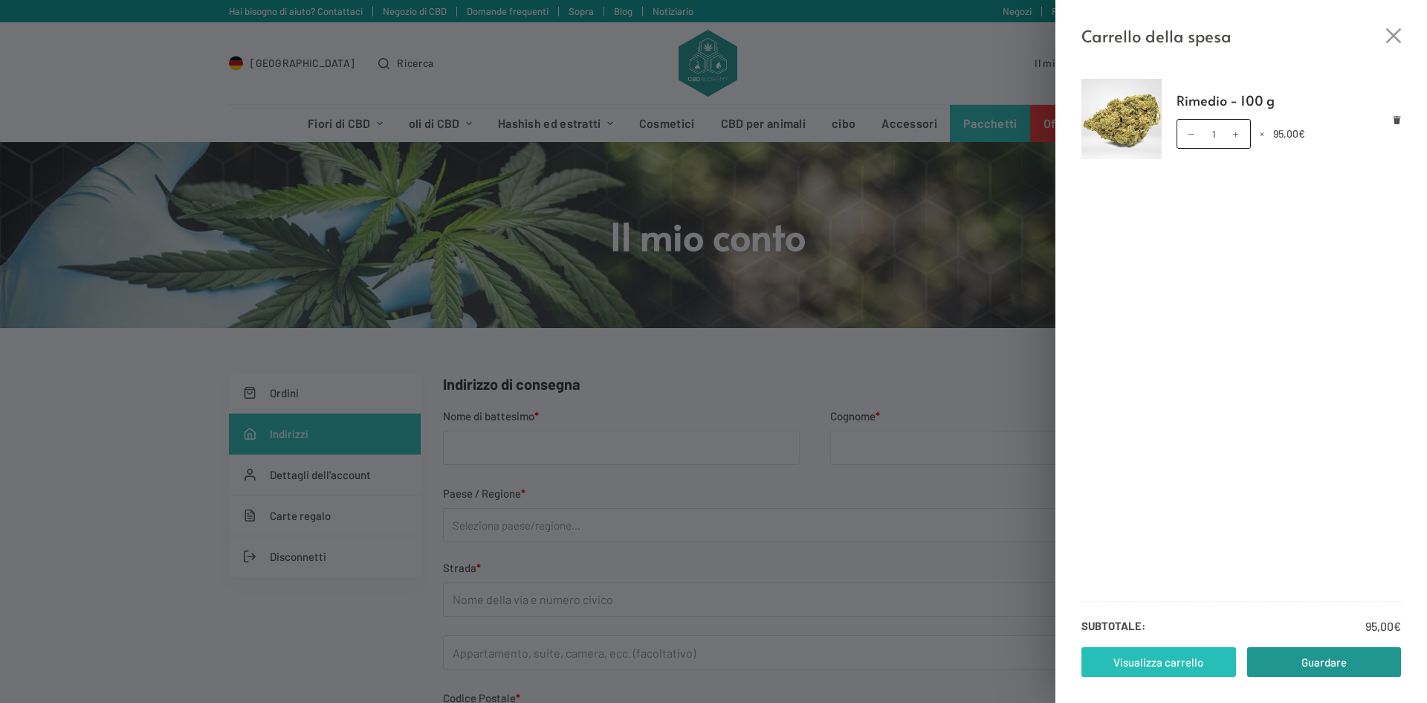
click at [1209, 658] on link "Visualizza carrello" at bounding box center [1159, 662] width 155 height 30
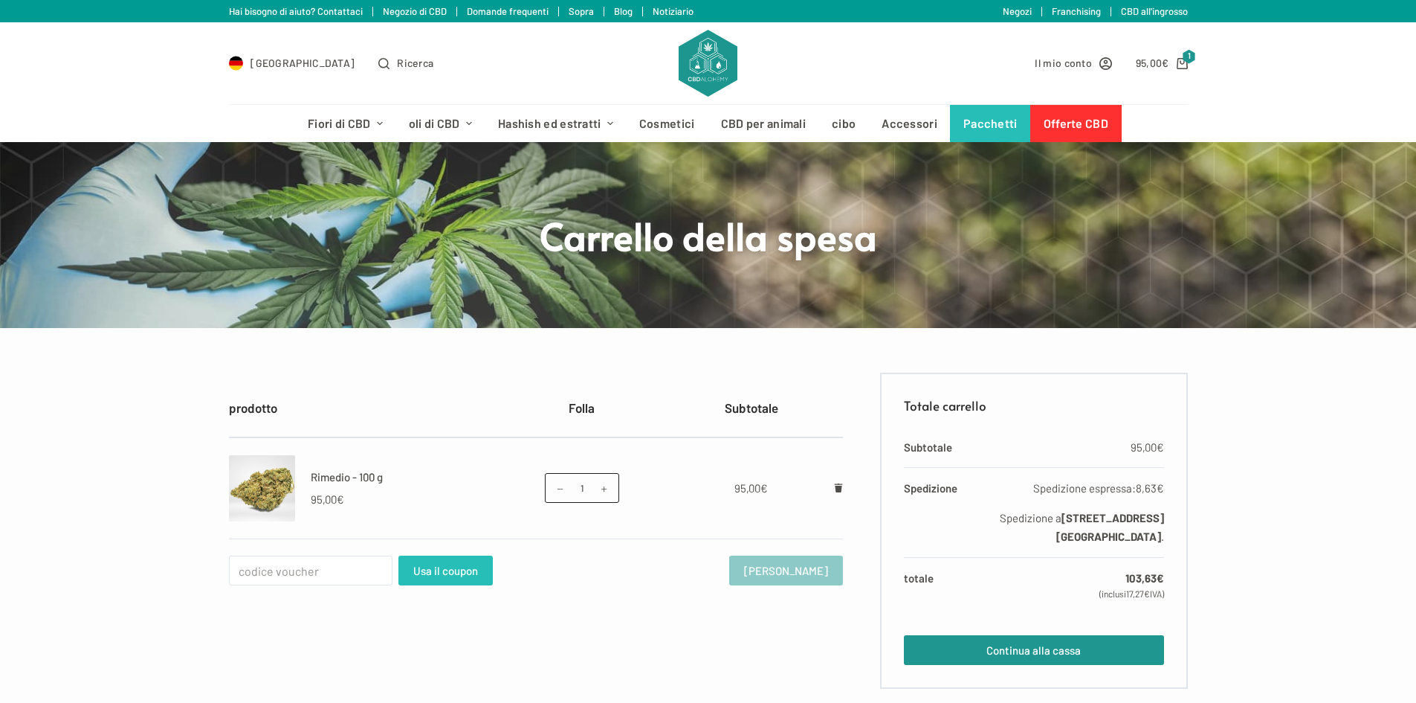
click at [469, 564] on font "Usa il coupon" at bounding box center [445, 570] width 65 height 13
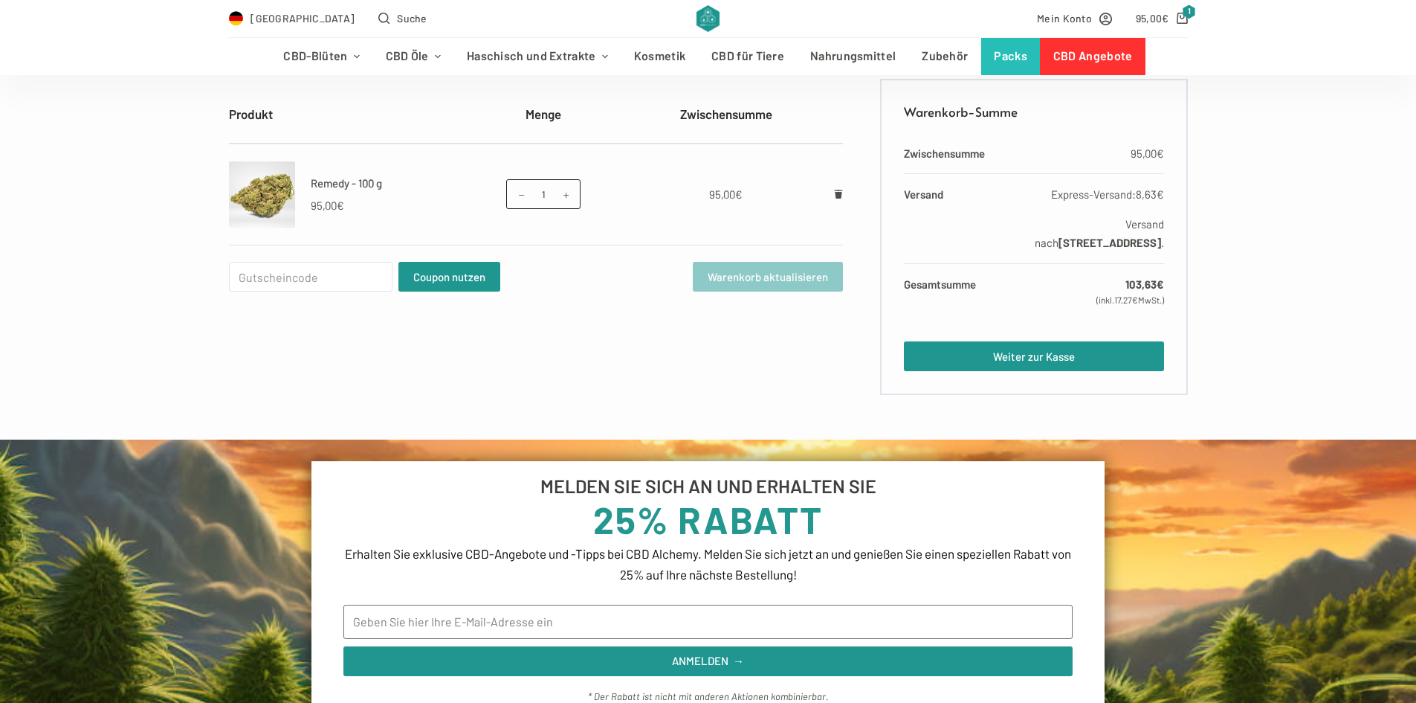
scroll to position [223, 0]
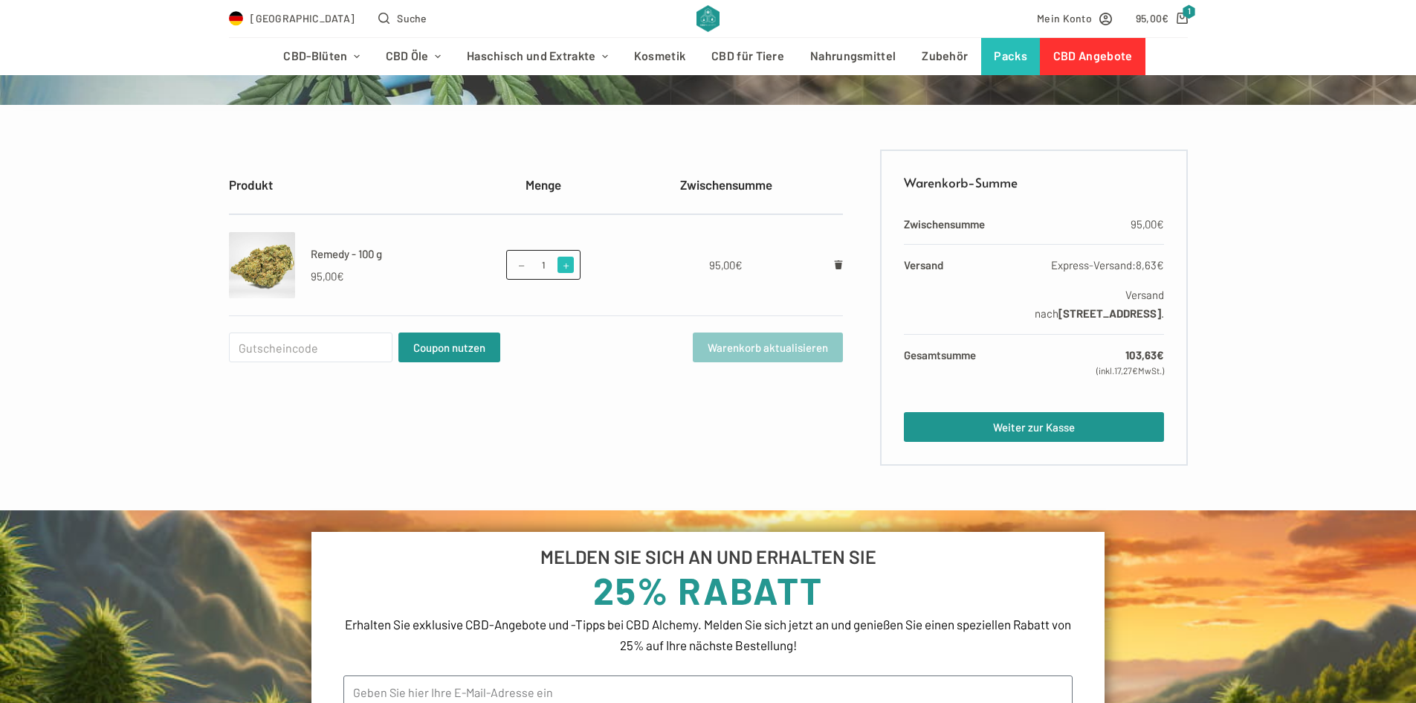
click at [567, 261] on span at bounding box center [566, 265] width 16 height 16
click at [524, 265] on span at bounding box center [521, 265] width 16 height 16
type input "1"
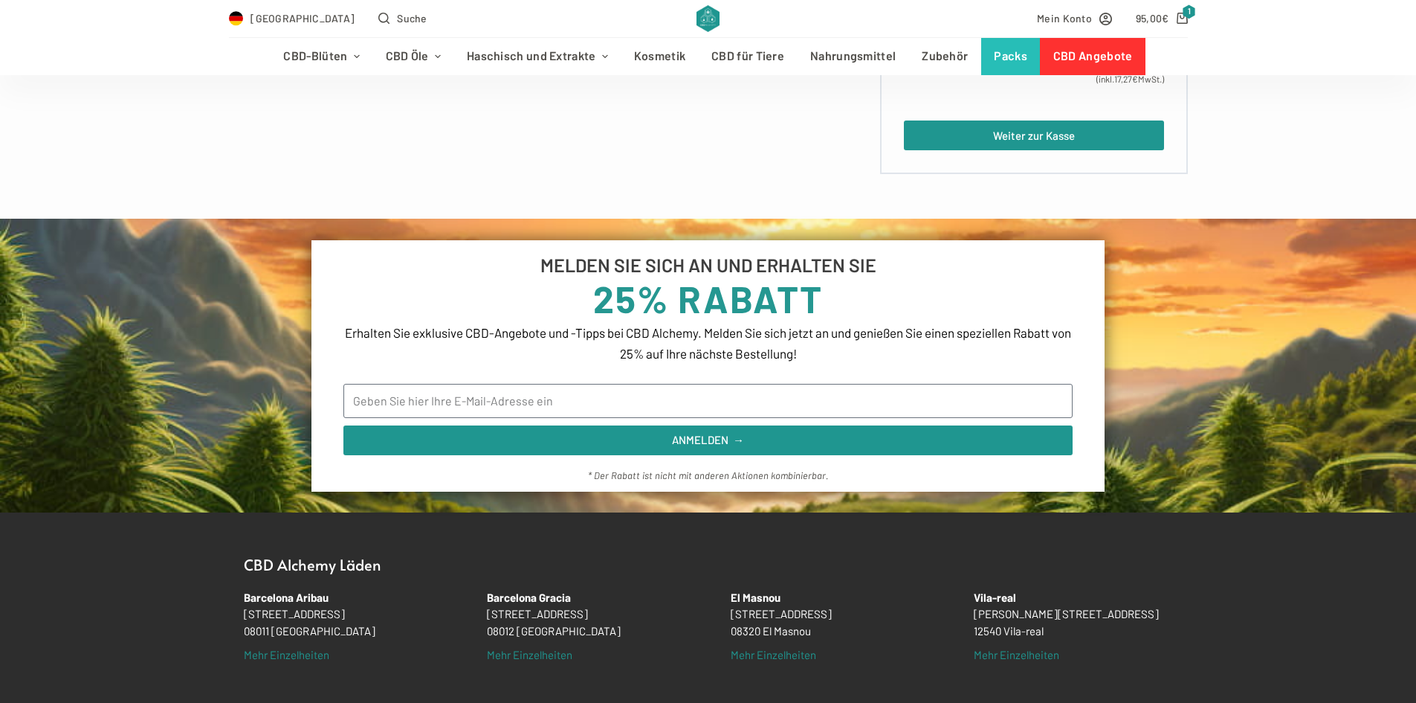
scroll to position [520, 0]
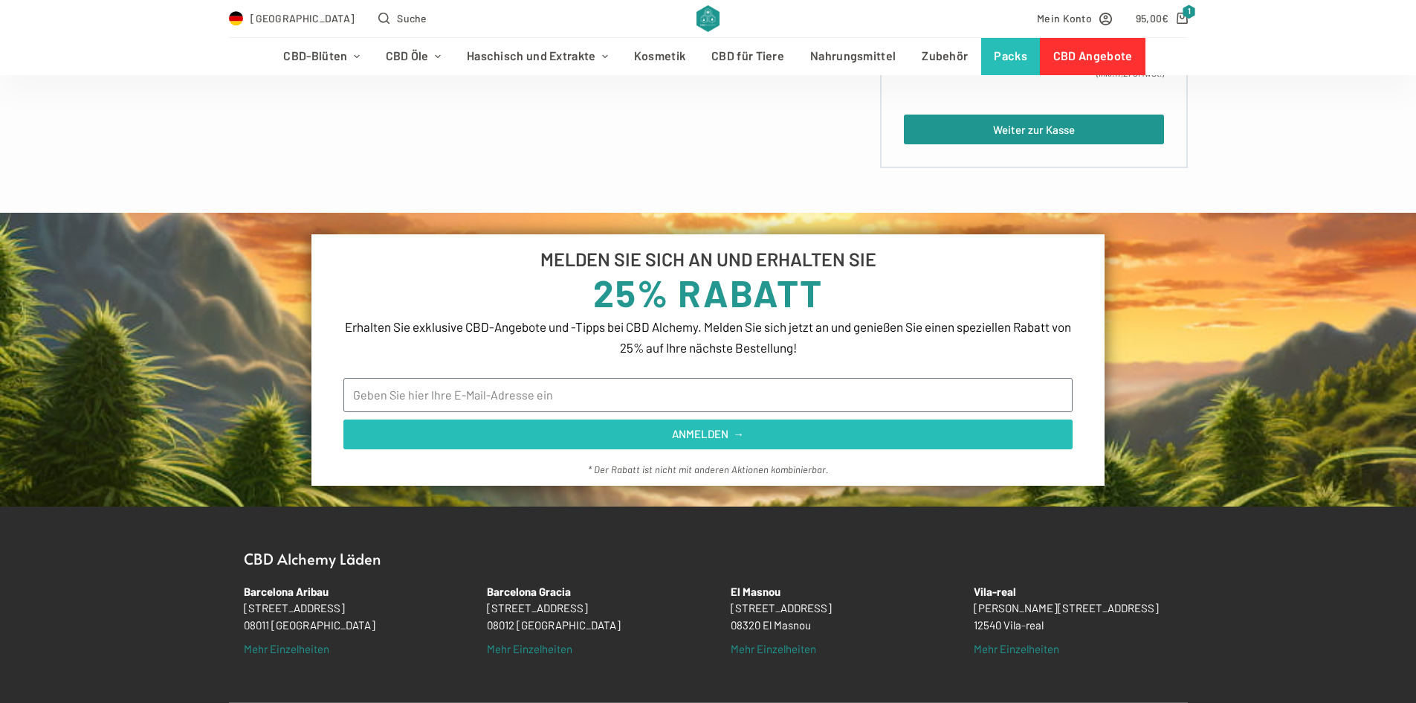
click at [682, 435] on span "ANMELDEN →" at bounding box center [708, 433] width 72 height 11
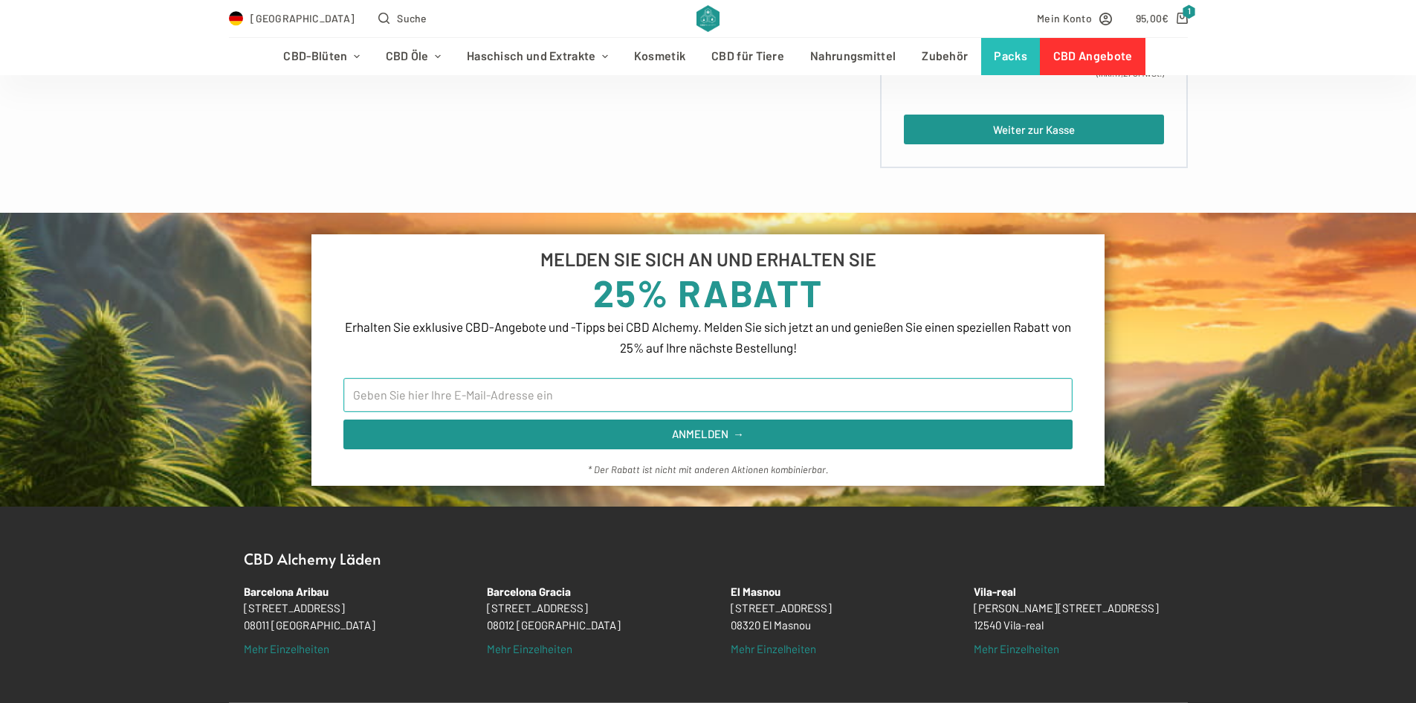
drag, startPoint x: 457, startPoint y: 396, endPoint x: 437, endPoint y: 393, distance: 20.4
click at [437, 393] on input "Email" at bounding box center [707, 395] width 729 height 34
type input "andrea.pisoni.95@gmail.com"
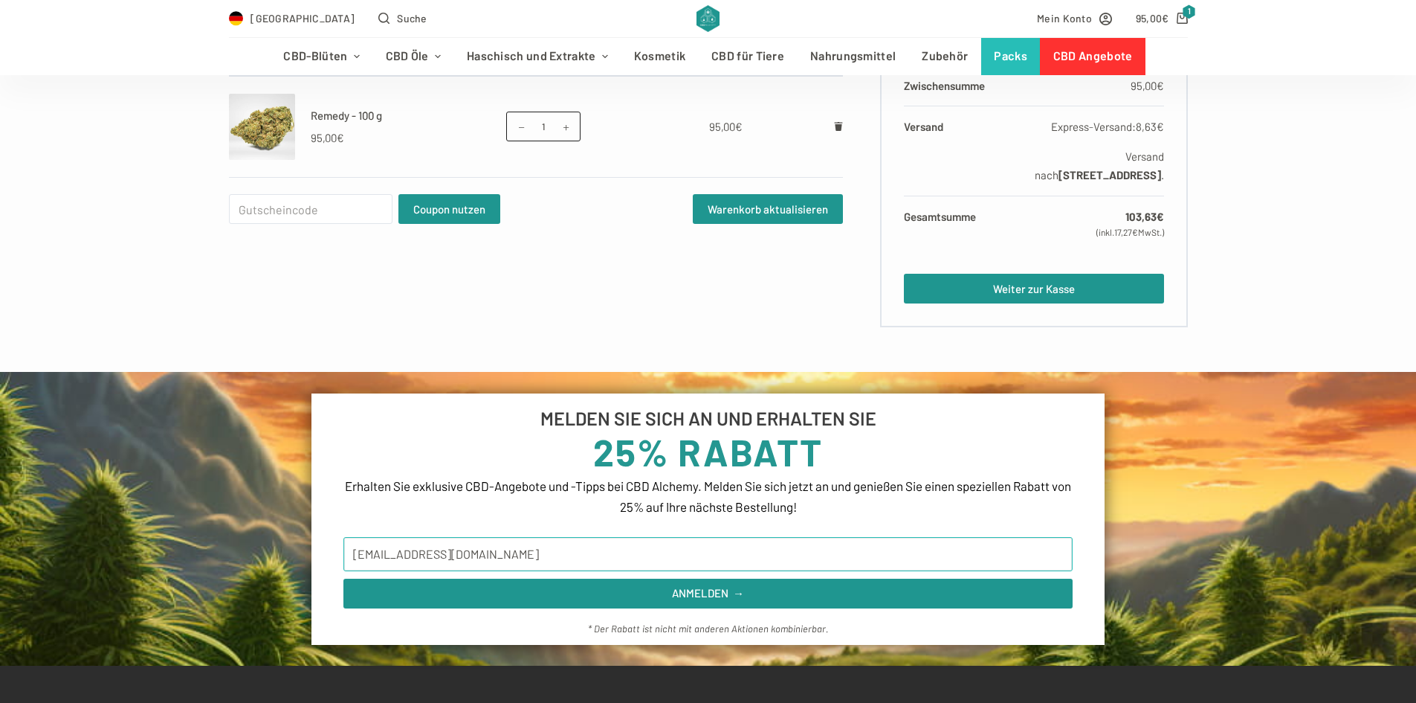
scroll to position [223, 0]
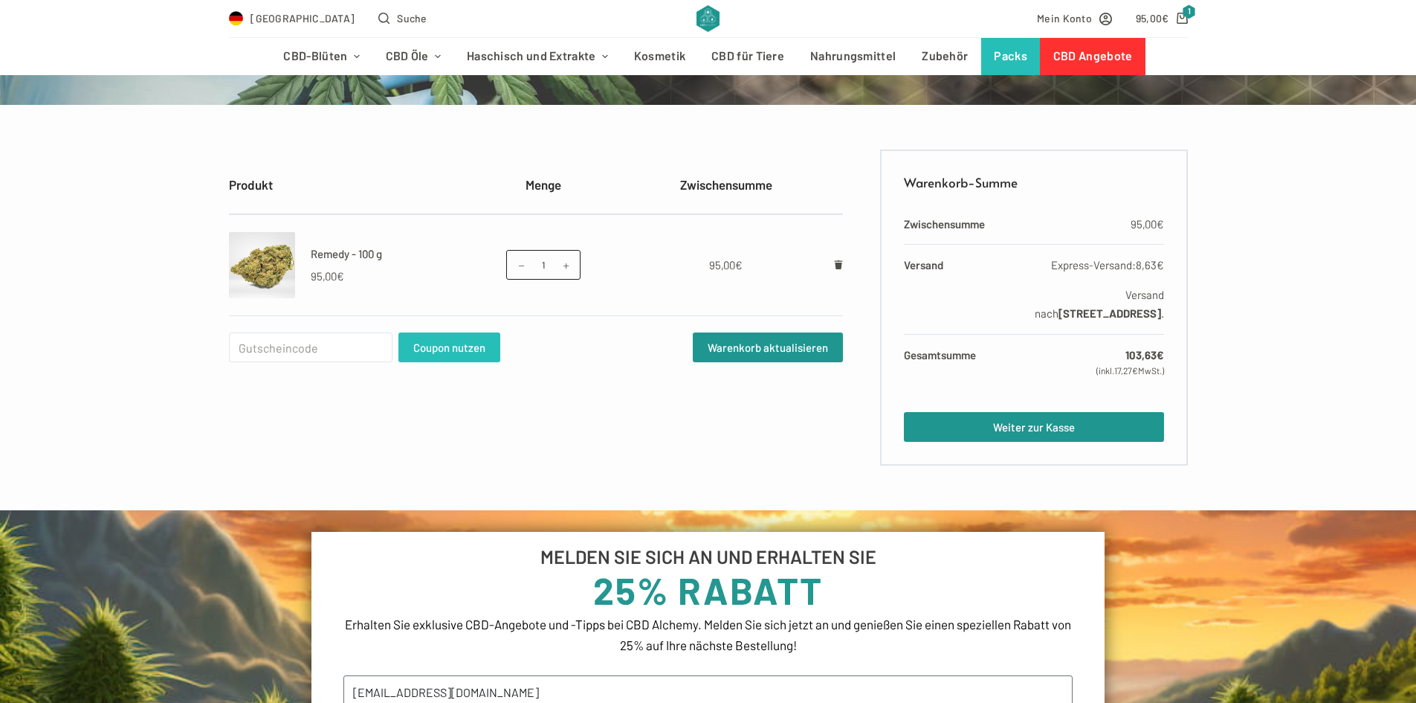
click at [485, 346] on button "Coupon nutzen" at bounding box center [450, 347] width 102 height 30
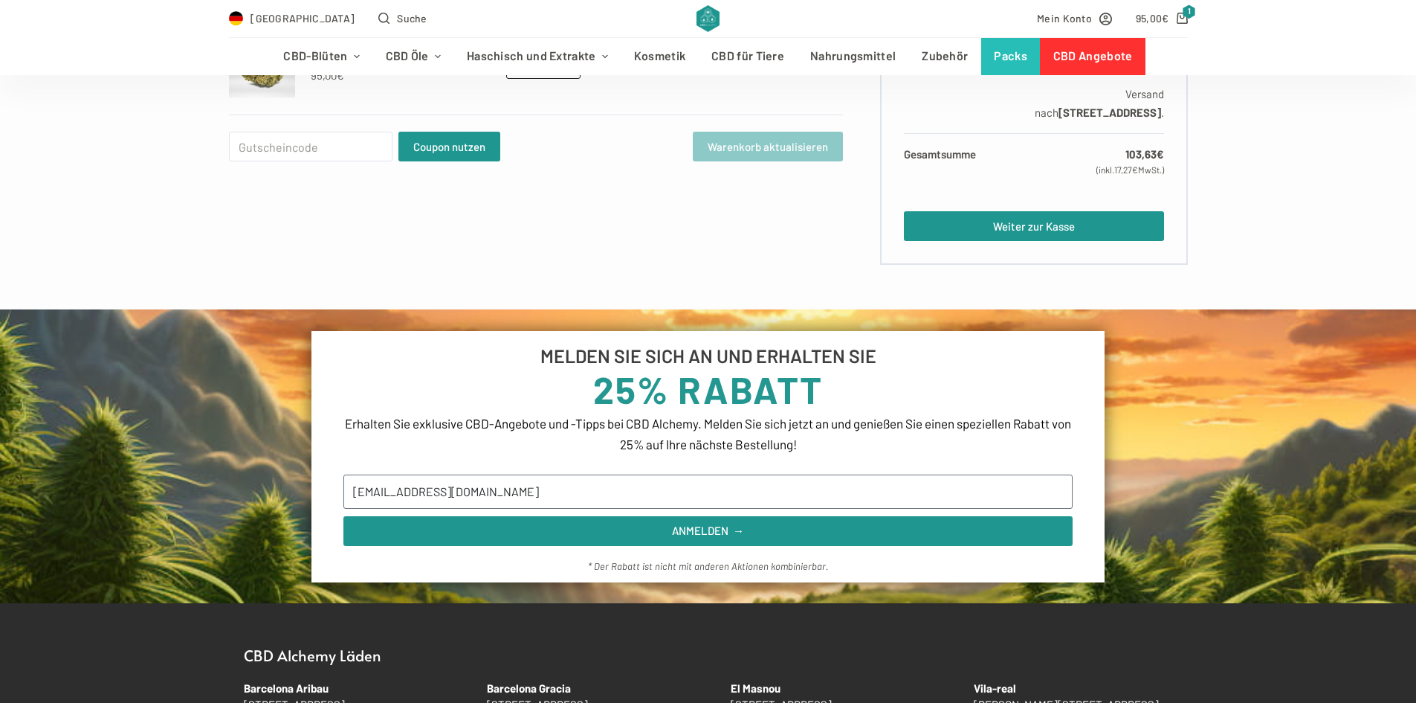
scroll to position [596, 0]
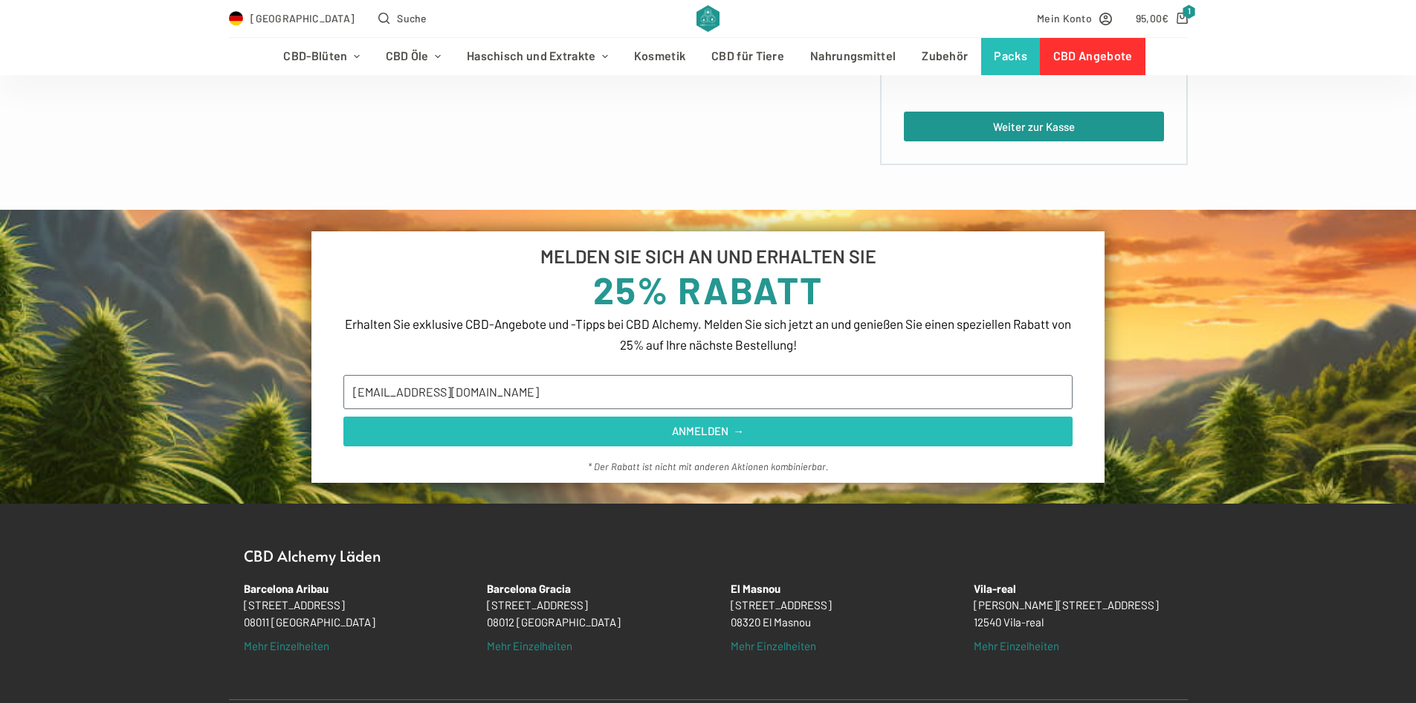
click at [599, 434] on span "ANMELDEN →" at bounding box center [708, 430] width 694 height 11
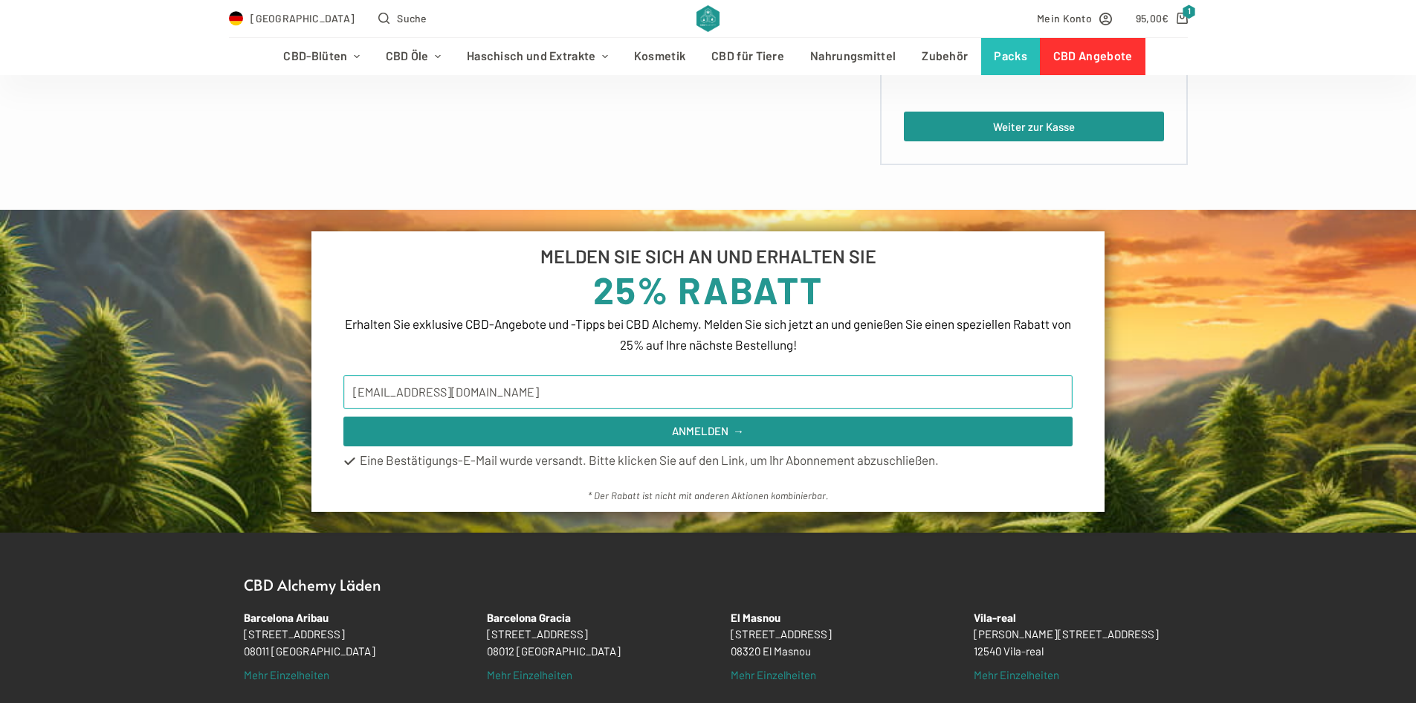
click at [457, 387] on input "andrea.pisoni.95@gmail.com" at bounding box center [707, 392] width 729 height 34
click at [1076, 19] on span "Mein Konto" at bounding box center [1064, 18] width 55 height 17
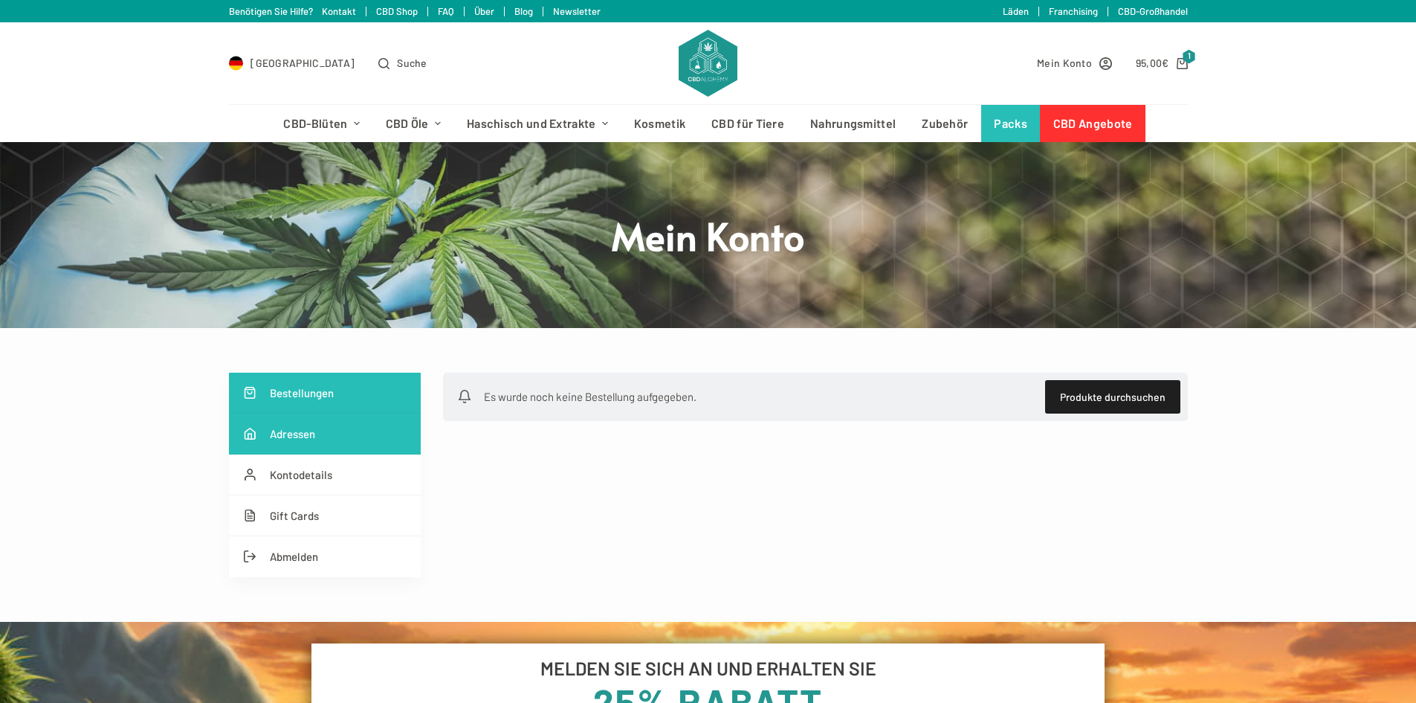
click at [355, 445] on link "Adressen" at bounding box center [325, 433] width 192 height 41
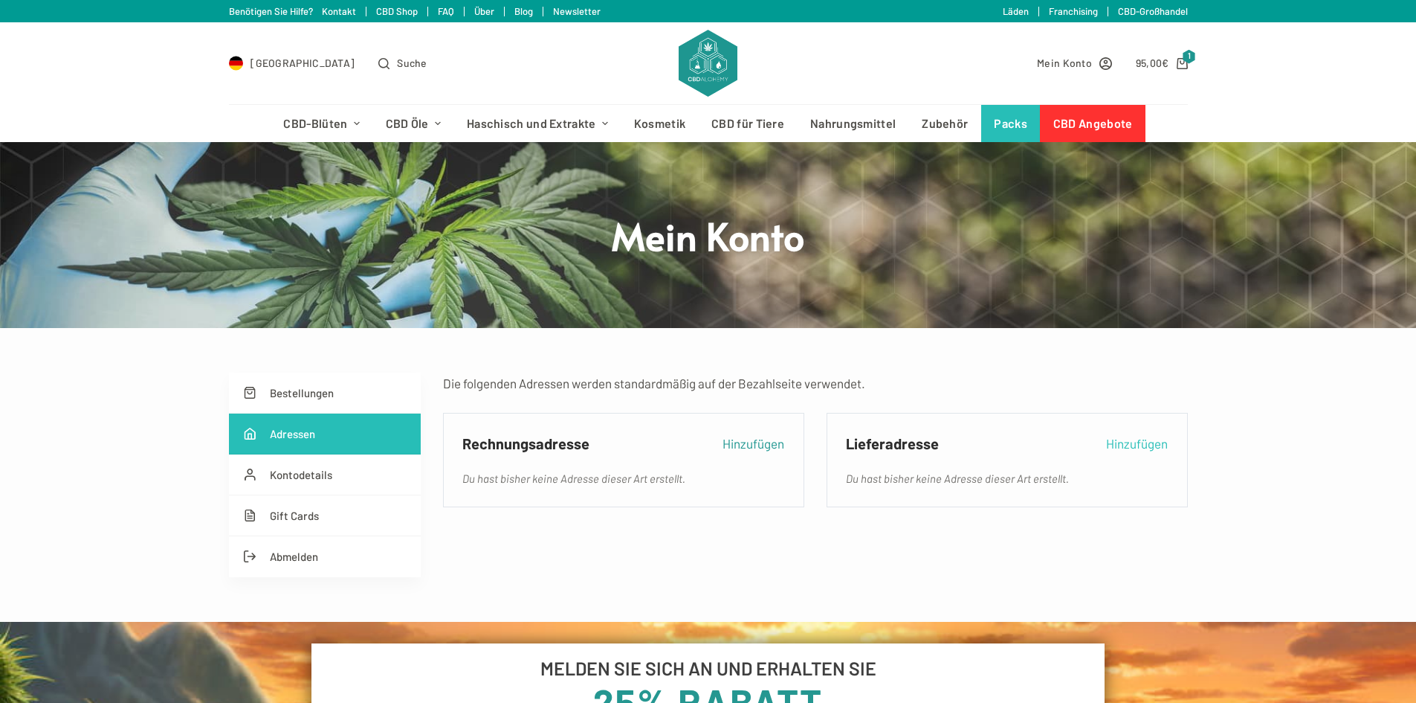
click at [1142, 443] on link "Hinzufügen" at bounding box center [1137, 443] width 62 height 21
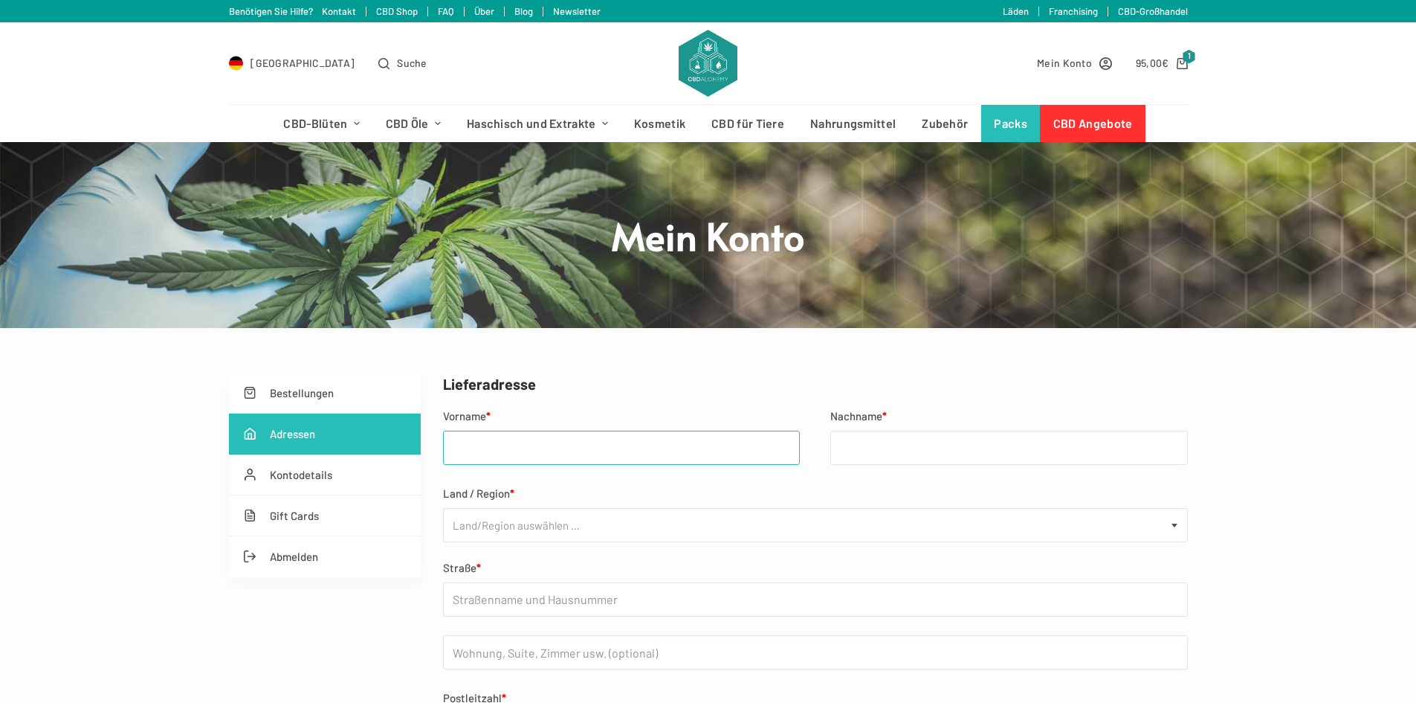
click at [482, 454] on input "Vorname *" at bounding box center [622, 447] width 358 height 34
type input "Andrea"
type input "Pisoni"
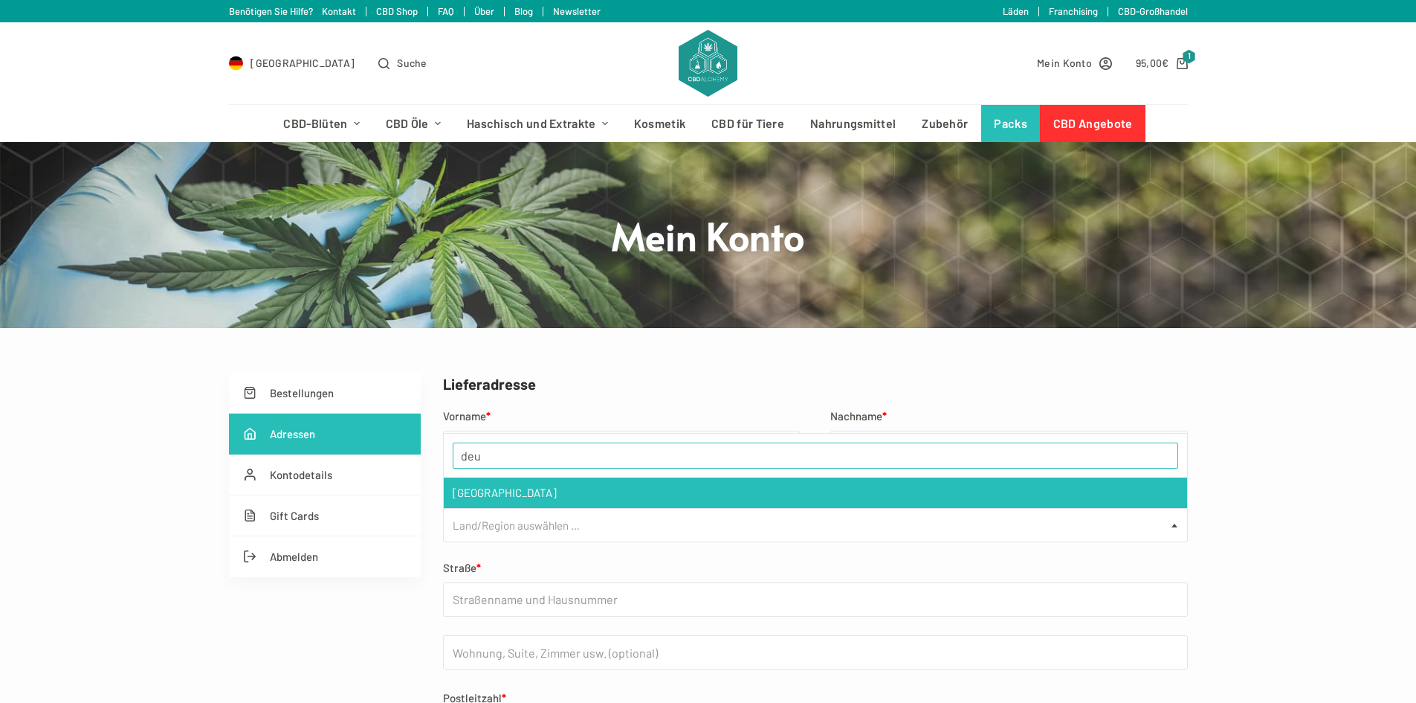
type input "deu"
select select "DE"
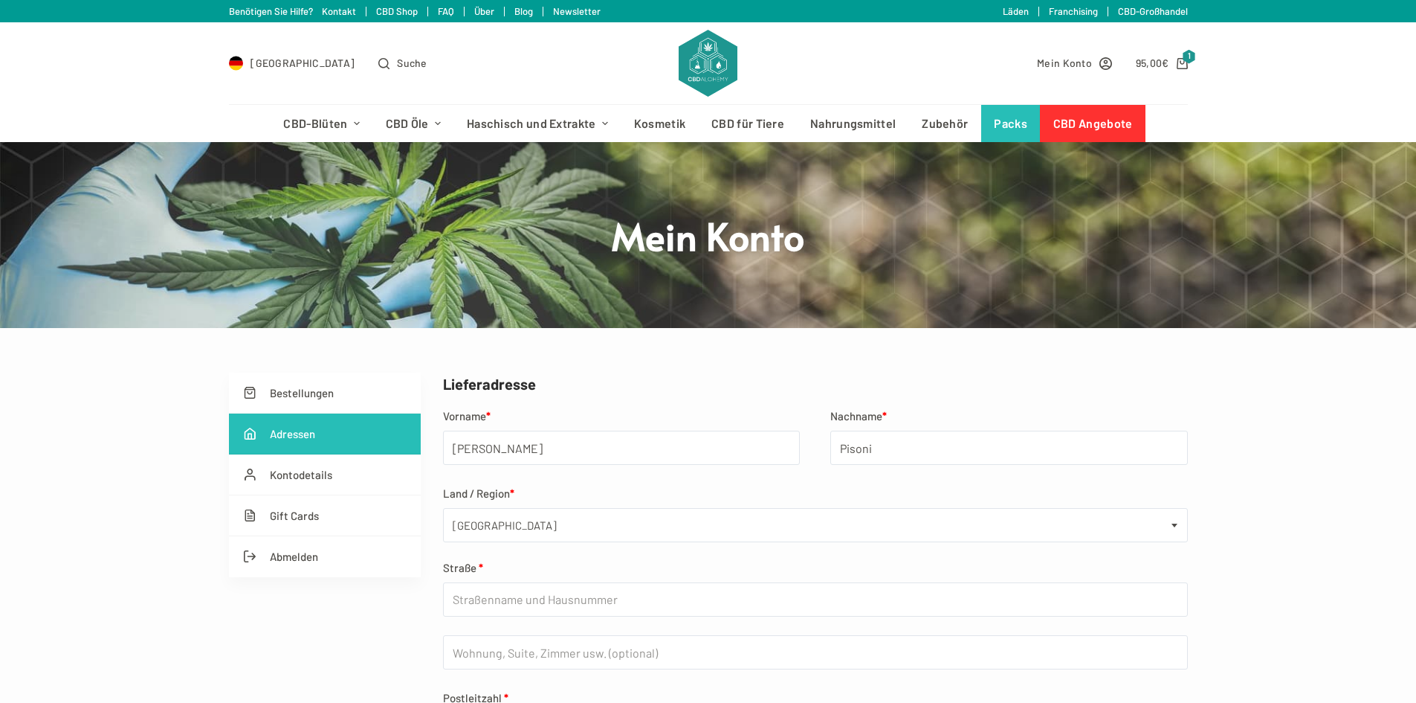
click at [535, 534] on span "[GEOGRAPHIC_DATA]" at bounding box center [815, 525] width 743 height 33
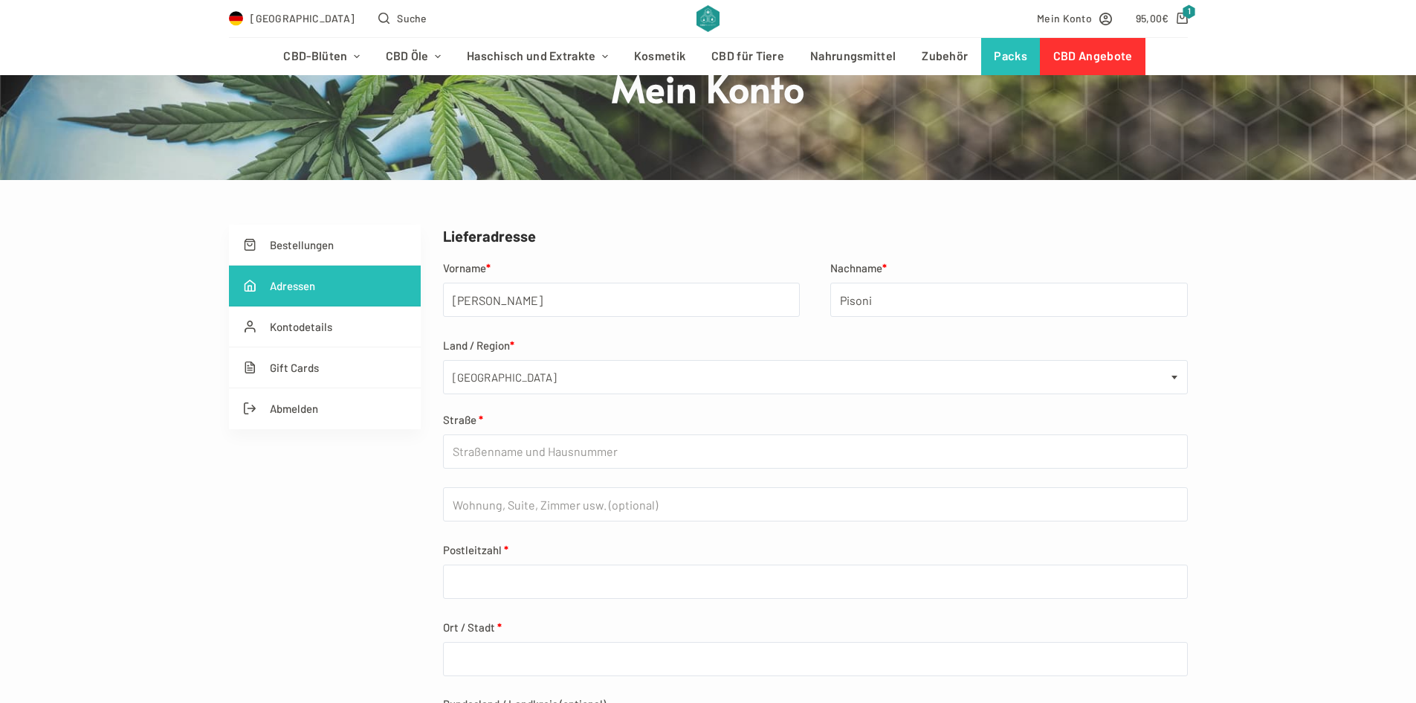
scroll to position [149, 0]
click at [488, 459] on input "Straße *" at bounding box center [815, 450] width 745 height 34
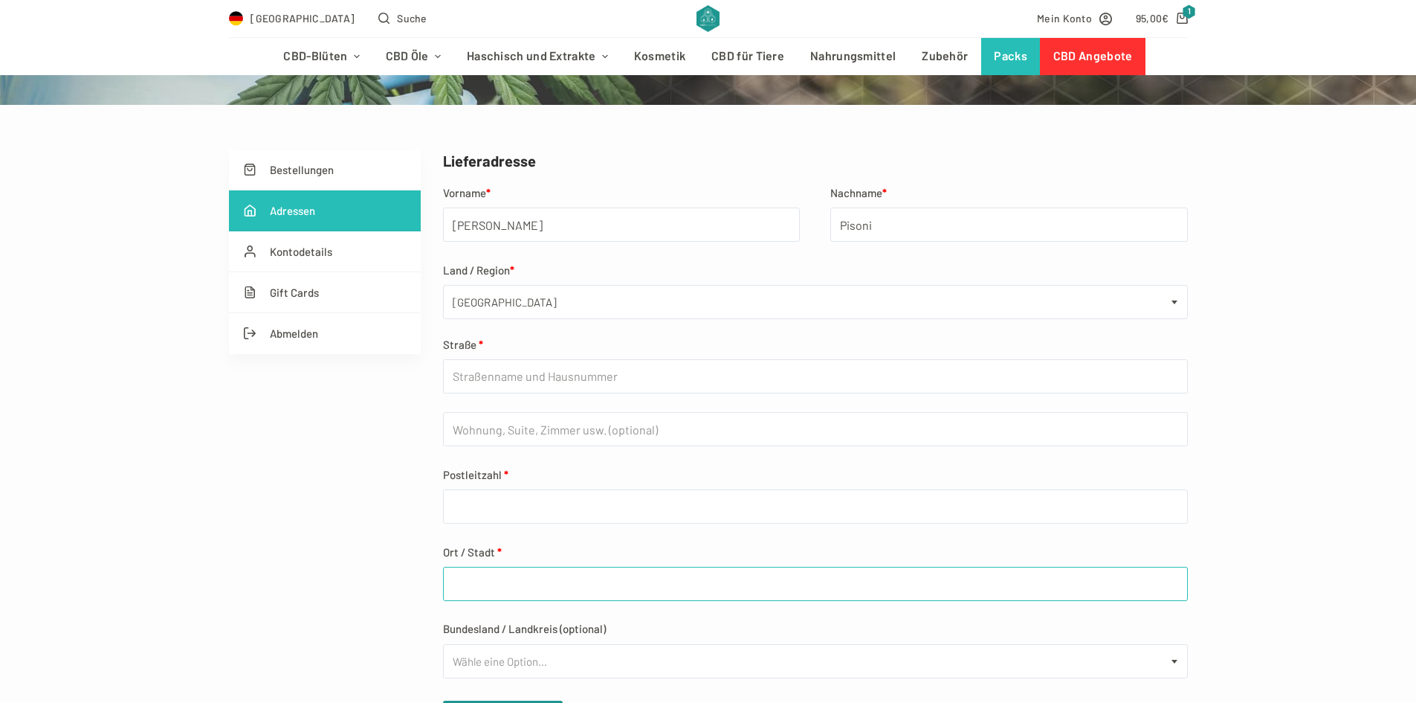
click at [495, 591] on input "Ort / Stadt *" at bounding box center [815, 584] width 745 height 34
type input "Berlin"
click at [530, 508] on input "Postleitzahl *" at bounding box center [815, 506] width 745 height 34
type input "12099"
click at [491, 427] on input "Wohnung, Suite, Zimmer usw. (optional)" at bounding box center [815, 429] width 745 height 34
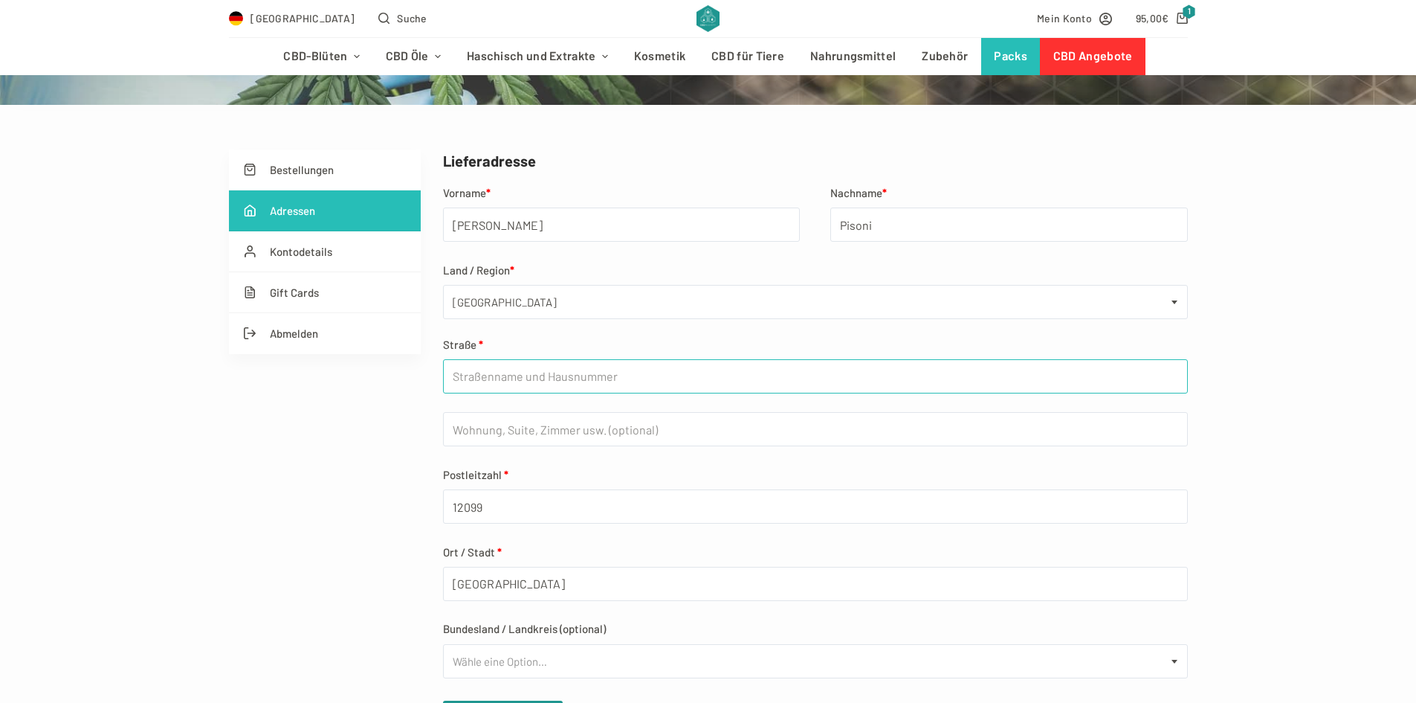
click at [528, 370] on input "Straße *" at bounding box center [815, 376] width 745 height 34
click at [512, 381] on input "Alt Tempelohof" at bounding box center [815, 376] width 745 height 34
click at [570, 367] on input "Alt Tempelhof" at bounding box center [815, 376] width 745 height 34
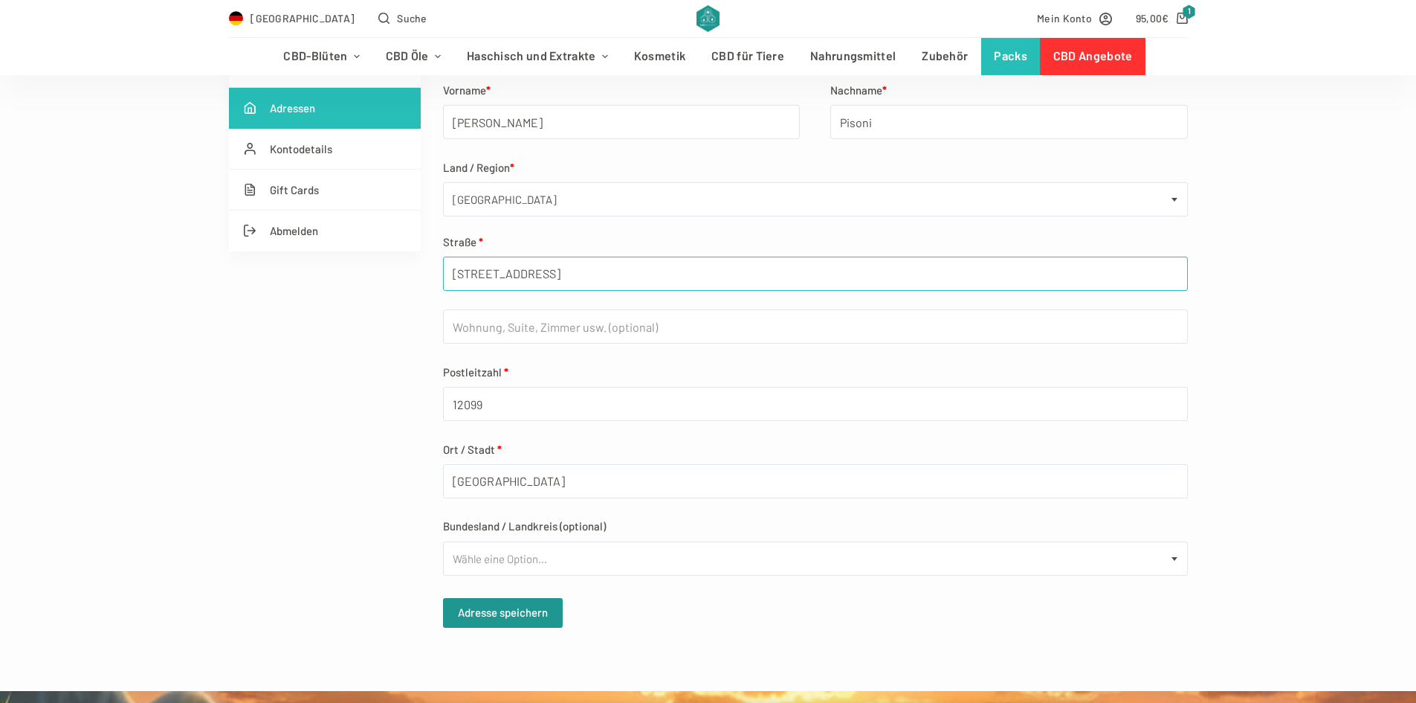
scroll to position [372, 0]
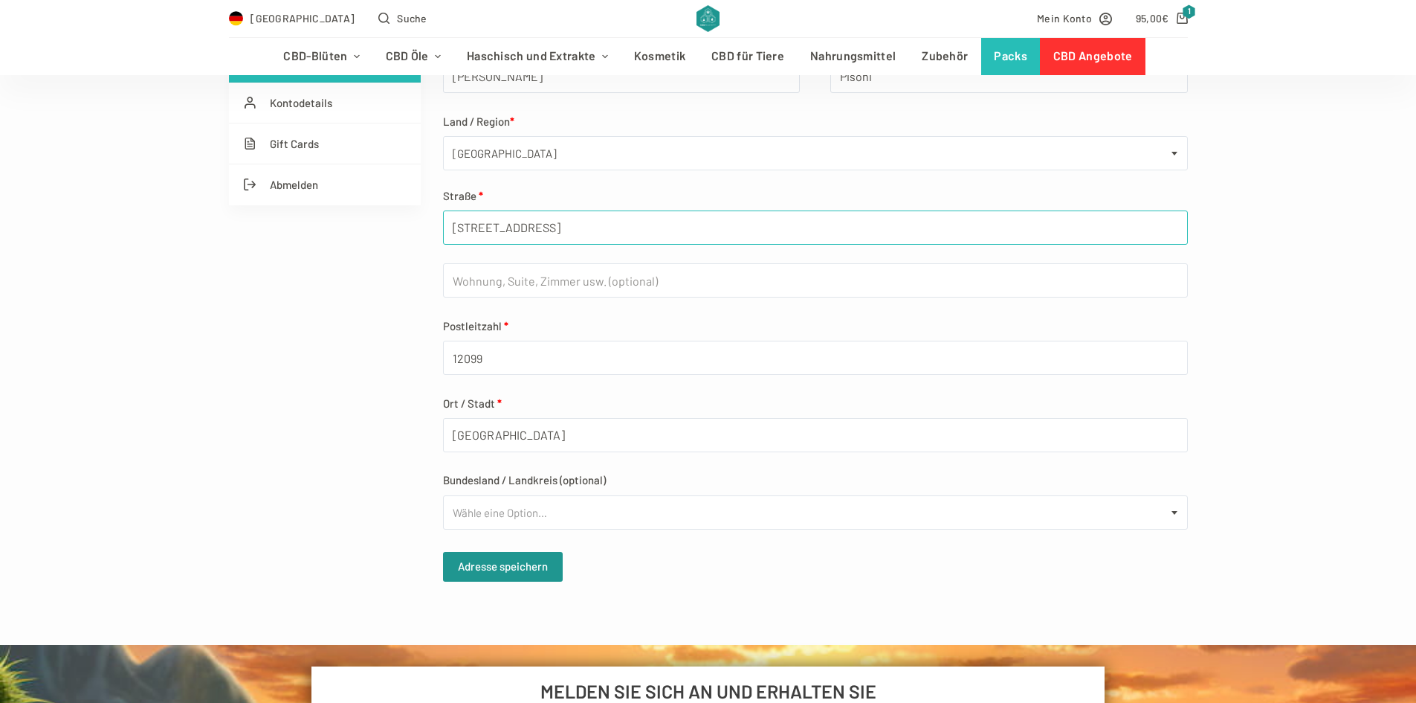
type input "Alt Tempelhof 14"
click at [492, 512] on span "Wähle eine Option…" at bounding box center [500, 512] width 94 height 21
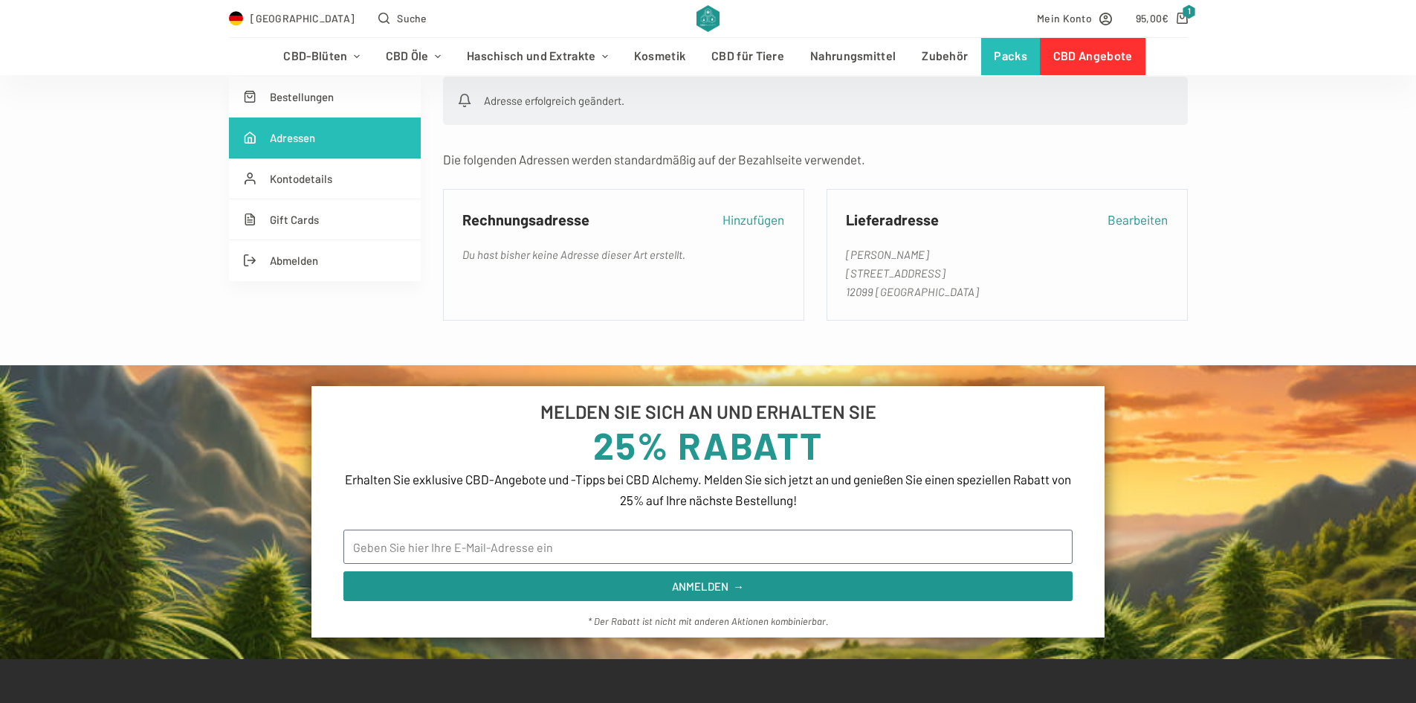
scroll to position [74, 0]
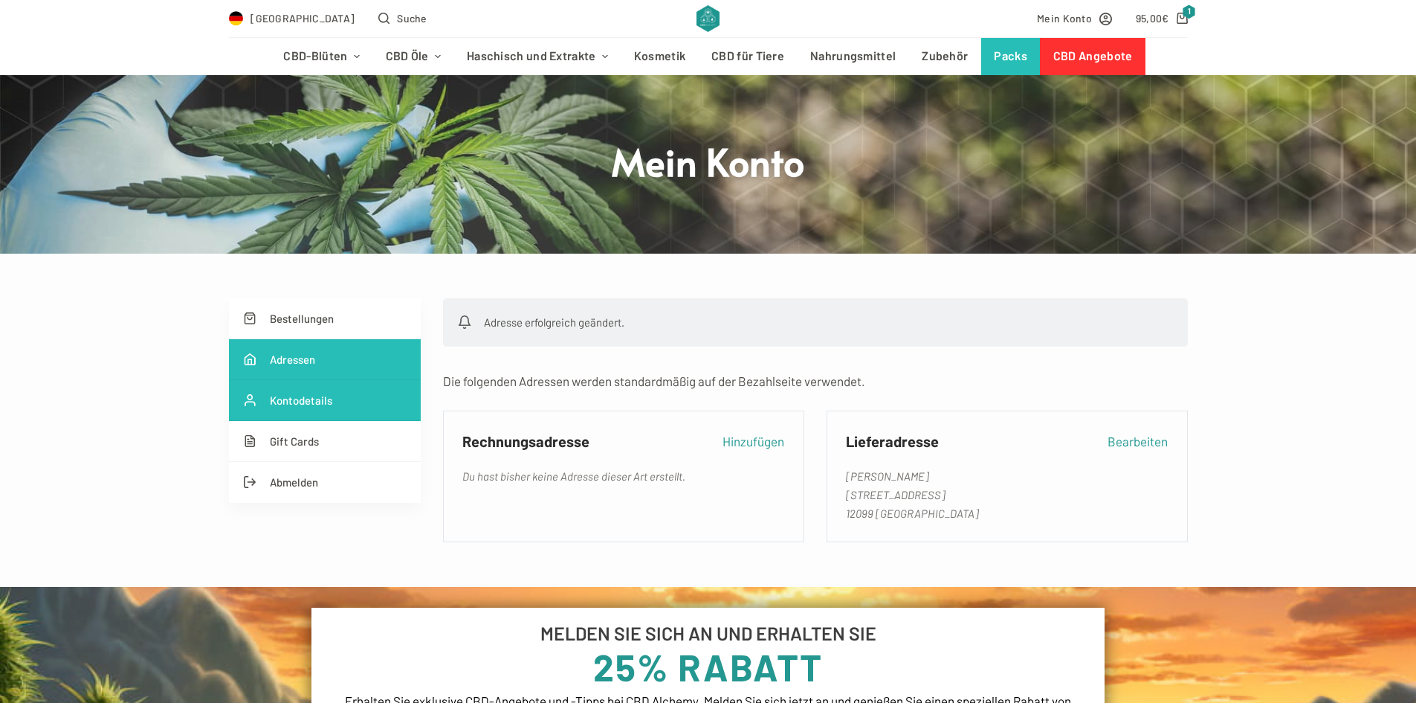
click at [372, 400] on link "Kontodetails" at bounding box center [325, 400] width 192 height 41
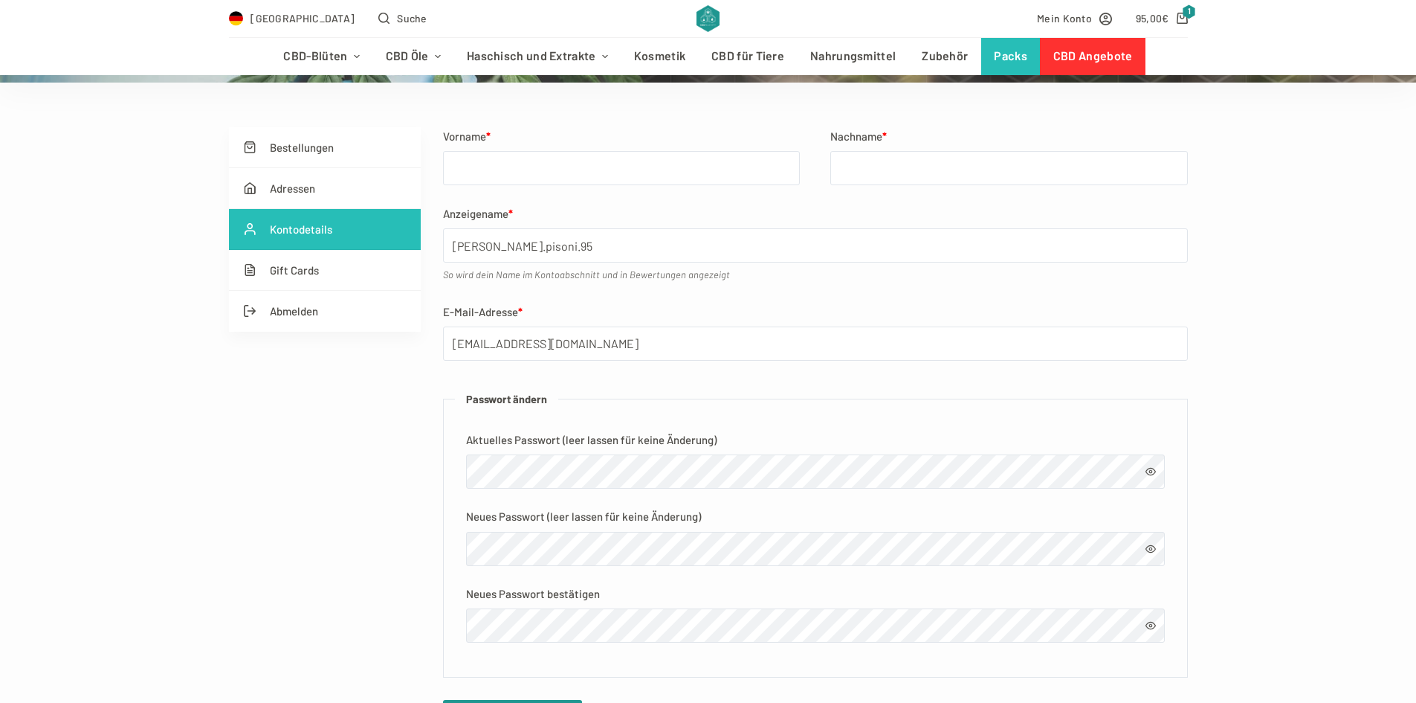
scroll to position [223, 0]
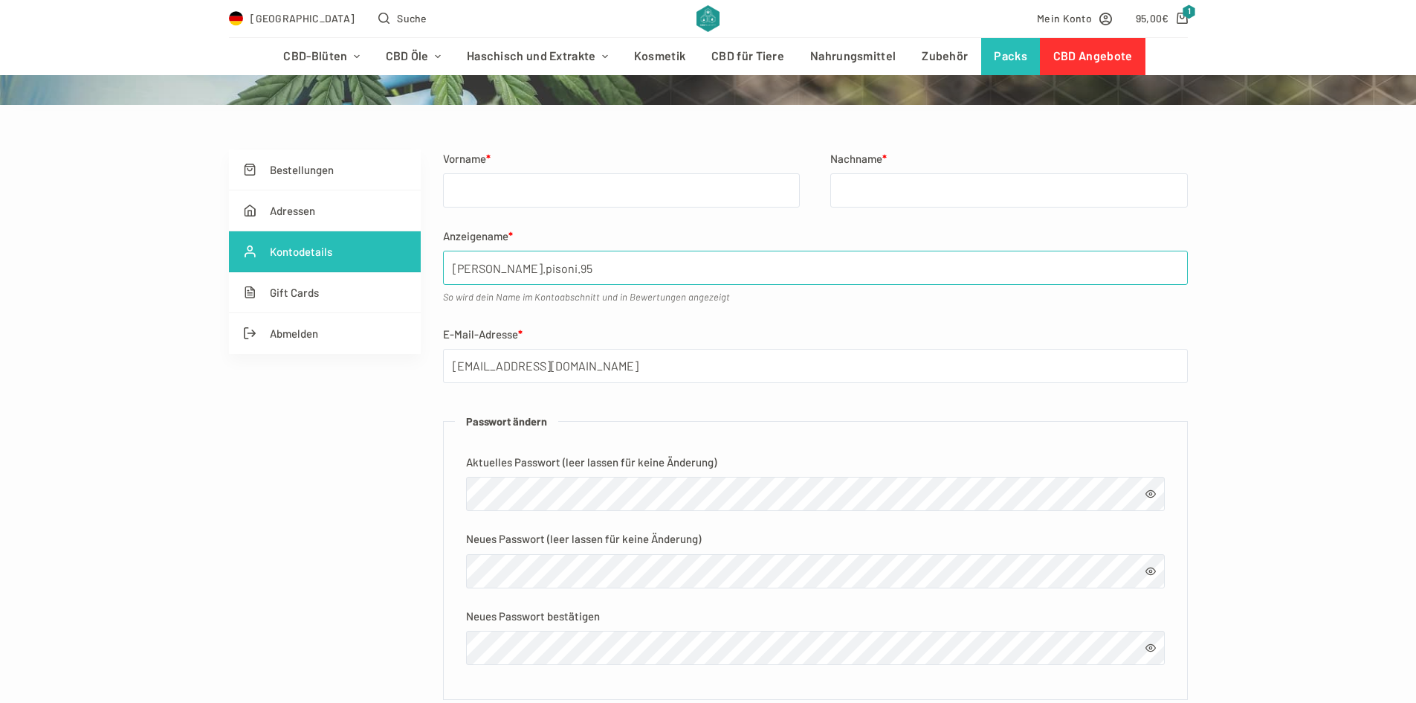
drag, startPoint x: 567, startPoint y: 270, endPoint x: 312, endPoint y: 268, distance: 255.0
click at [382, 266] on div "Bestellungen Adressen Kontodetails Gift Cards Abmelden Vorname * Nachname * Anz…" at bounding box center [708, 459] width 959 height 621
drag, startPoint x: 564, startPoint y: 268, endPoint x: 372, endPoint y: 271, distance: 191.8
click at [372, 271] on div "Bestellungen Adressen Kontodetails Gift Cards Abmelden Vorname * Nachname * Anz…" at bounding box center [708, 459] width 959 height 621
type input "piso.ap95@gmail.com"
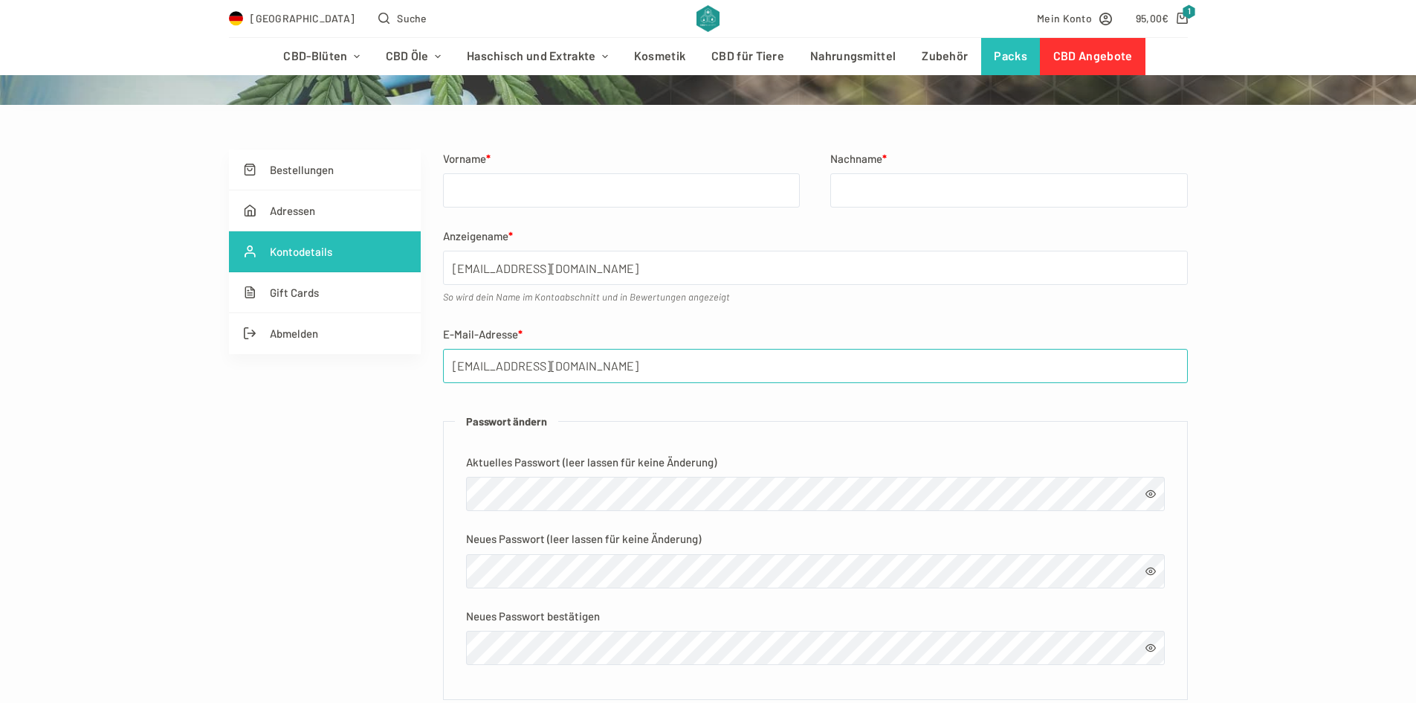
drag, startPoint x: 643, startPoint y: 367, endPoint x: 379, endPoint y: 367, distance: 263.9
click at [379, 367] on div "Bestellungen Adressen Kontodetails Gift Cards Abmelden Vorname * Nachname * Anz…" at bounding box center [708, 459] width 959 height 621
paste input "piso.ap95@gmail.com"
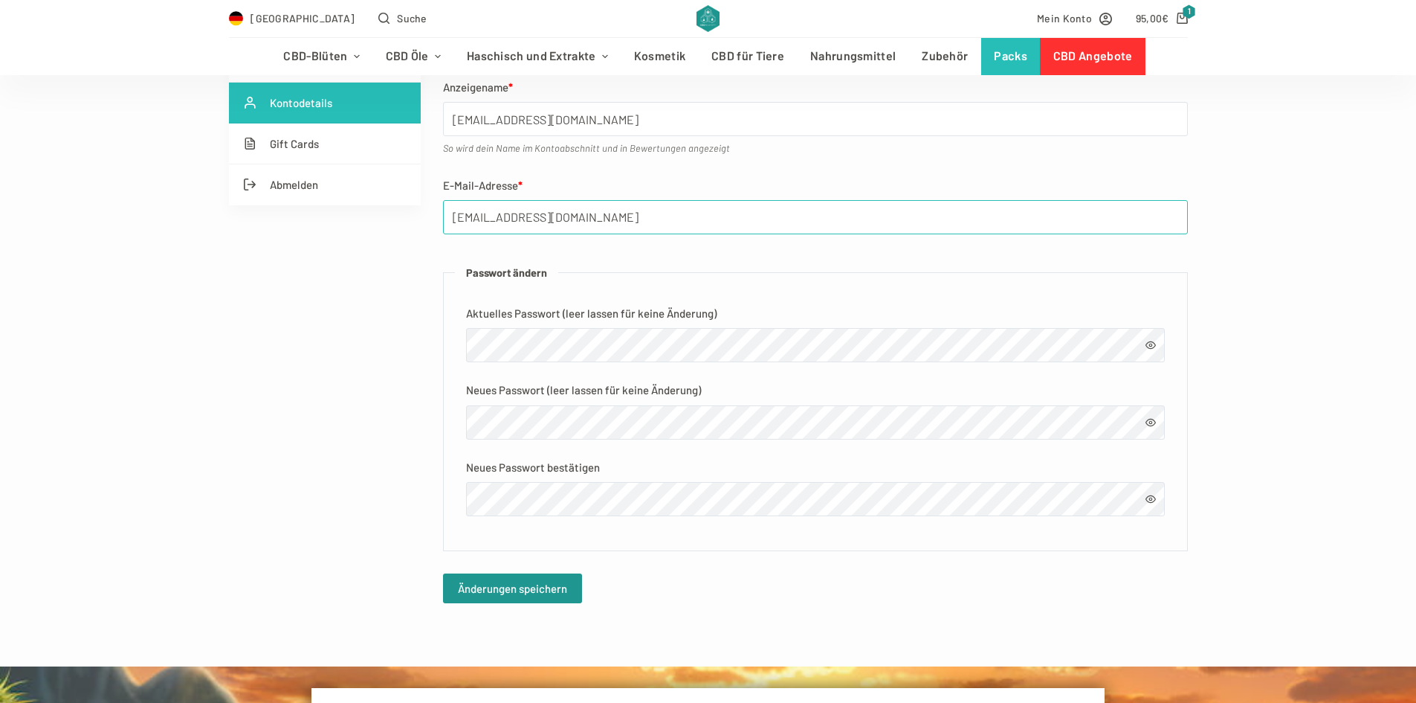
scroll to position [297, 0]
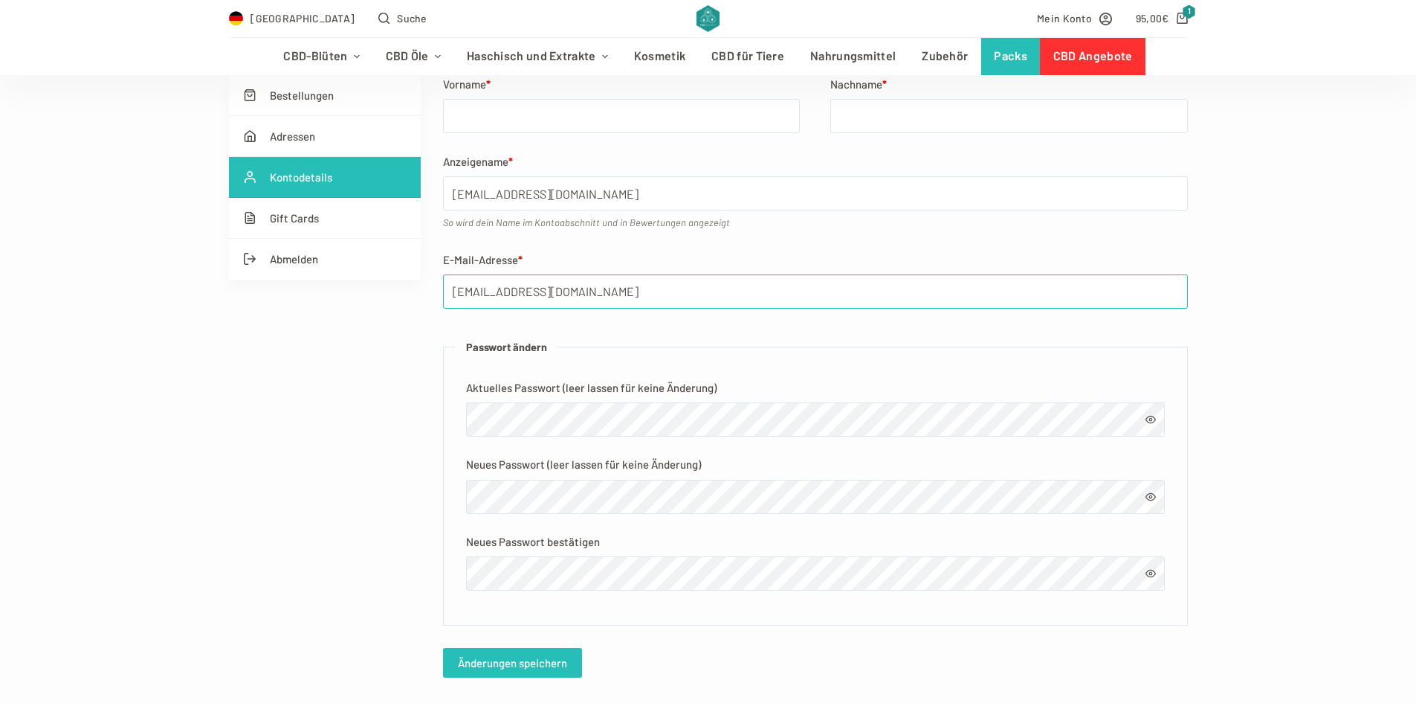
type input "piso.ap95@gmail.com"
click at [502, 657] on button "Änderungen speichern" at bounding box center [512, 663] width 139 height 30
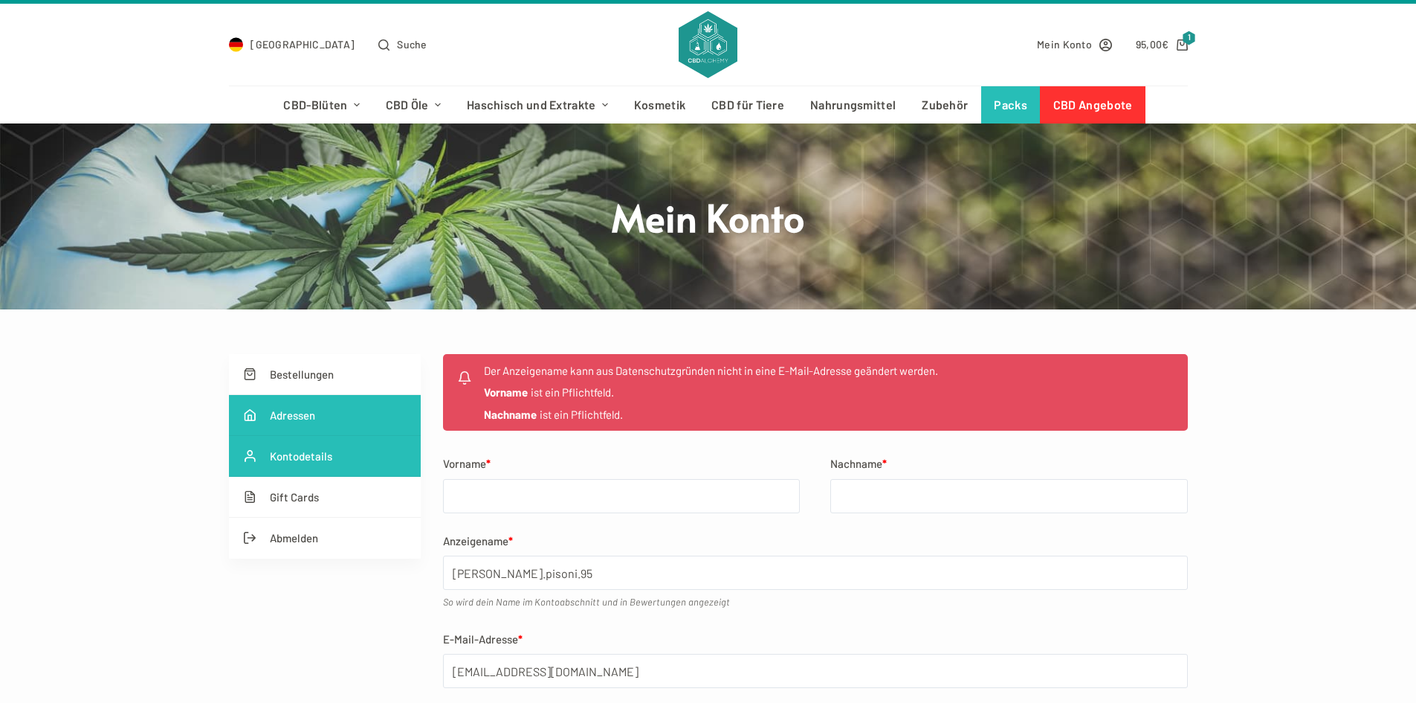
scroll to position [74, 0]
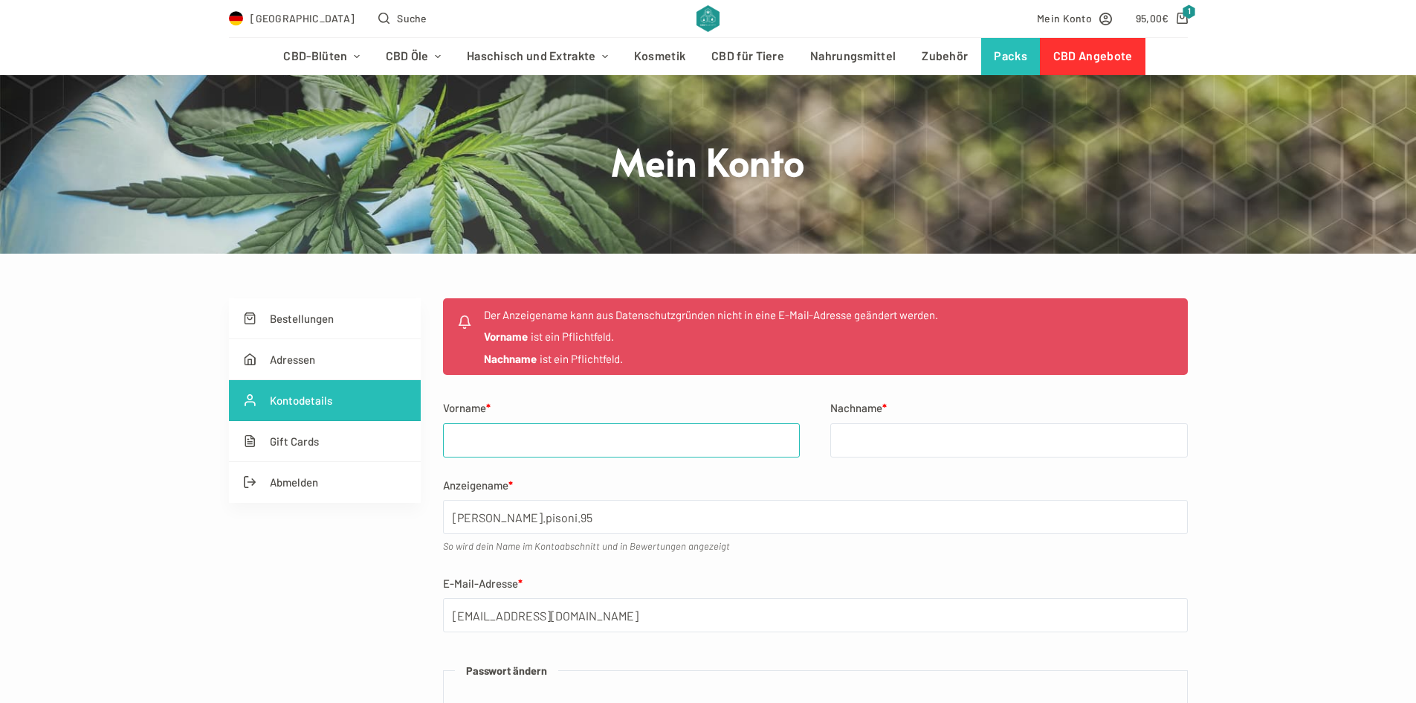
click at [514, 426] on input "Vorname *" at bounding box center [622, 440] width 358 height 34
type input "[PERSON_NAME]"
click at [906, 450] on input "Nachname *" at bounding box center [1009, 440] width 358 height 34
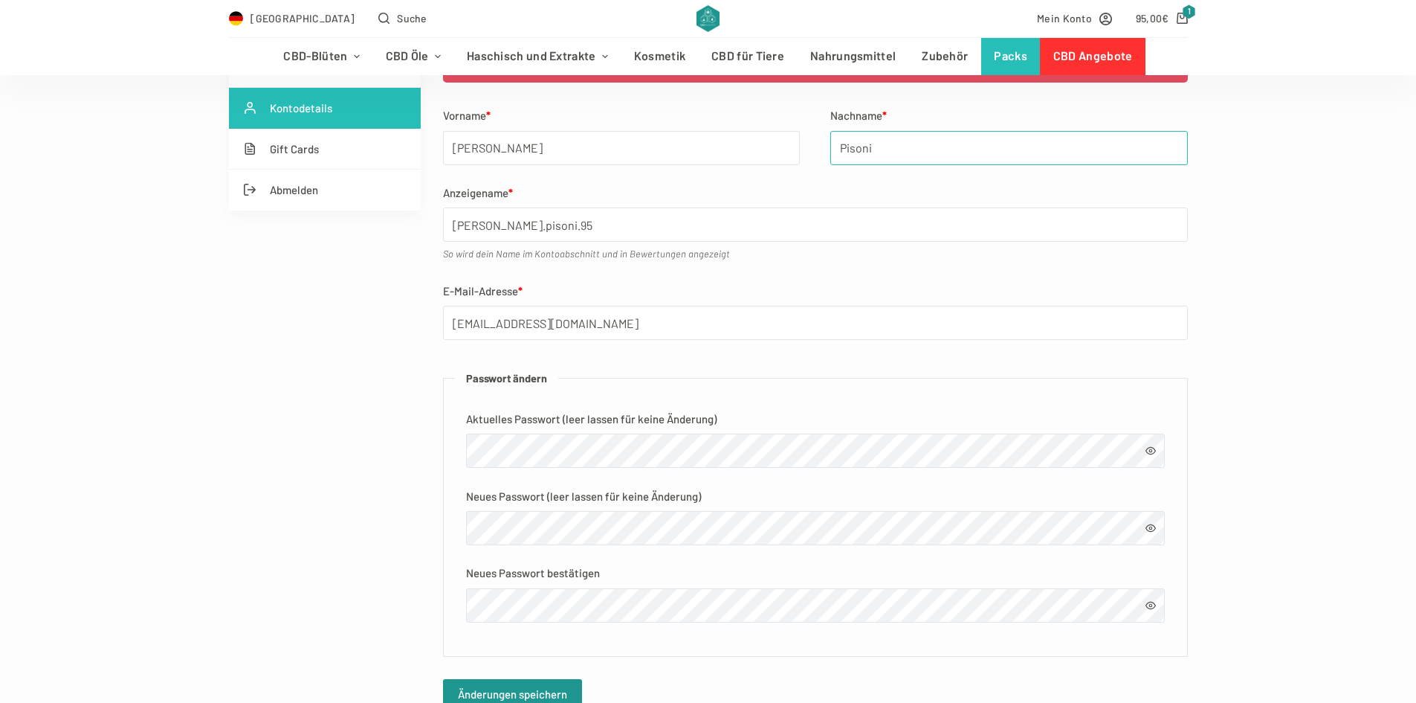
scroll to position [372, 0]
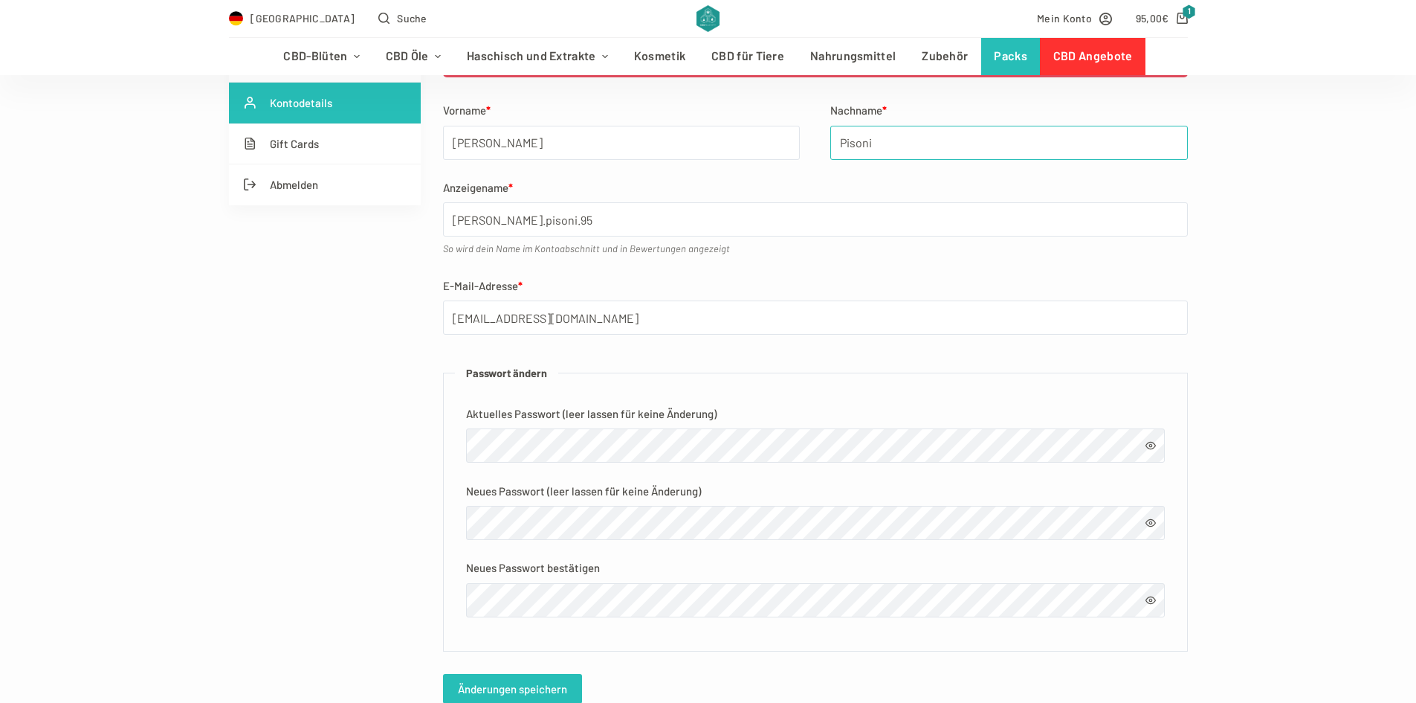
type input "Pisoni"
click at [506, 680] on button "Änderungen speichern" at bounding box center [512, 689] width 139 height 30
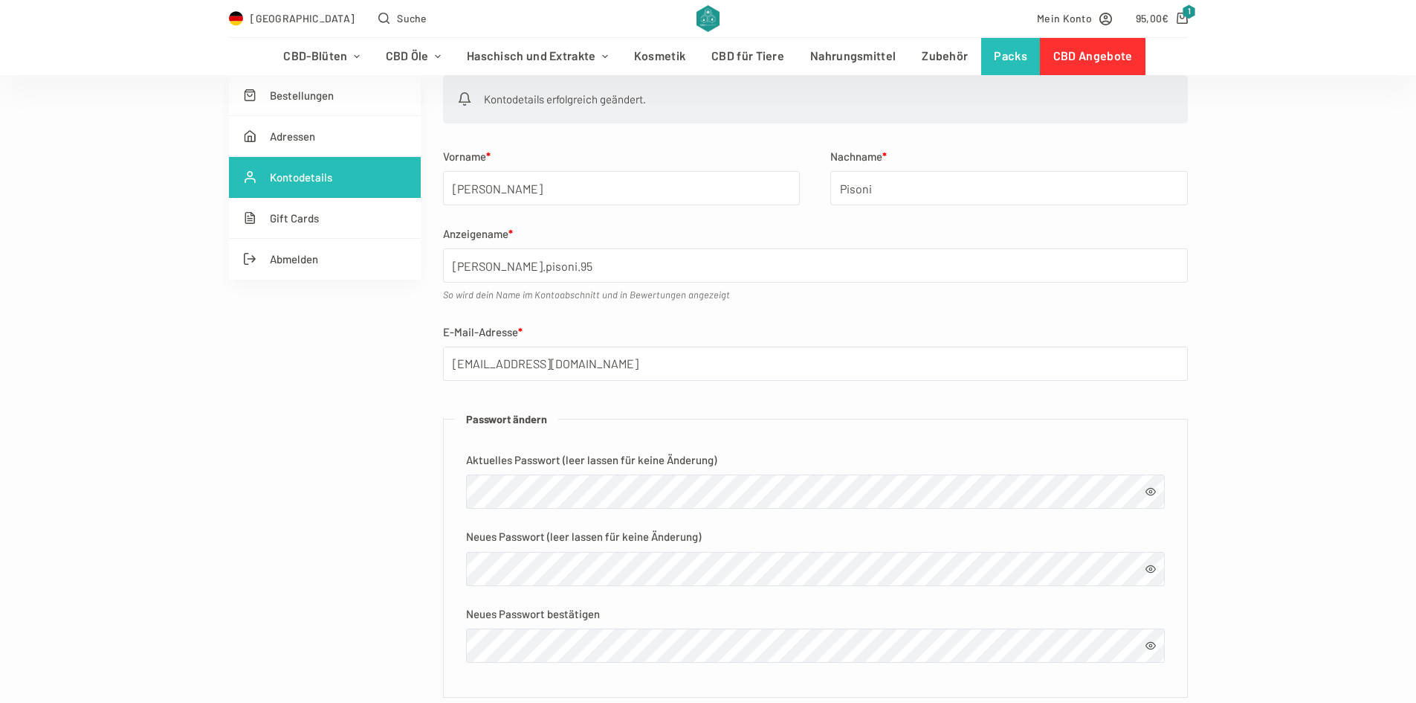
scroll to position [223, 0]
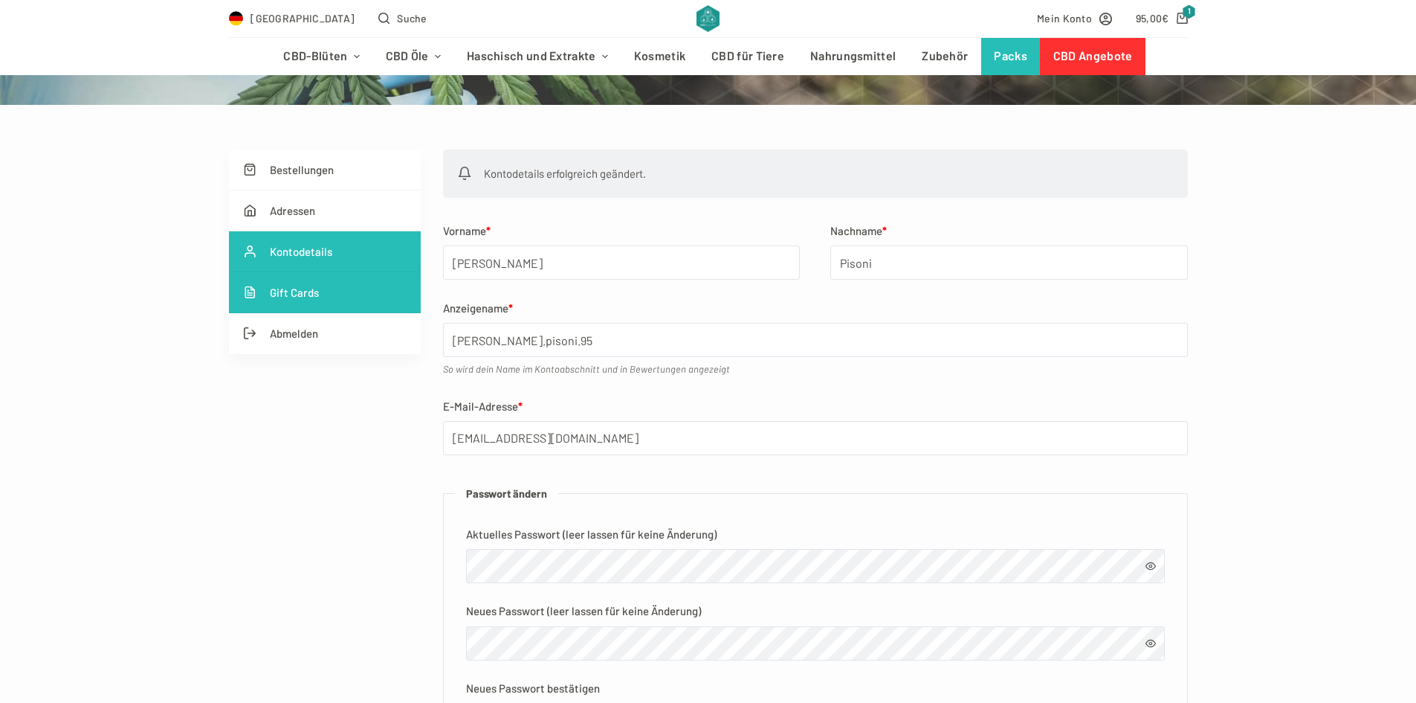
click at [361, 298] on link "Gift Cards" at bounding box center [325, 292] width 192 height 41
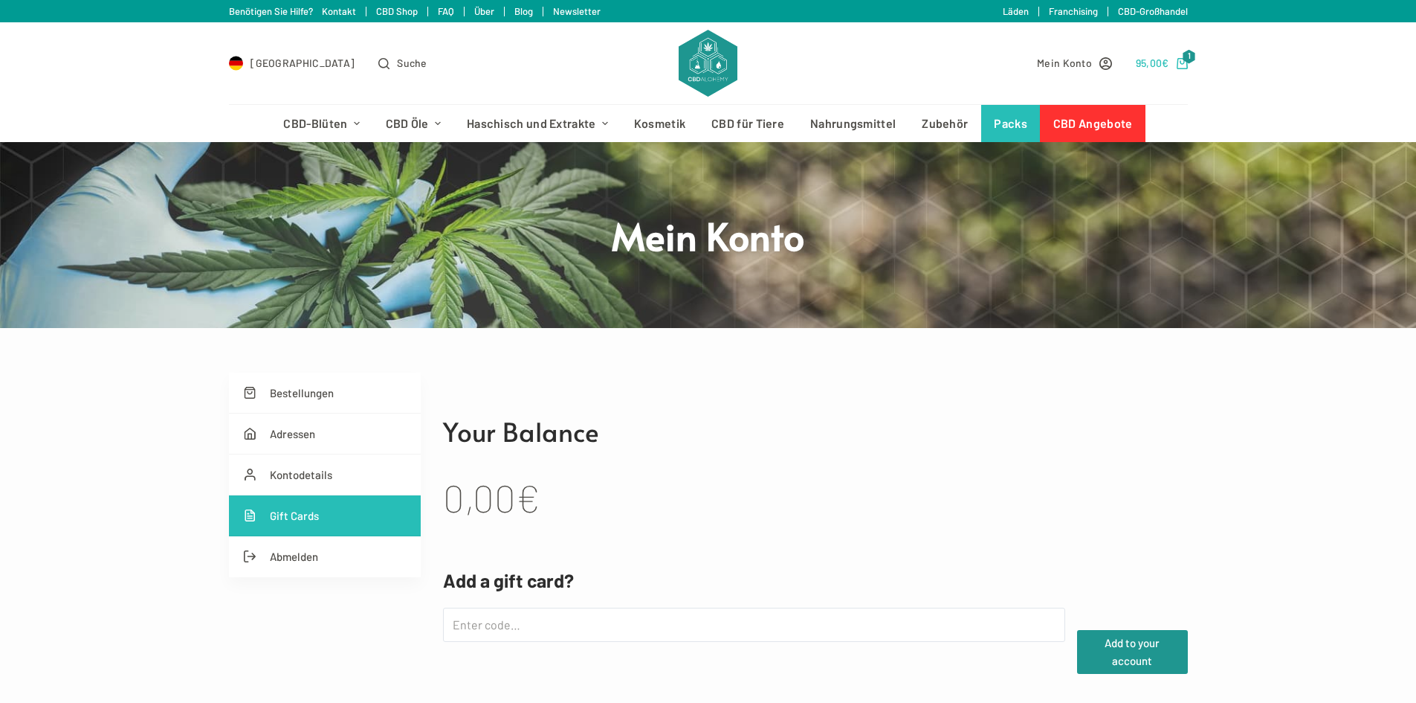
click at [1156, 65] on bdi "95,00 €" at bounding box center [1152, 63] width 33 height 13
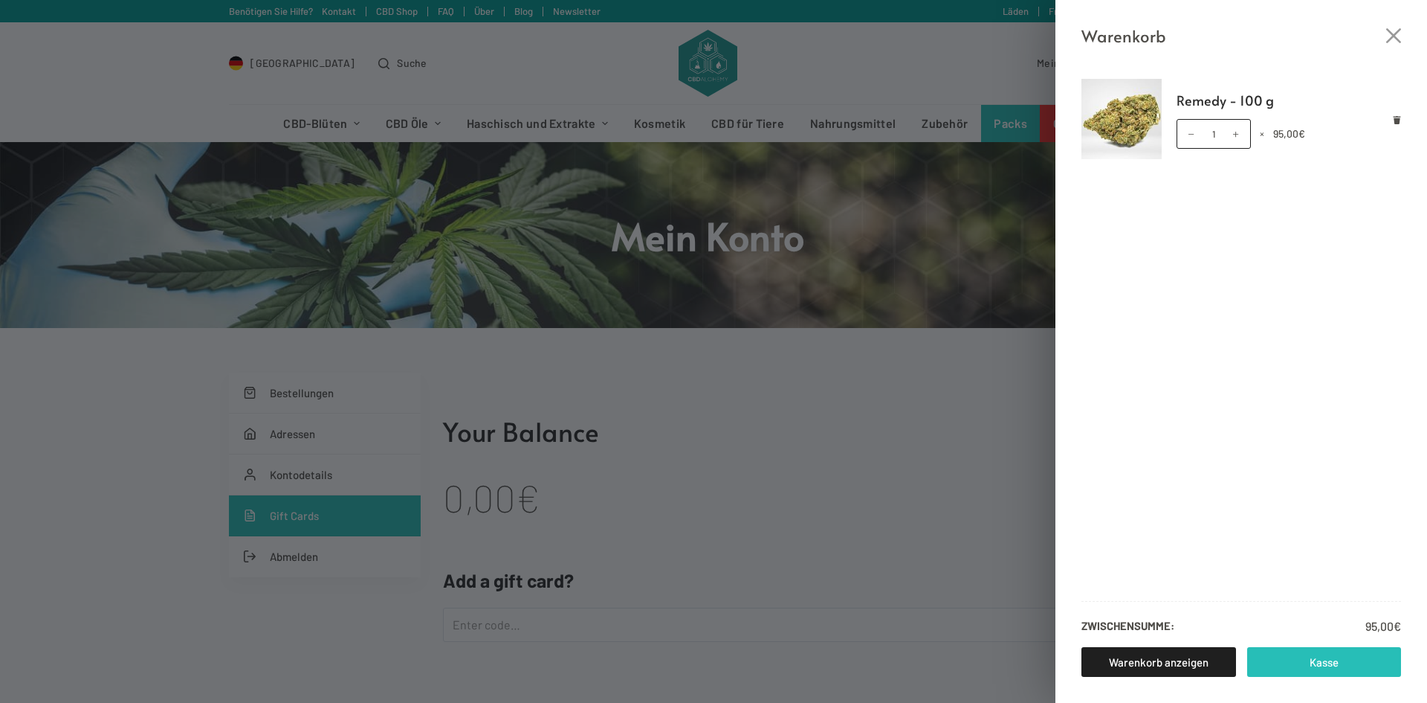
click at [1292, 659] on link "Kasse" at bounding box center [1325, 662] width 155 height 30
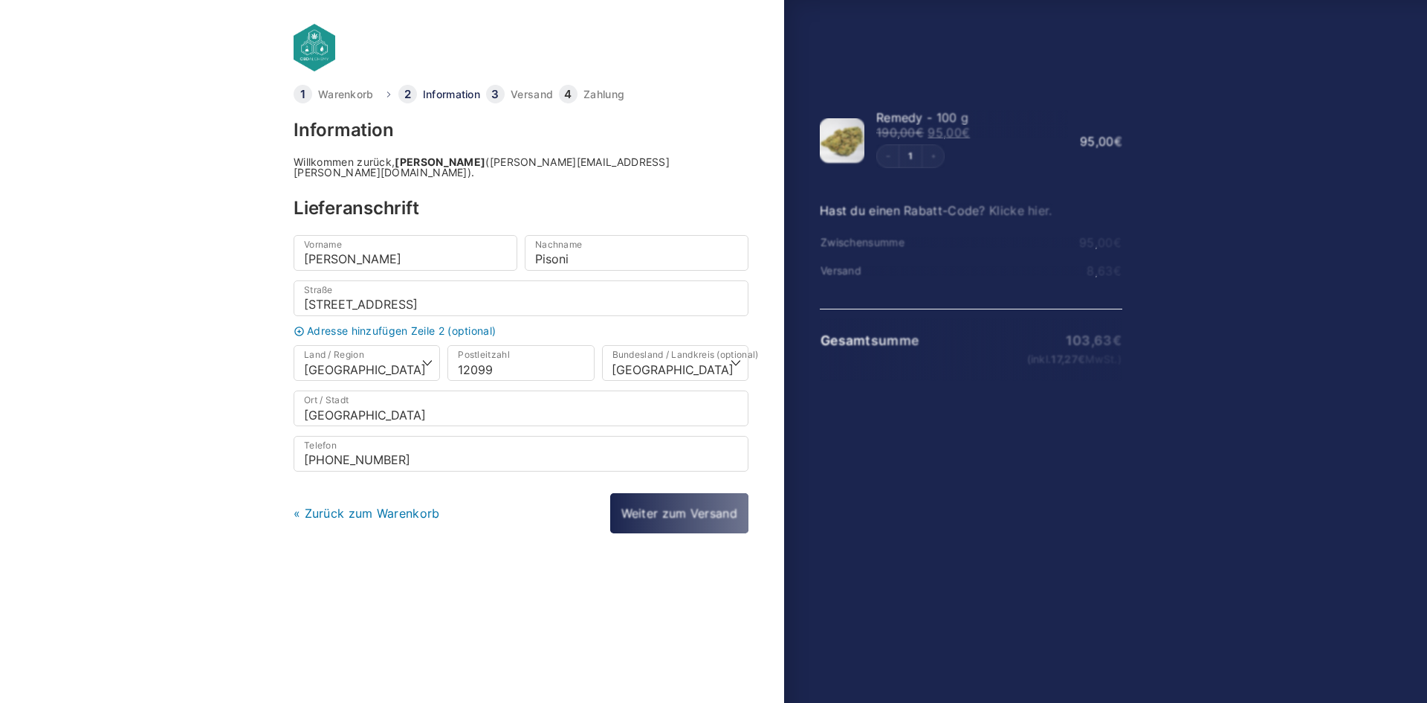
select select "DE-BE"
click at [700, 500] on link "Weiter zum Versand" at bounding box center [679, 514] width 140 height 42
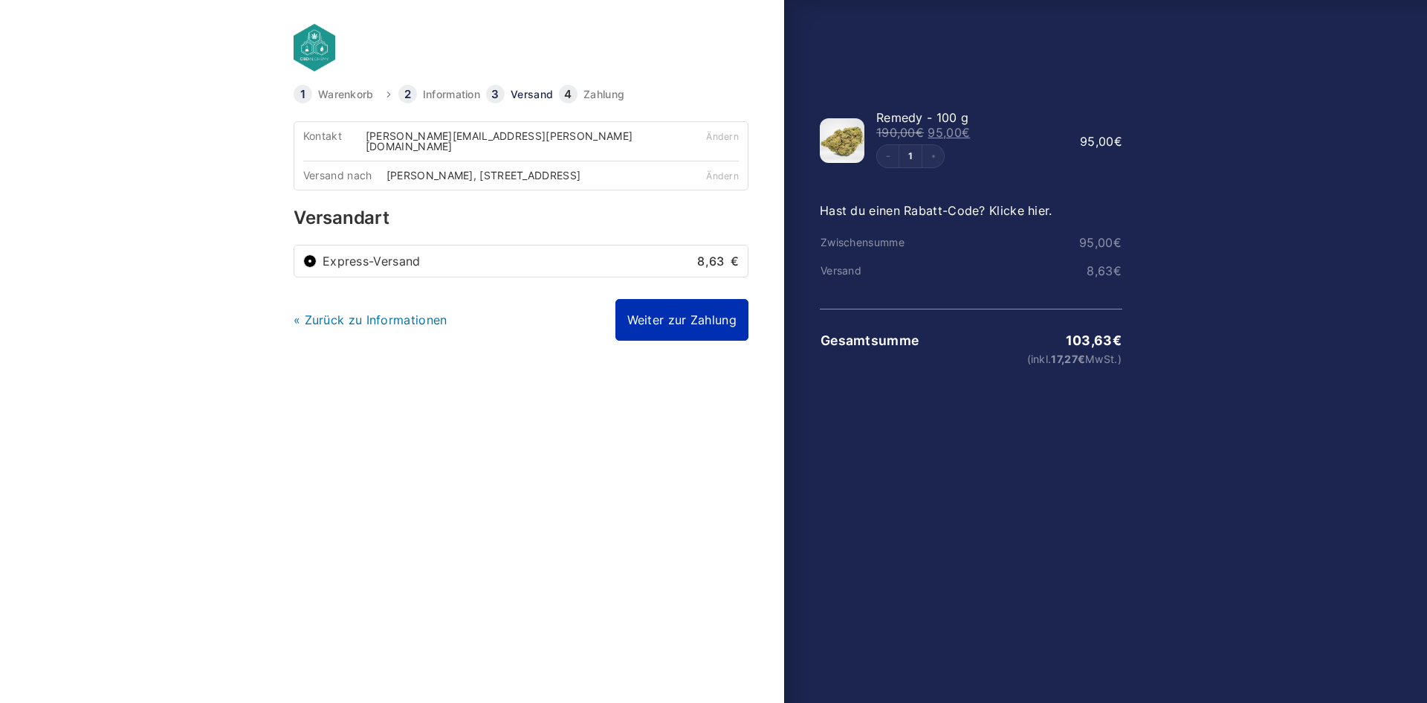
click at [687, 301] on link "Weiter zur Zahlung" at bounding box center [682, 320] width 133 height 42
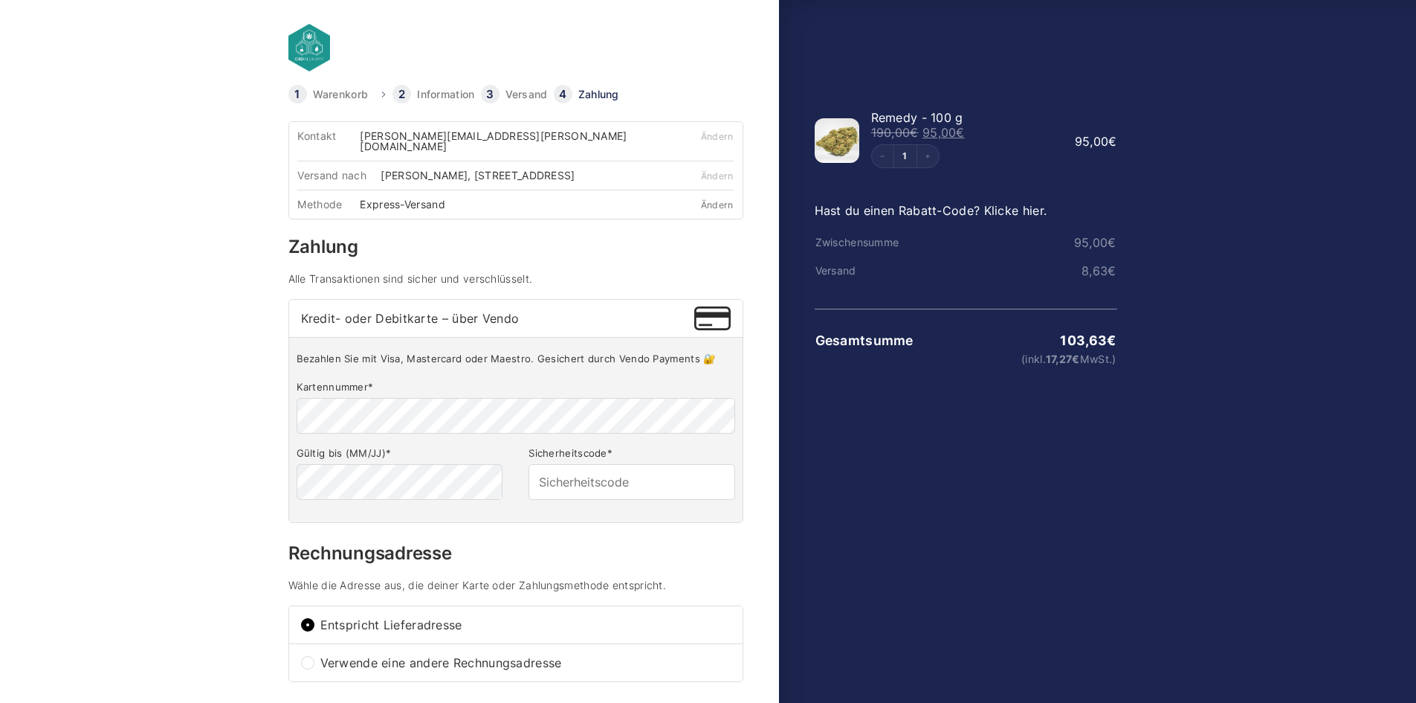
click at [715, 199] on link "Ändern" at bounding box center [717, 204] width 33 height 11
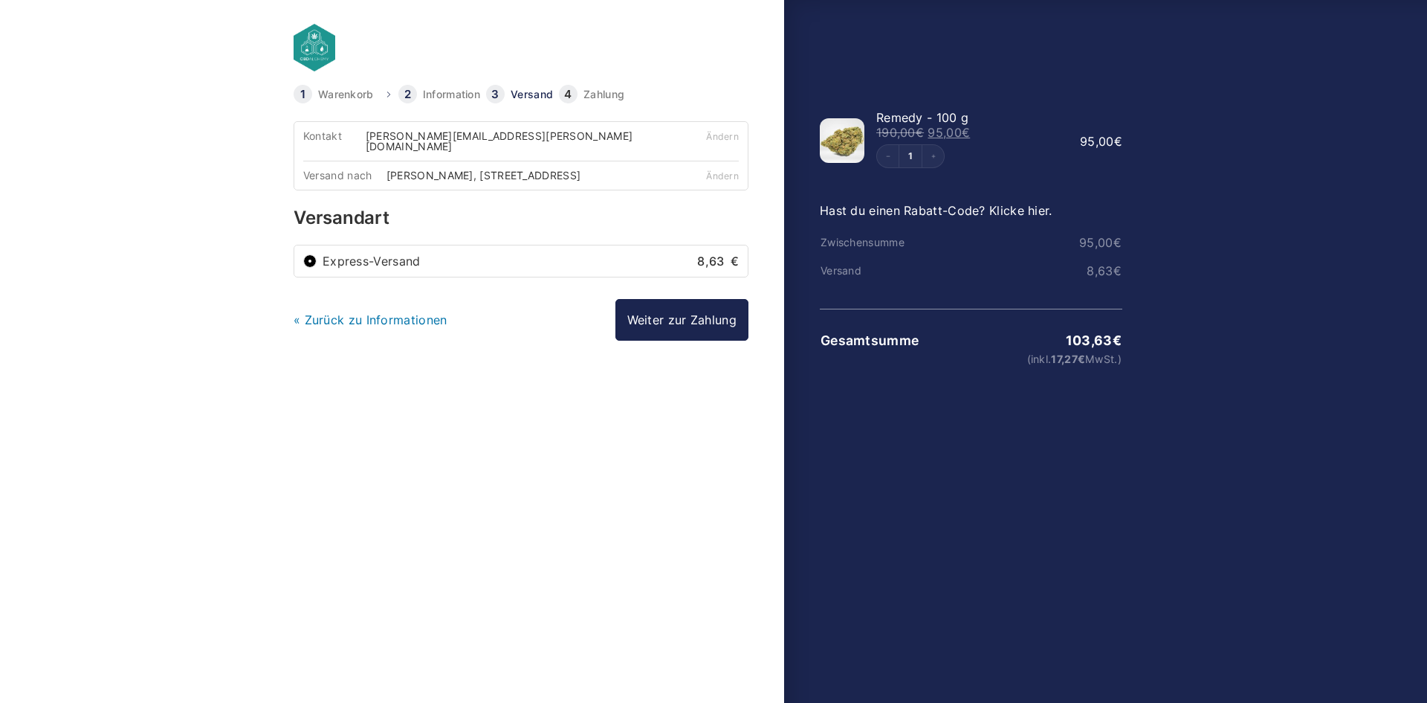
click at [656, 255] on label "Express-Versand 8,63 €" at bounding box center [531, 261] width 416 height 12
click at [317, 254] on input "Express-Versand 8,63 €" at bounding box center [309, 260] width 13 height 13
drag, startPoint x: 741, startPoint y: 254, endPoint x: 481, endPoint y: 267, distance: 259.8
click at [497, 256] on li "Express-Versand 8,63 €" at bounding box center [521, 260] width 454 height 31
drag, startPoint x: 378, startPoint y: 262, endPoint x: 355, endPoint y: 259, distance: 23.2
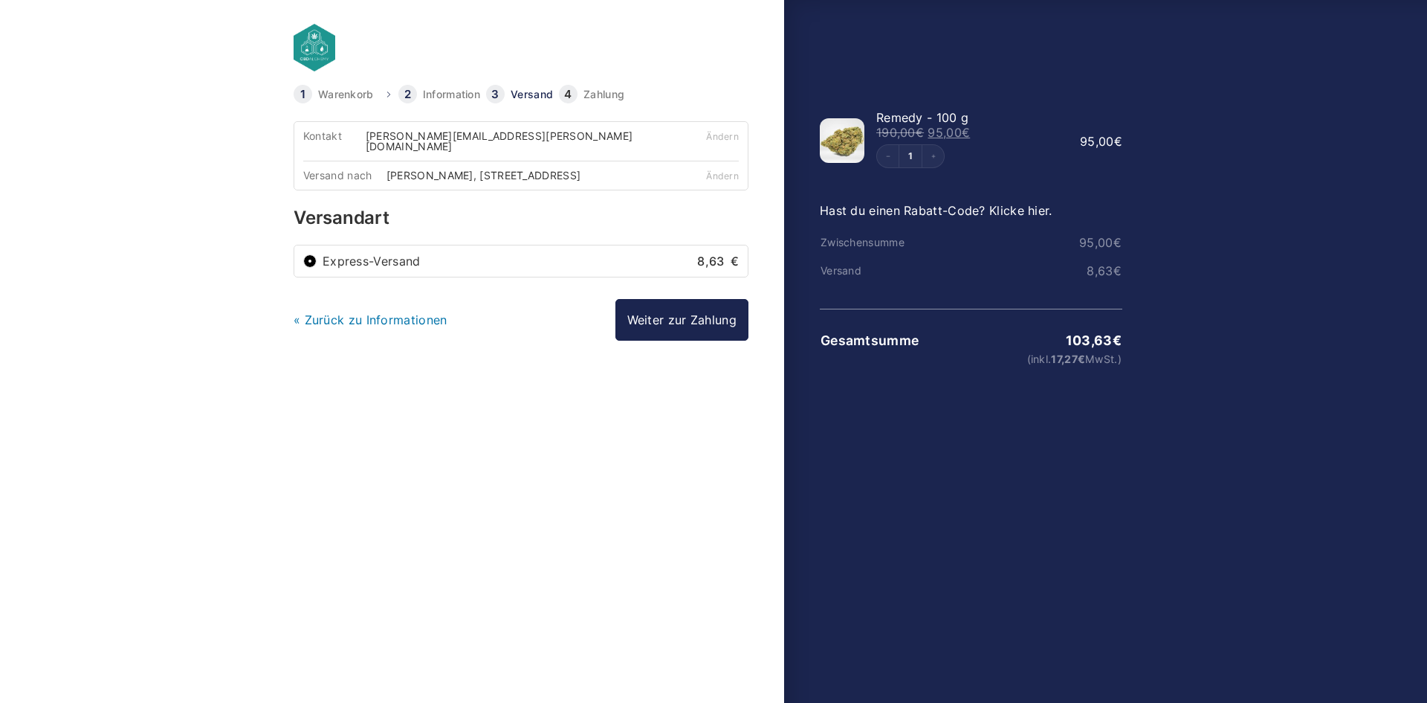
click at [378, 262] on li "Express-Versand 8,63 €" at bounding box center [521, 260] width 454 height 31
click at [311, 254] on input "Express-Versand 8,63 €" at bounding box center [309, 260] width 13 height 13
click at [687, 314] on link "Weiter zur Zahlung" at bounding box center [682, 320] width 133 height 42
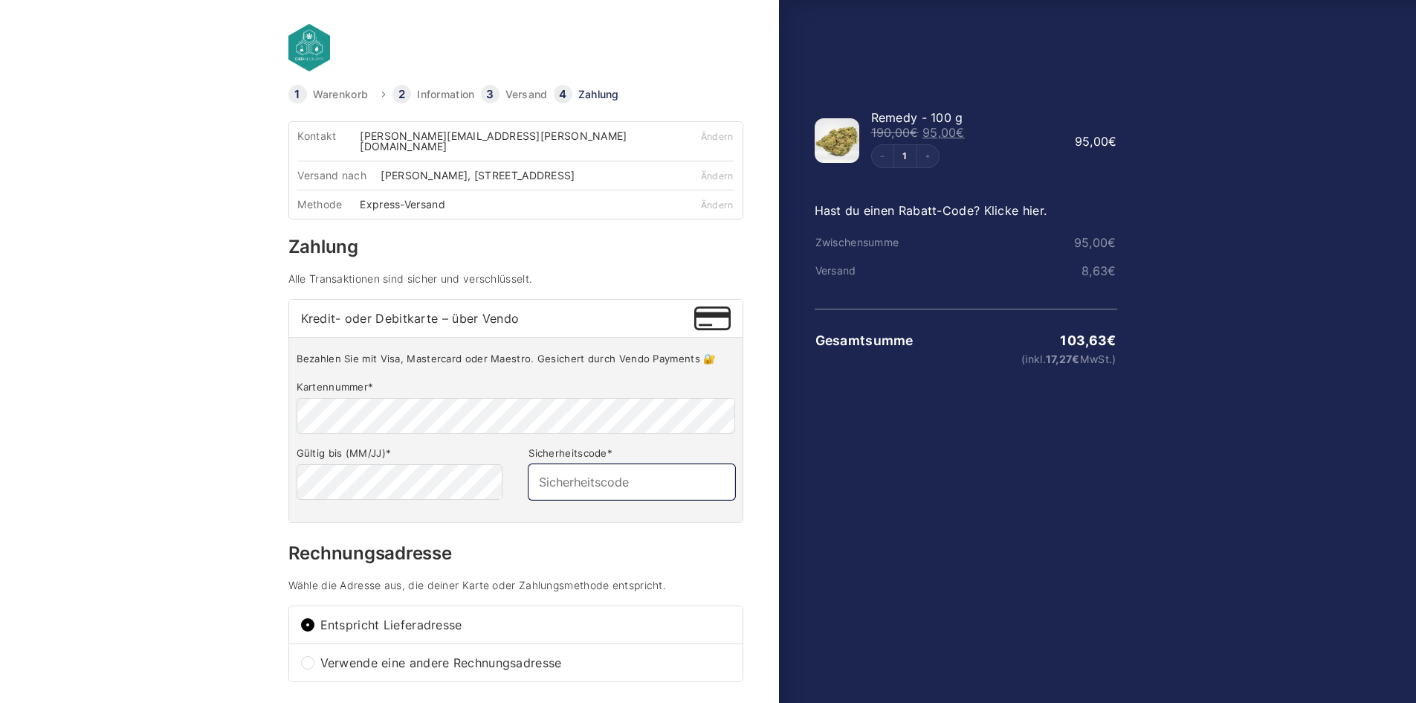
click at [609, 477] on input "Sicherheitscode *" at bounding box center [632, 482] width 206 height 36
type input "675"
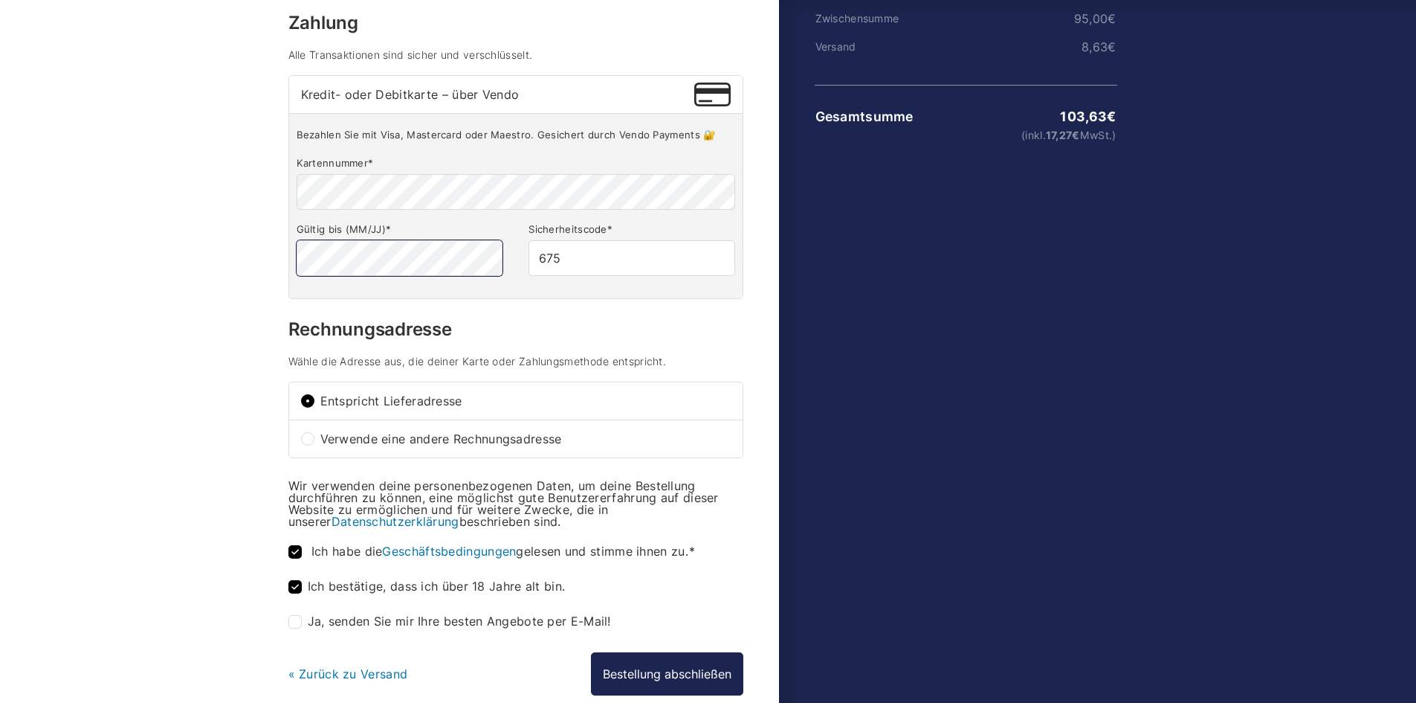
scroll to position [293, 0]
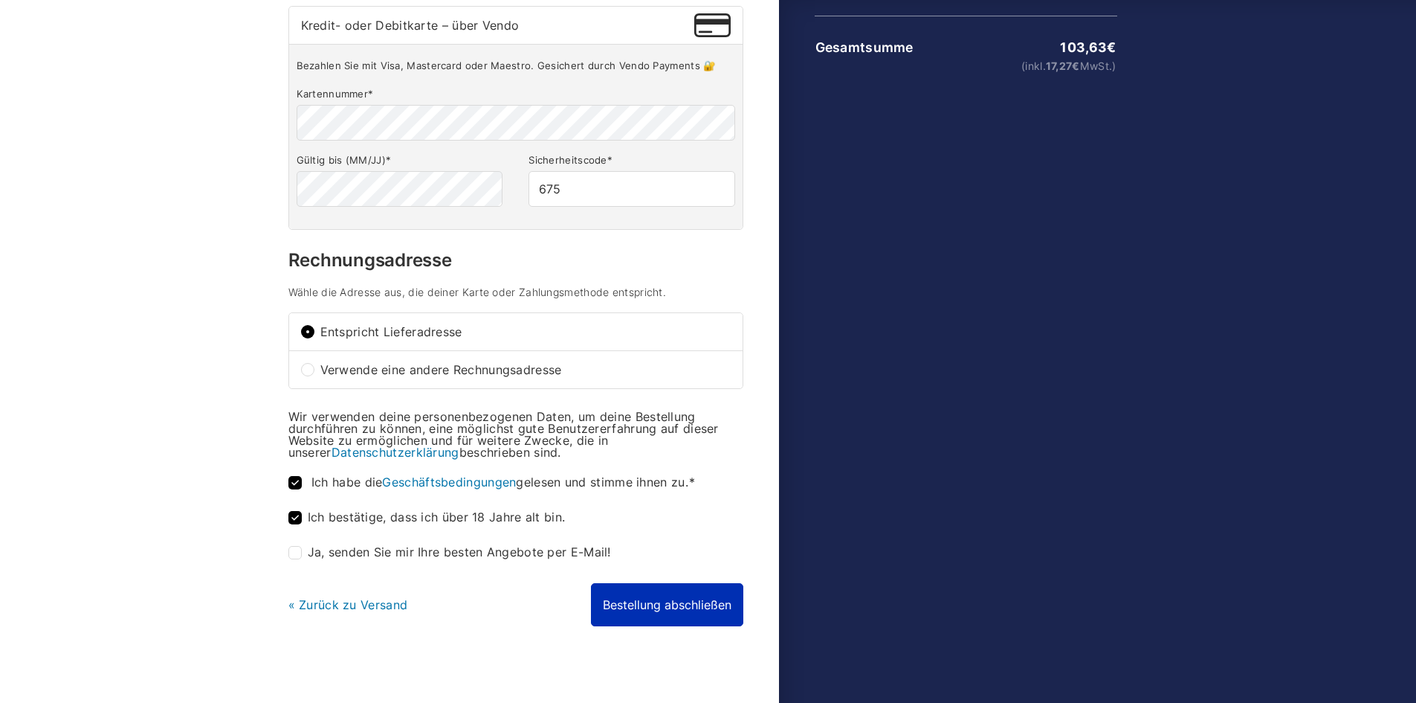
click at [644, 596] on button "Bestellung abschließen" at bounding box center [667, 604] width 152 height 43
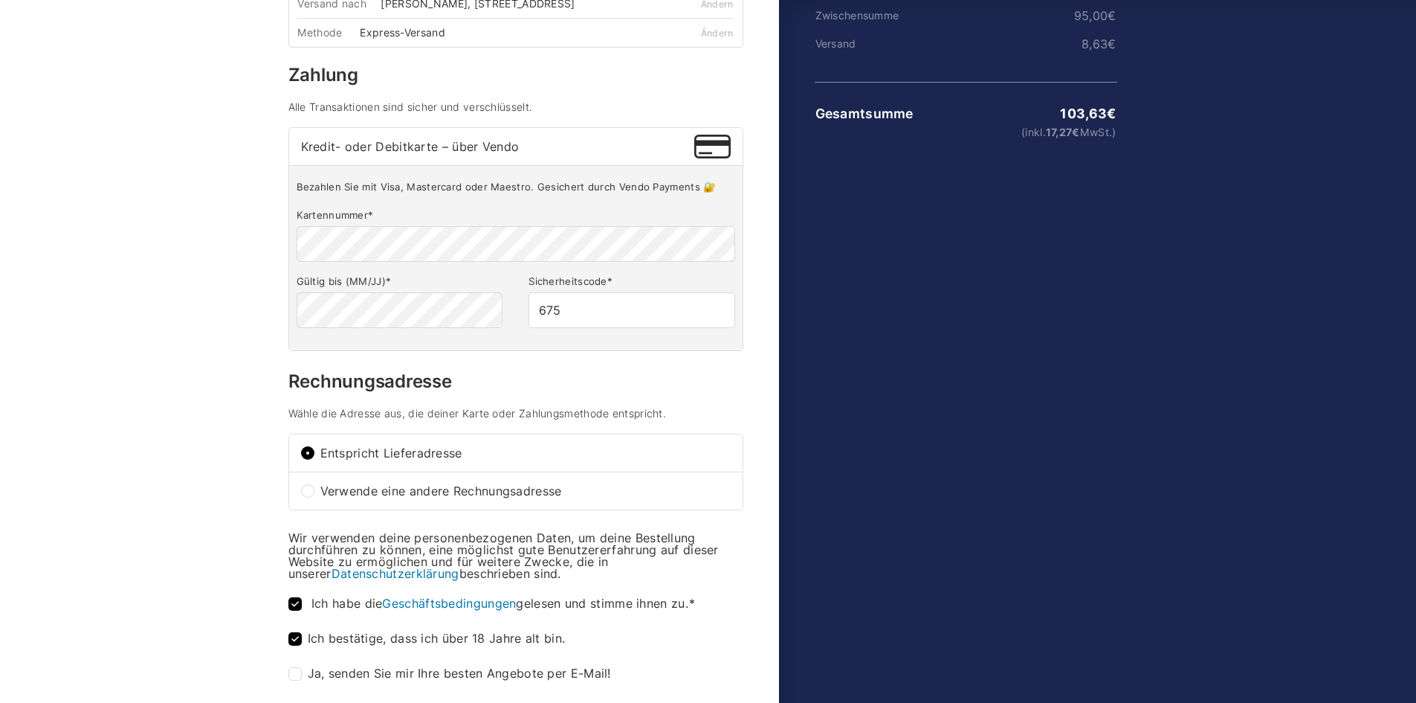
scroll to position [348, 0]
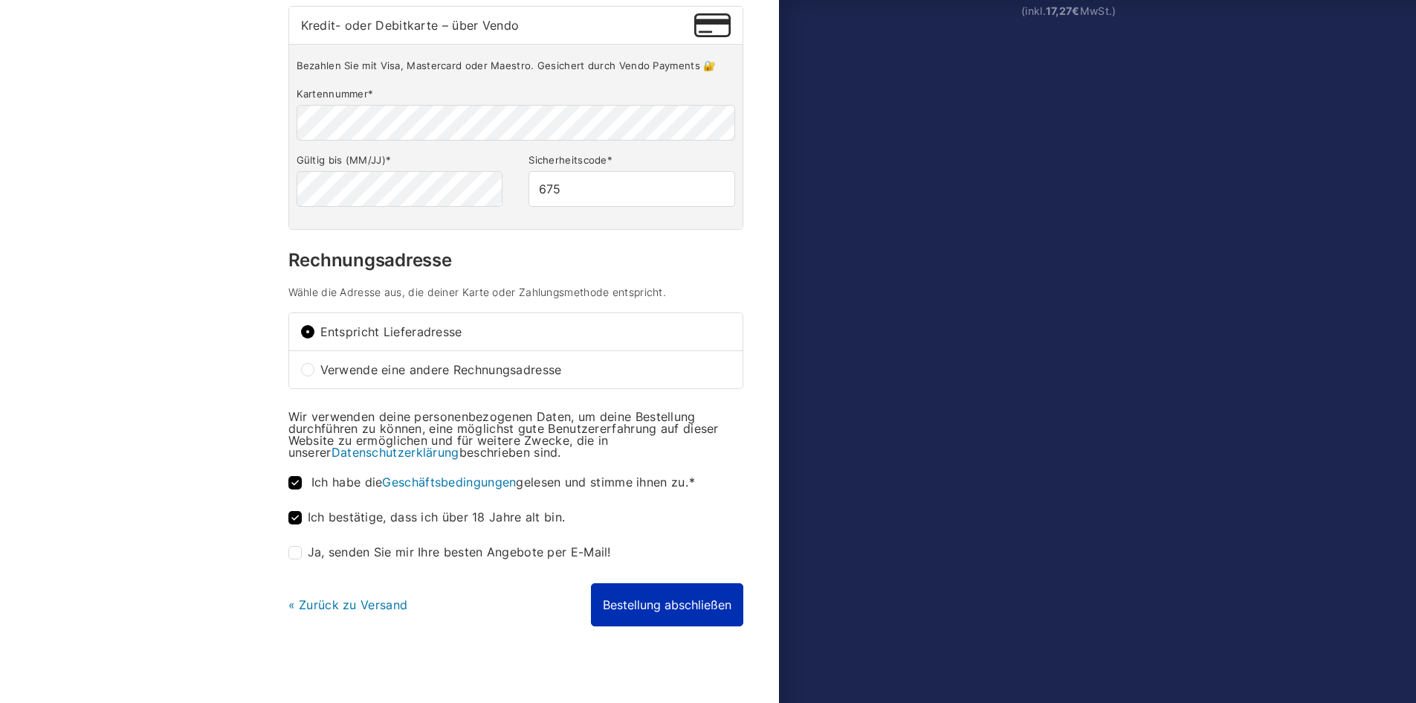
click at [645, 596] on button "Bestellung abschließen" at bounding box center [667, 604] width 152 height 43
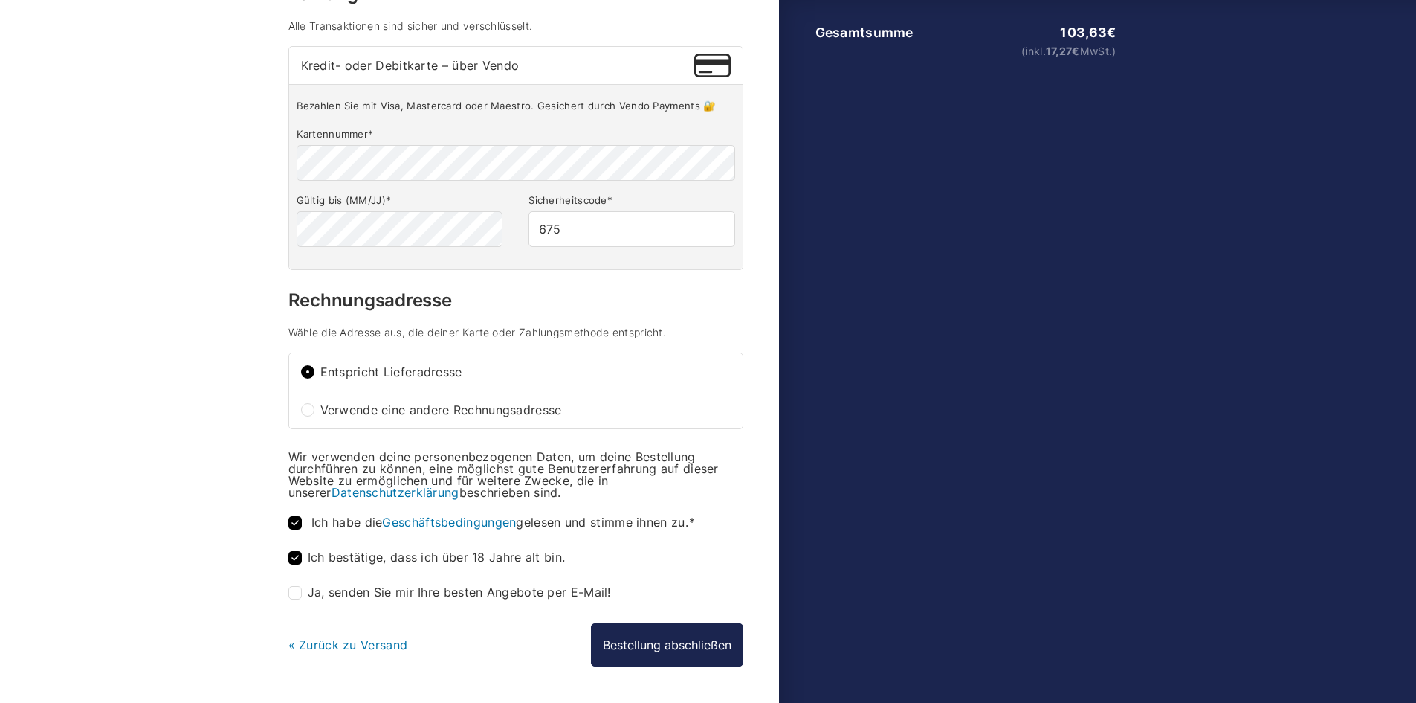
scroll to position [0, 0]
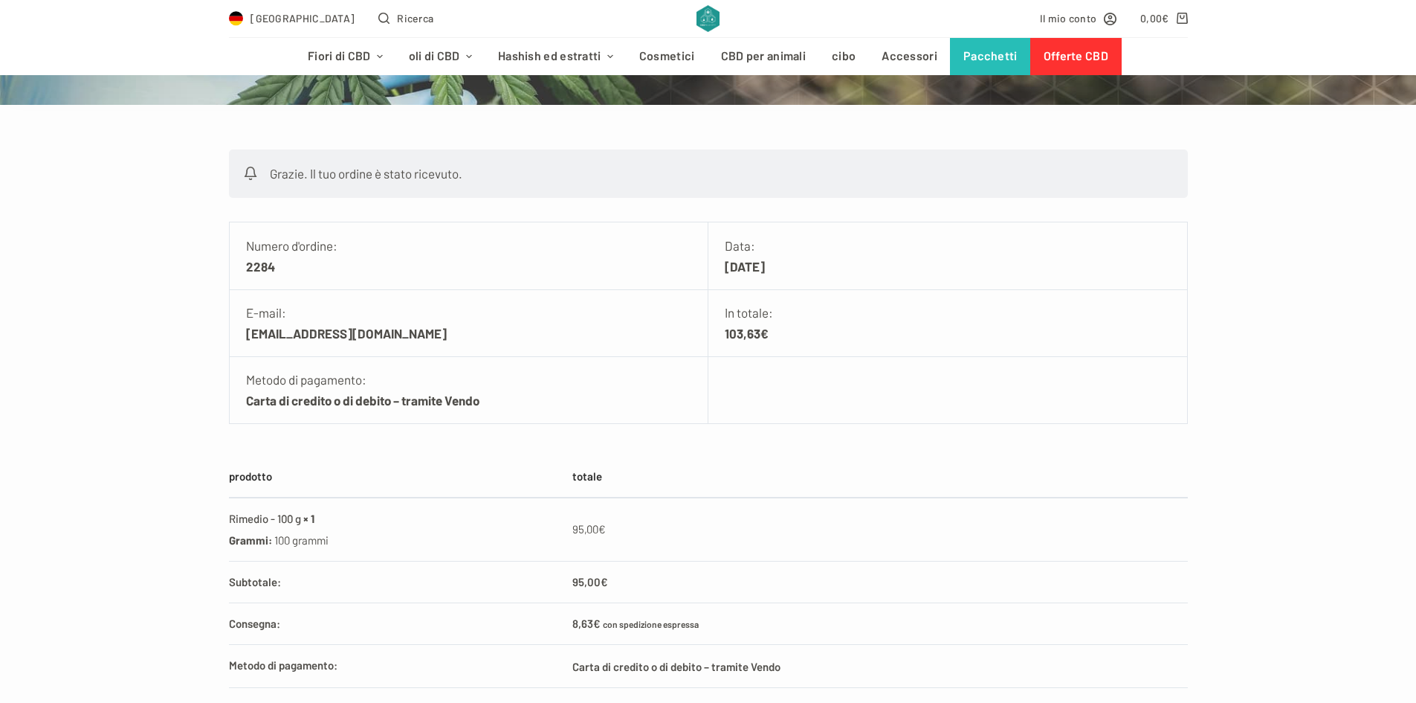
scroll to position [372, 0]
